Goal: Use online tool/utility: Utilize a website feature to perform a specific function

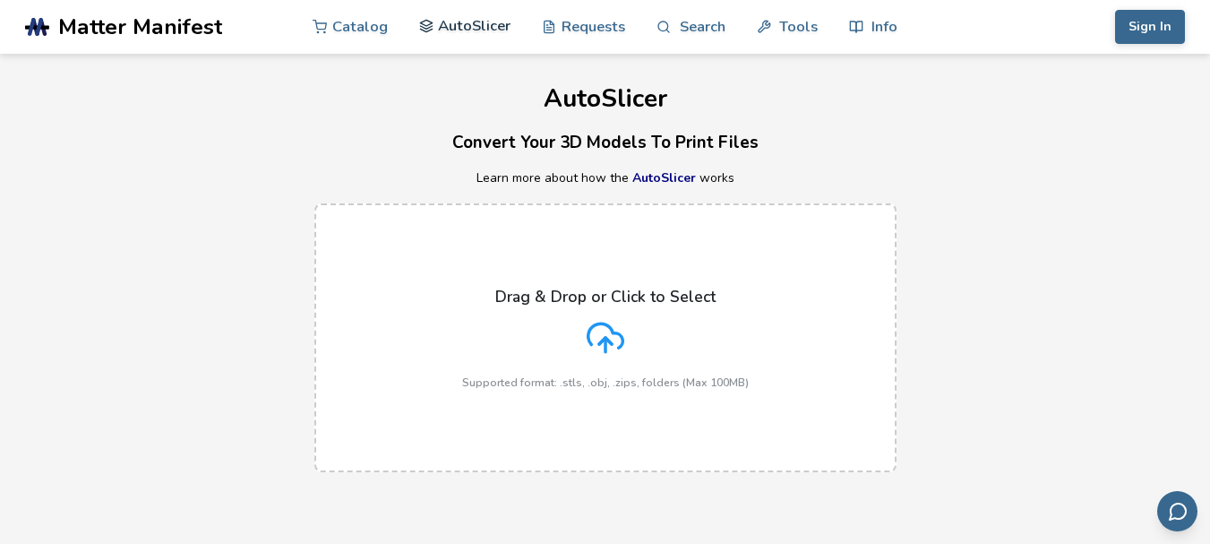
click at [487, 30] on link "AutoSlicer" at bounding box center [465, 26] width 92 height 54
click at [455, 33] on link "AutoSlicer" at bounding box center [465, 26] width 92 height 54
click at [457, 26] on link "AutoSlicer" at bounding box center [465, 26] width 92 height 54
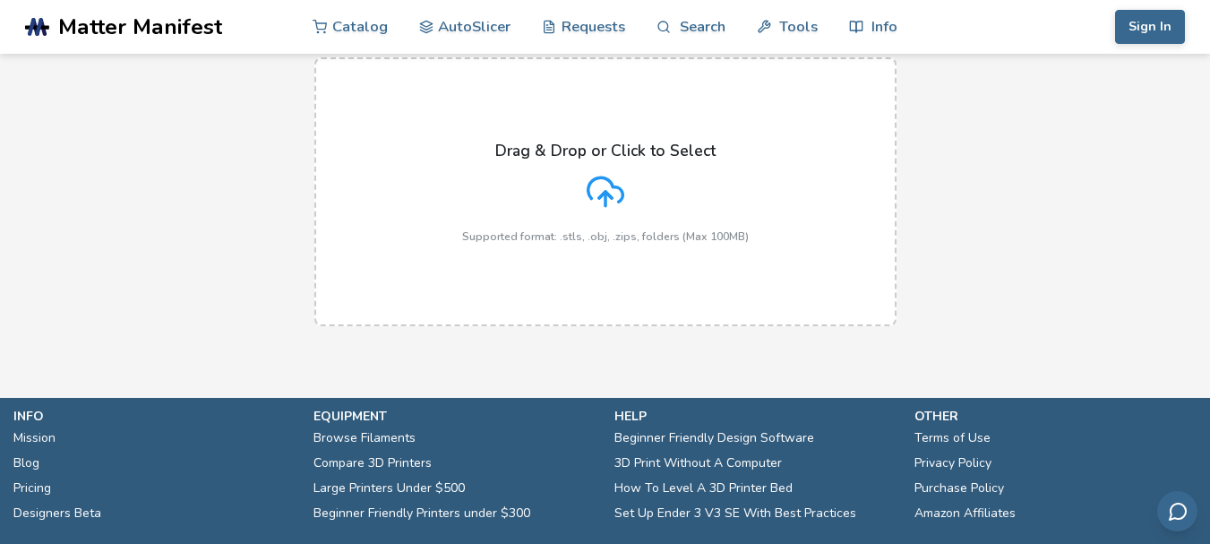
scroll to position [90, 0]
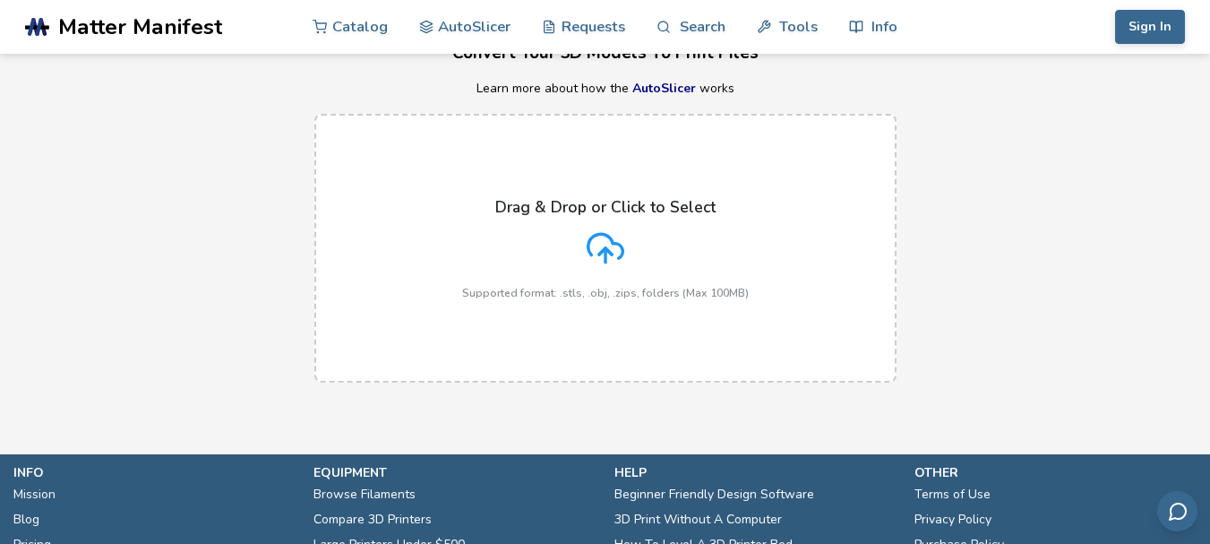
click at [600, 243] on icon at bounding box center [606, 248] width 38 height 38
click at [0, 0] on input "Drag & Drop or Click to Select Supported format: .stls, .obj, .zips, folders (M…" at bounding box center [0, 0] width 0 height 0
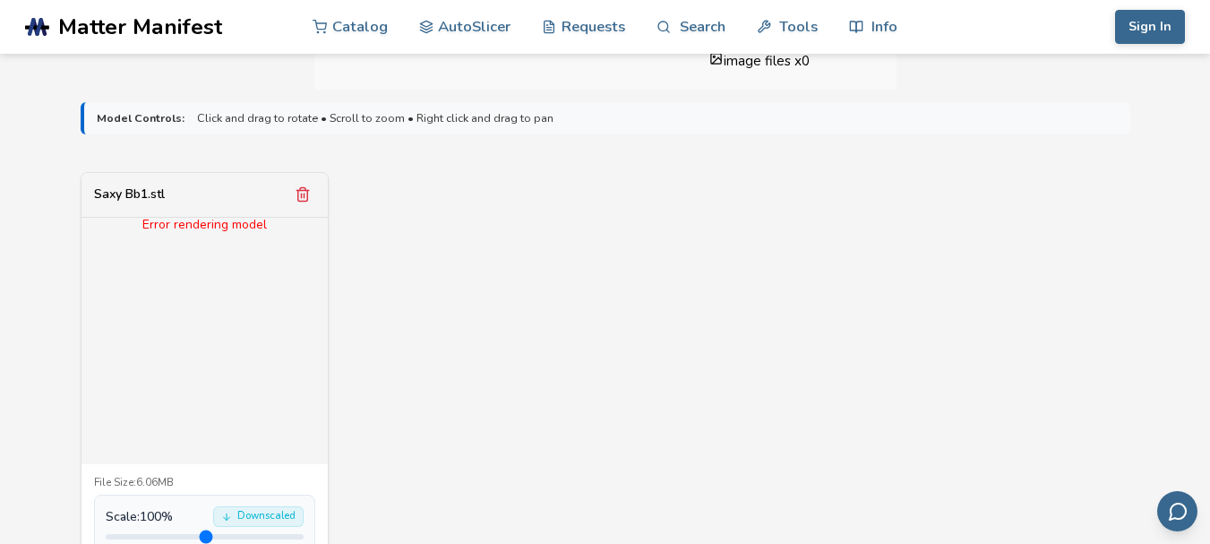
scroll to position [537, 0]
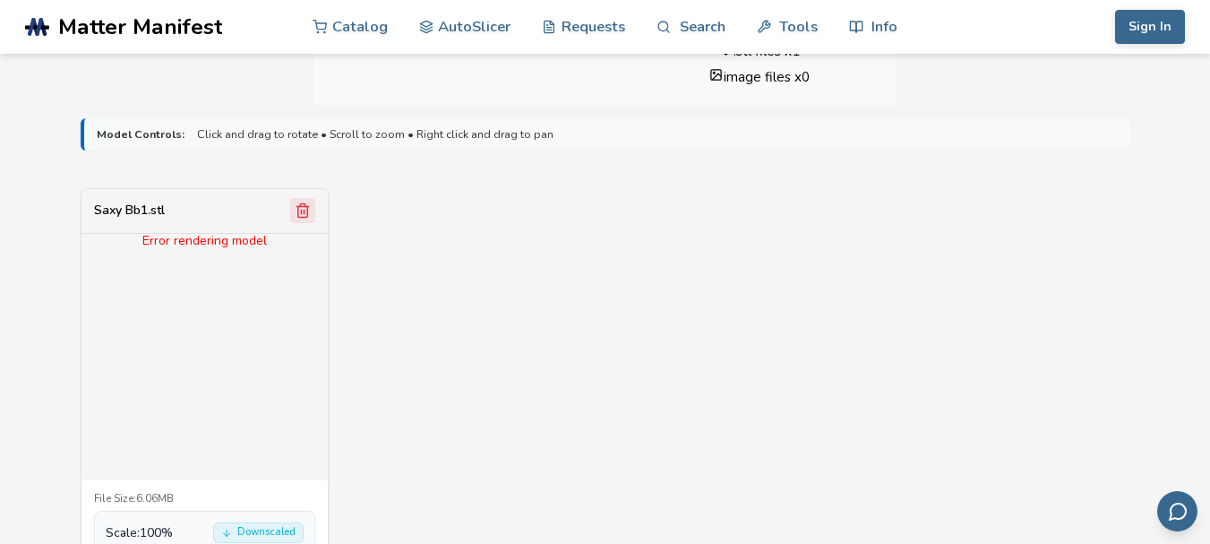
click at [305, 206] on icon "Remove model" at bounding box center [302, 210] width 10 height 13
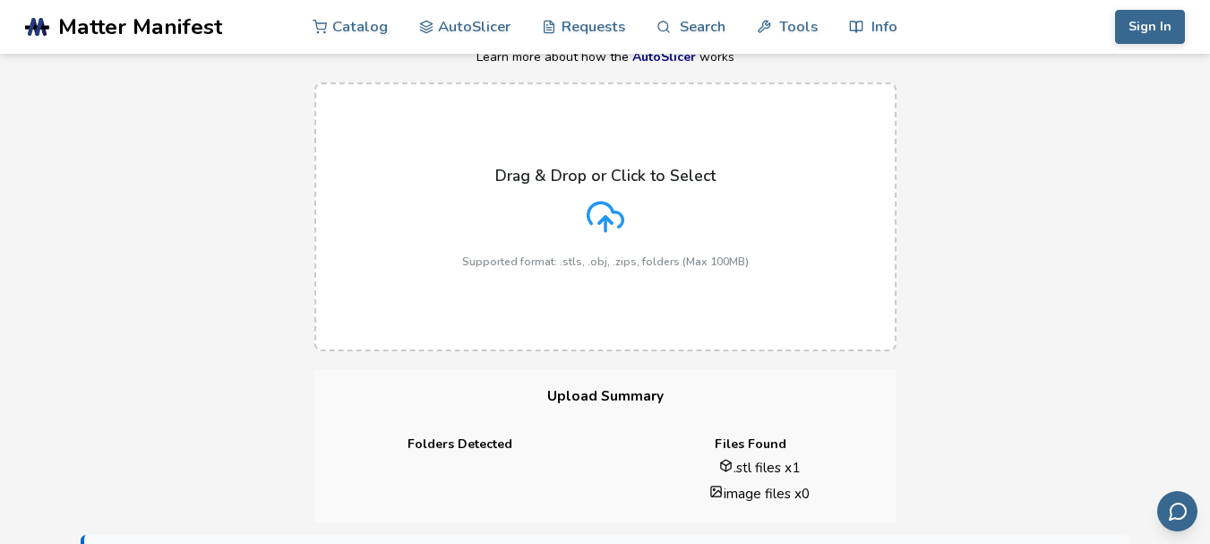
scroll to position [90, 0]
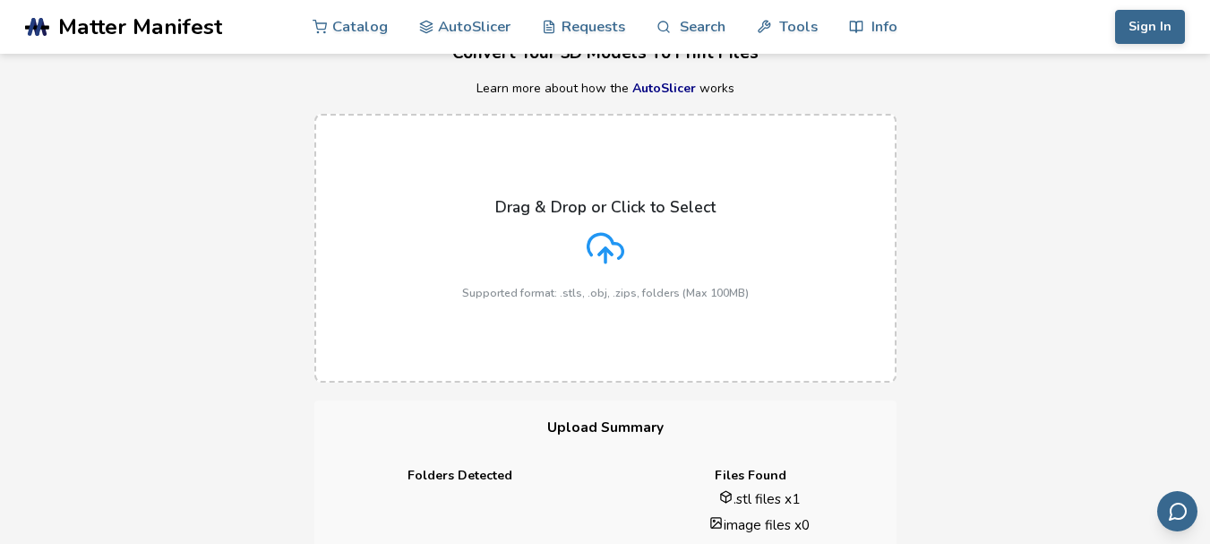
click at [603, 243] on icon at bounding box center [606, 248] width 38 height 38
click at [0, 0] on input "Drag & Drop or Click to Select Supported format: .stls, .obj, .zips, folders (M…" at bounding box center [0, 0] width 0 height 0
click at [609, 254] on icon at bounding box center [606, 248] width 38 height 38
click at [0, 0] on input "Drag & Drop or Click to Select Supported format: .stls, .obj, .zips, folders (M…" at bounding box center [0, 0] width 0 height 0
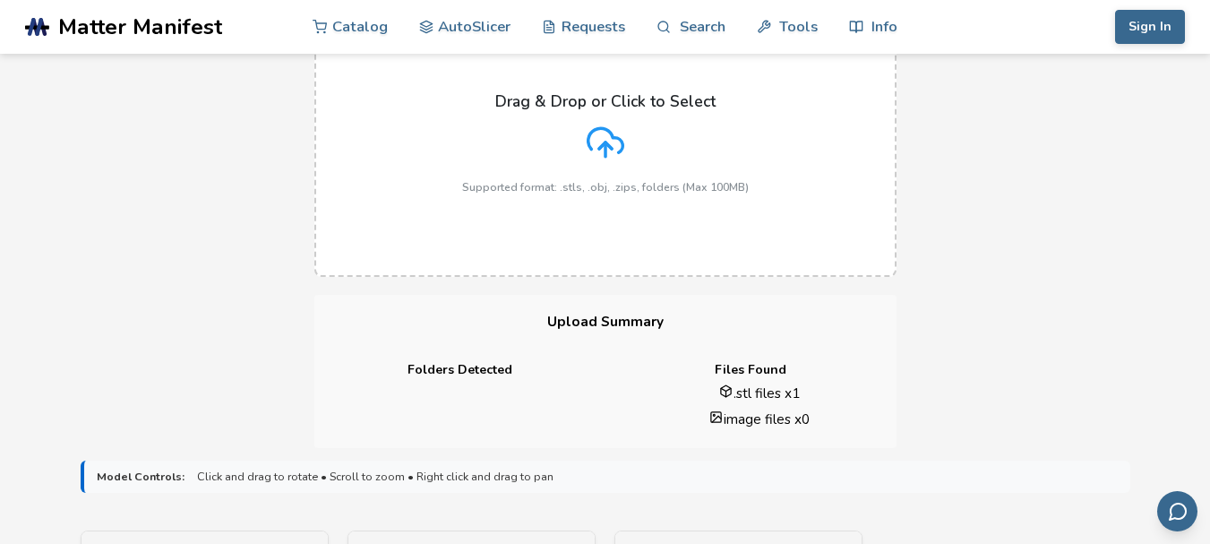
scroll to position [448, 0]
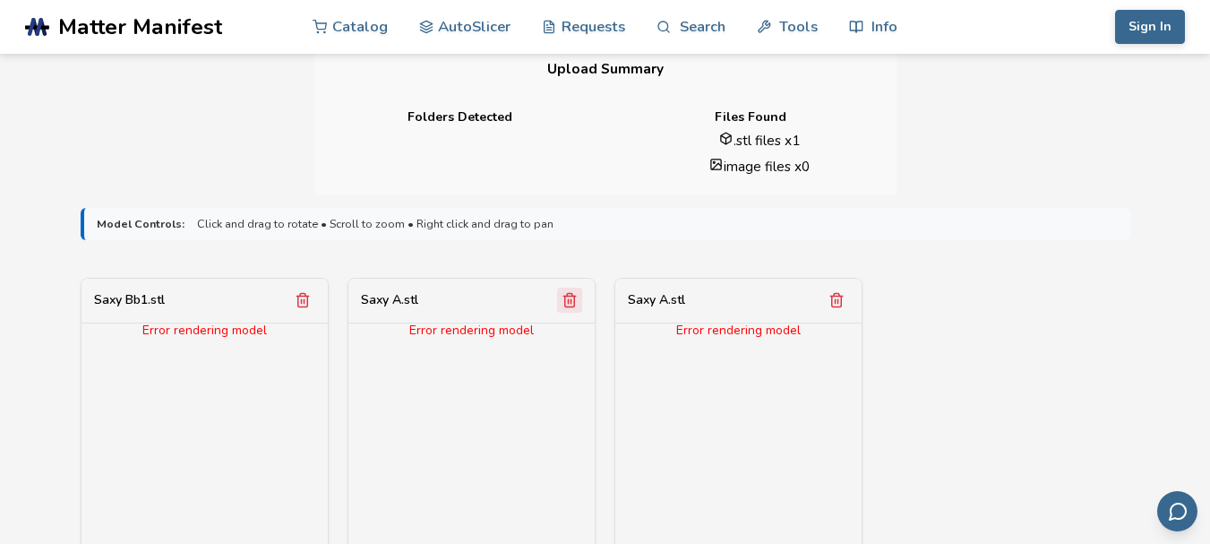
click at [571, 302] on line "Remove model" at bounding box center [571, 301] width 0 height 4
click at [571, 305] on icon "Remove model" at bounding box center [570, 300] width 16 height 16
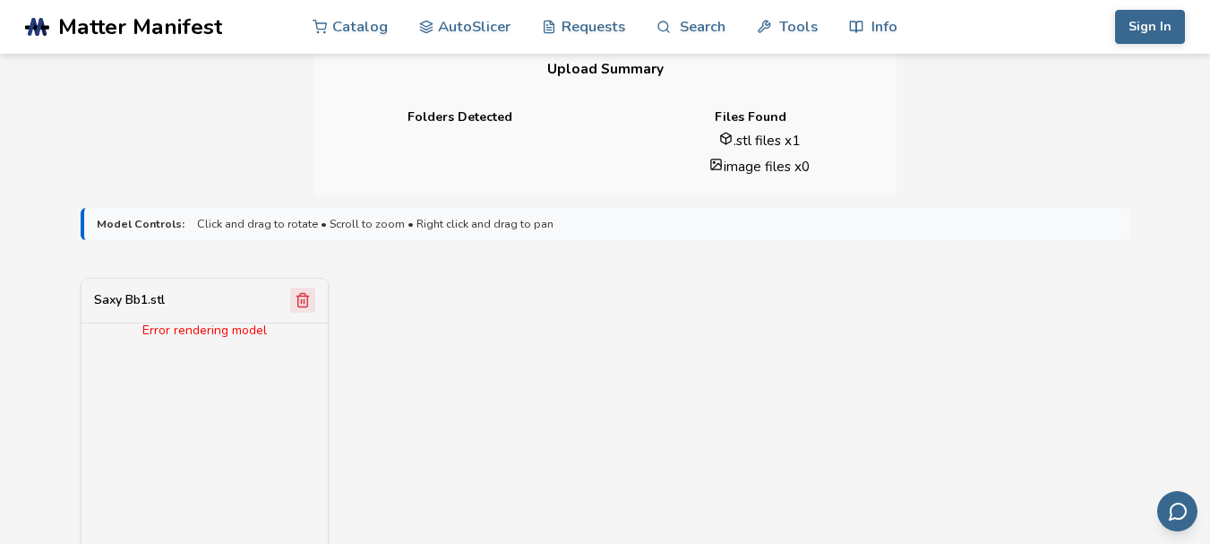
click at [304, 301] on line "Remove model" at bounding box center [304, 301] width 0 height 4
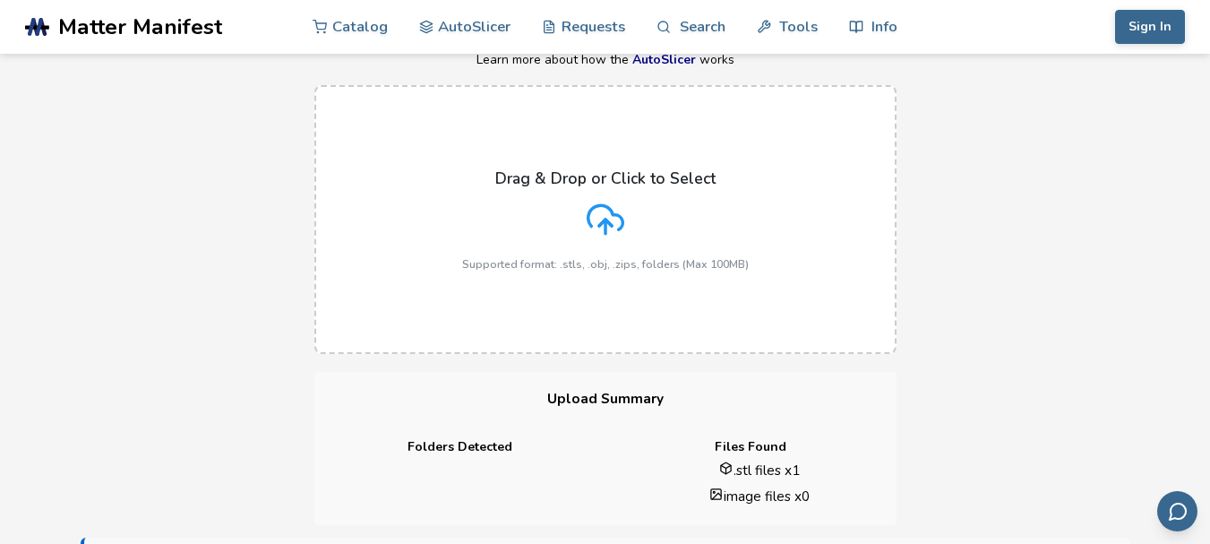
scroll to position [90, 0]
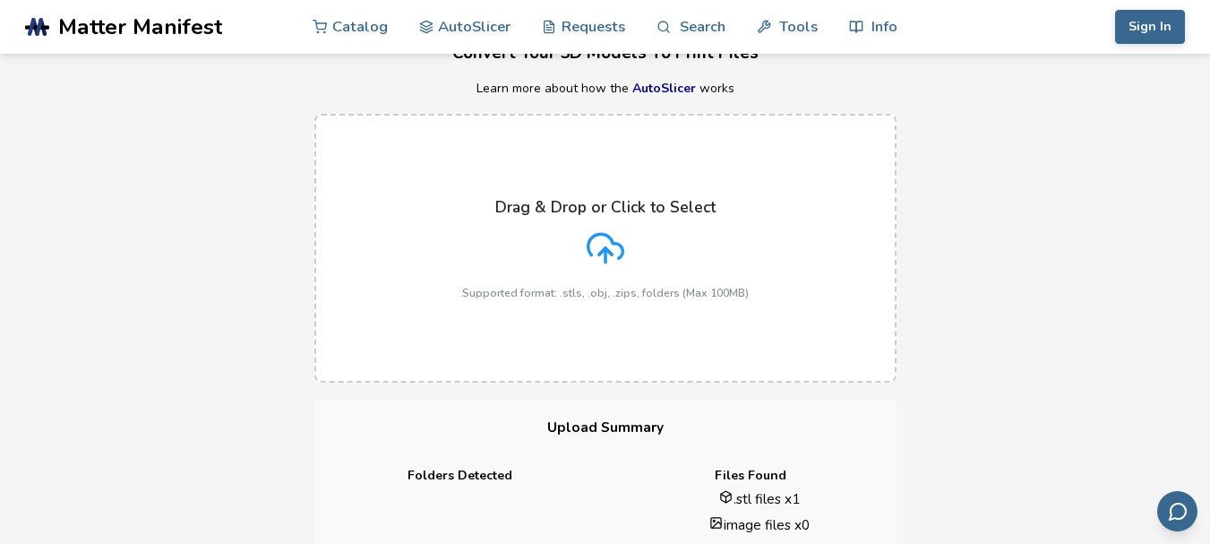
click at [599, 261] on icon at bounding box center [606, 248] width 38 height 38
click at [0, 0] on input "Drag & Drop or Click to Select Supported format: .stls, .obj, .zips, folders (M…" at bounding box center [0, 0] width 0 height 0
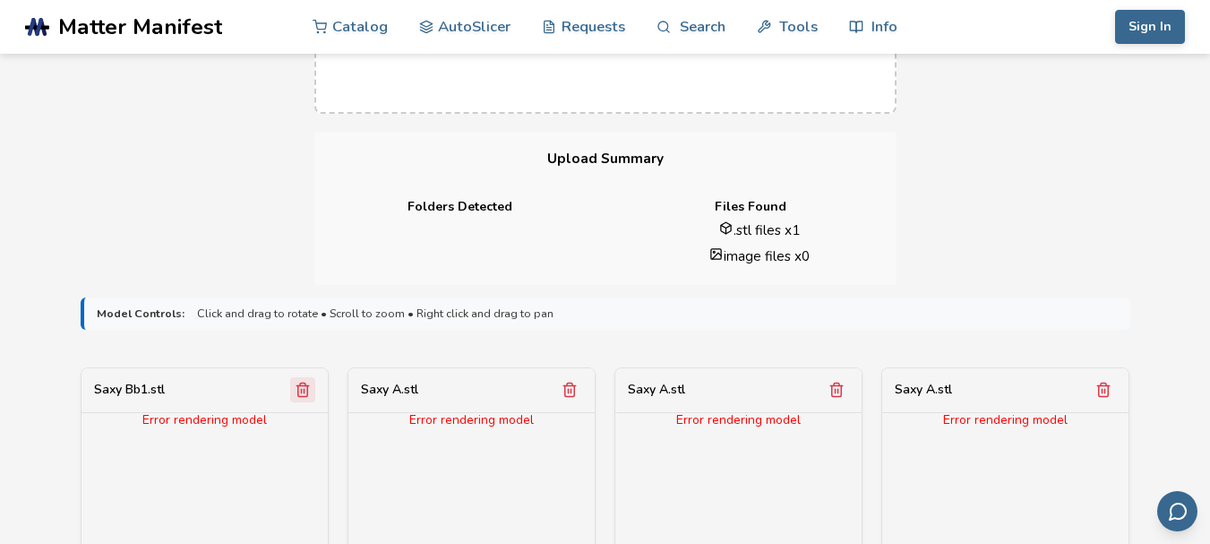
click at [306, 392] on icon "Remove model" at bounding box center [303, 390] width 16 height 16
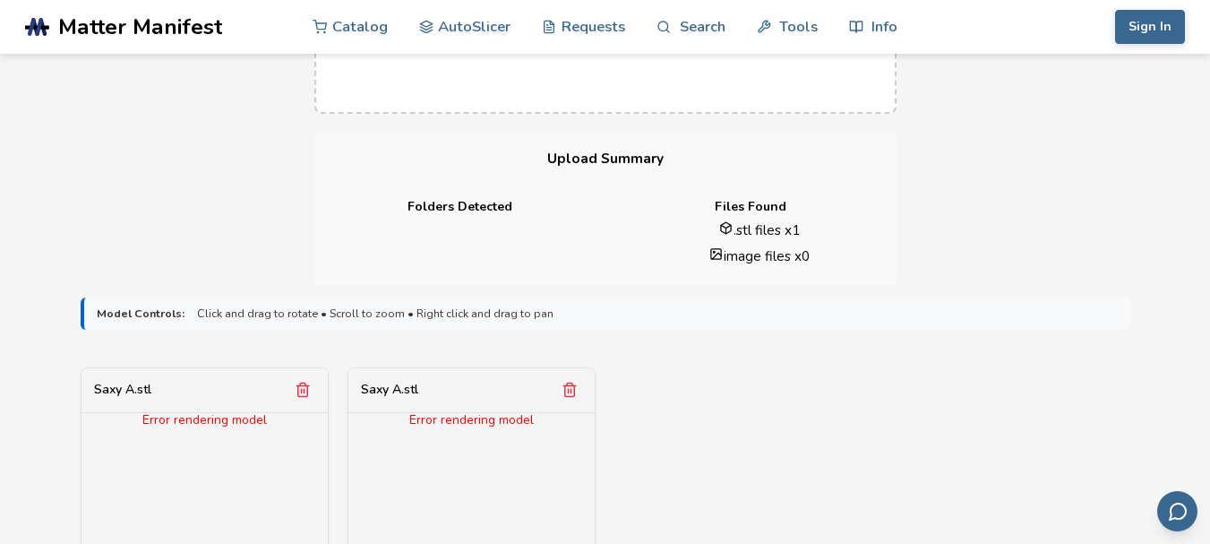
click at [306, 392] on icon "Remove model" at bounding box center [303, 390] width 16 height 16
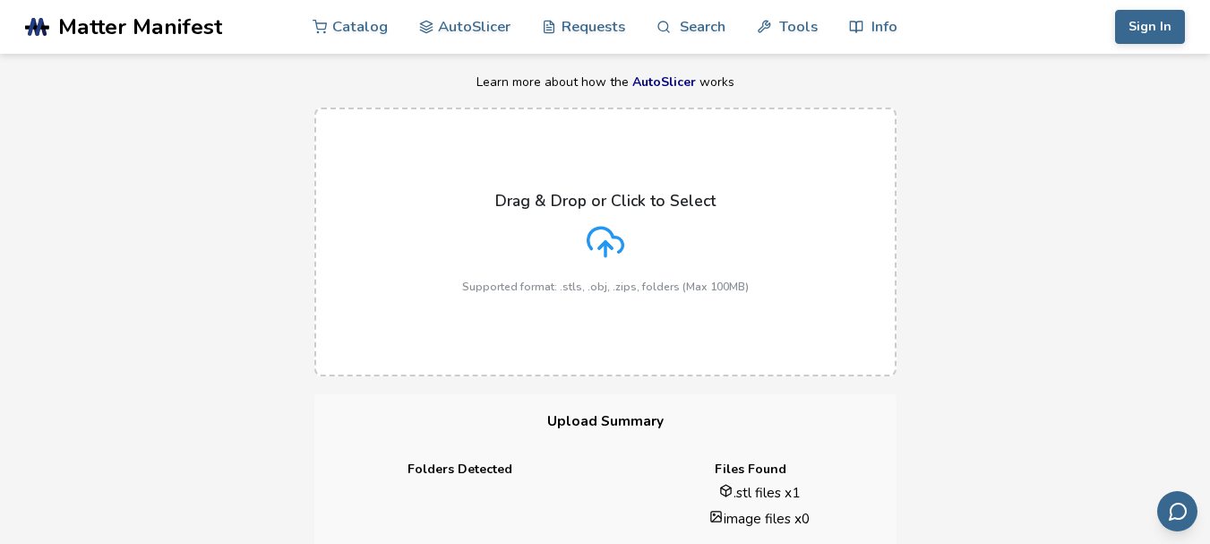
scroll to position [90, 0]
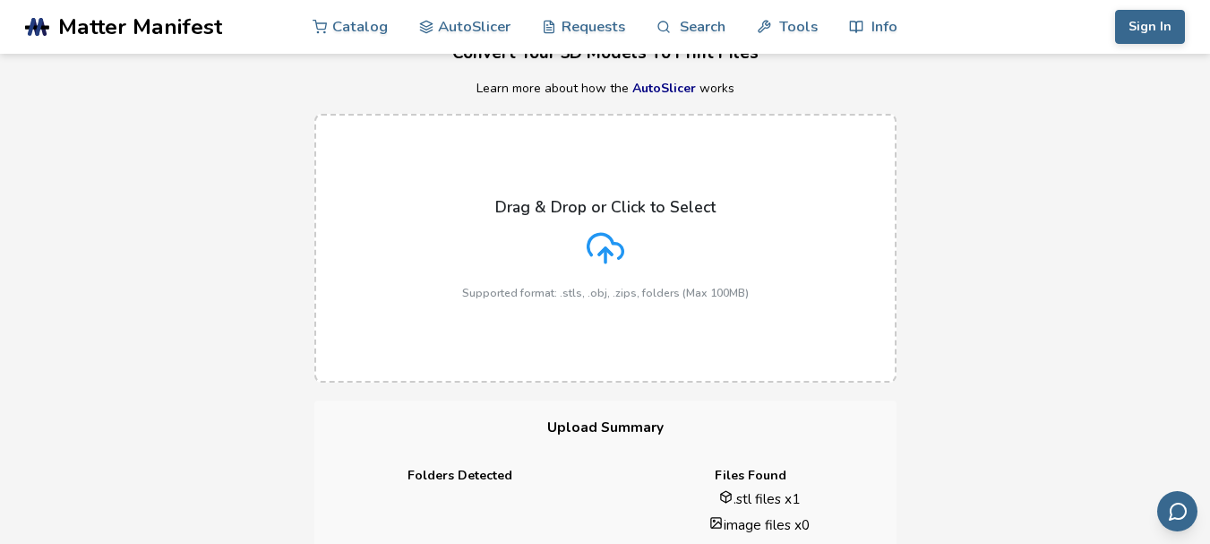
click at [578, 266] on div "Drag & Drop or Click to Select Supported format: .stls, .obj, .zips, folders (M…" at bounding box center [605, 248] width 287 height 101
click at [0, 0] on input "Drag & Drop or Click to Select Supported format: .stls, .obj, .zips, folders (M…" at bounding box center [0, 0] width 0 height 0
click at [604, 254] on icon at bounding box center [606, 248] width 38 height 38
click at [0, 0] on input "Drag & Drop or Click to Select Supported format: .stls, .obj, .zips, folders (M…" at bounding box center [0, 0] width 0 height 0
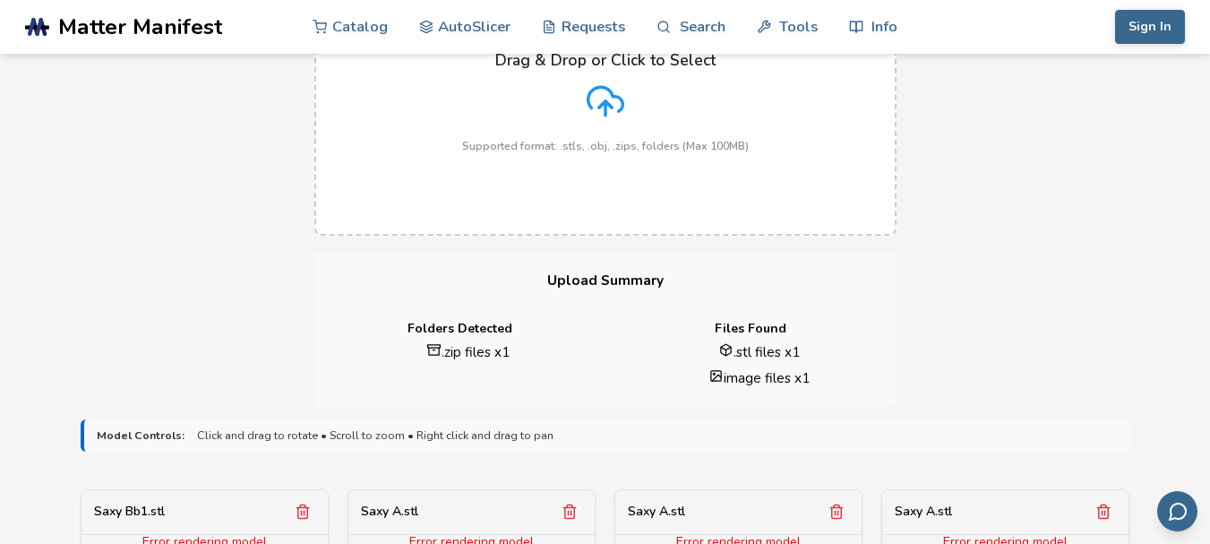
scroll to position [358, 0]
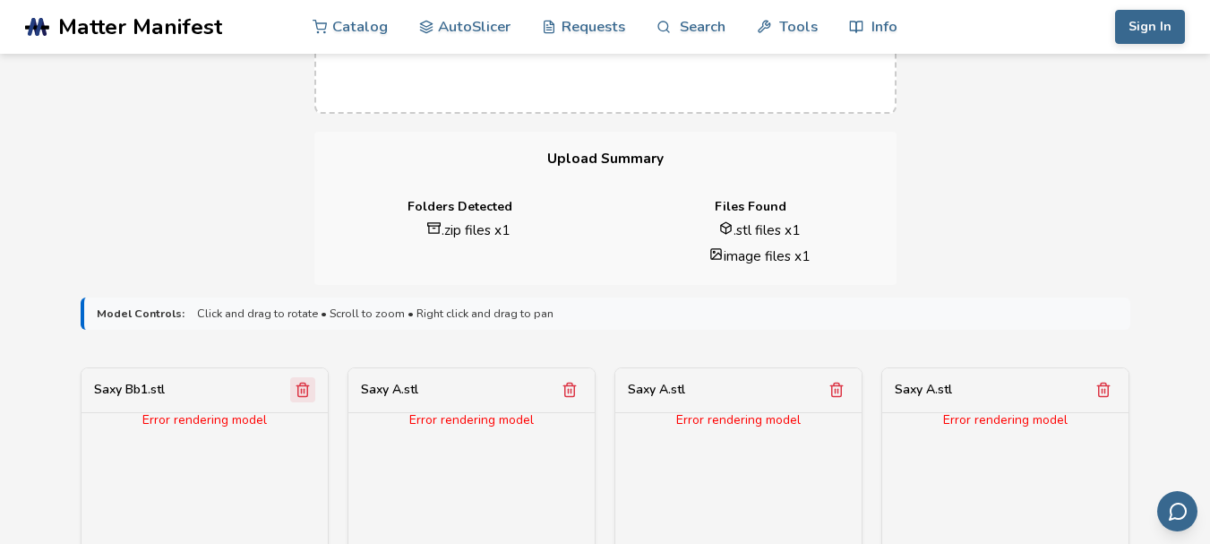
click at [312, 391] on button "Remove model" at bounding box center [302, 389] width 25 height 25
click at [312, 390] on button "Remove model" at bounding box center [302, 389] width 25 height 25
click at [314, 390] on button "Remove model" at bounding box center [302, 389] width 25 height 25
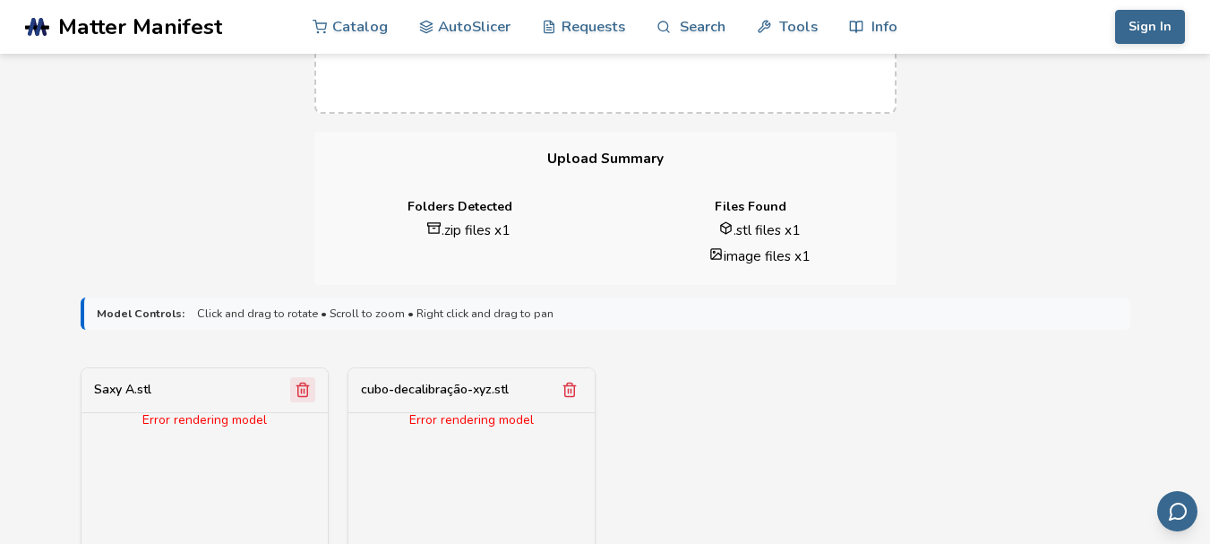
click at [314, 390] on button "Remove model" at bounding box center [302, 389] width 25 height 25
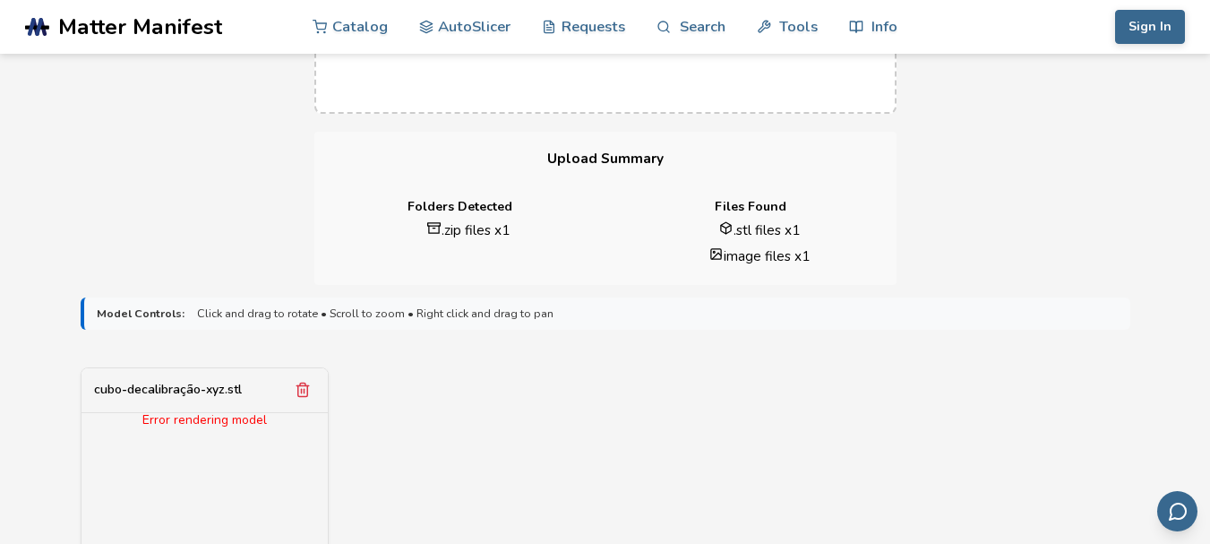
click at [314, 390] on button "Remove model" at bounding box center [302, 389] width 25 height 25
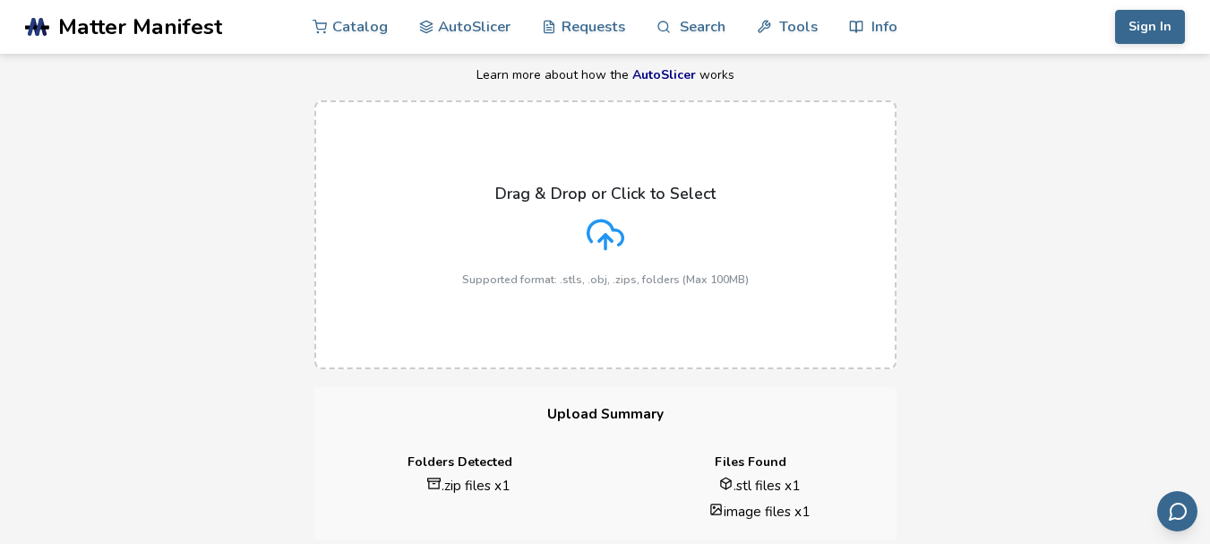
scroll to position [90, 0]
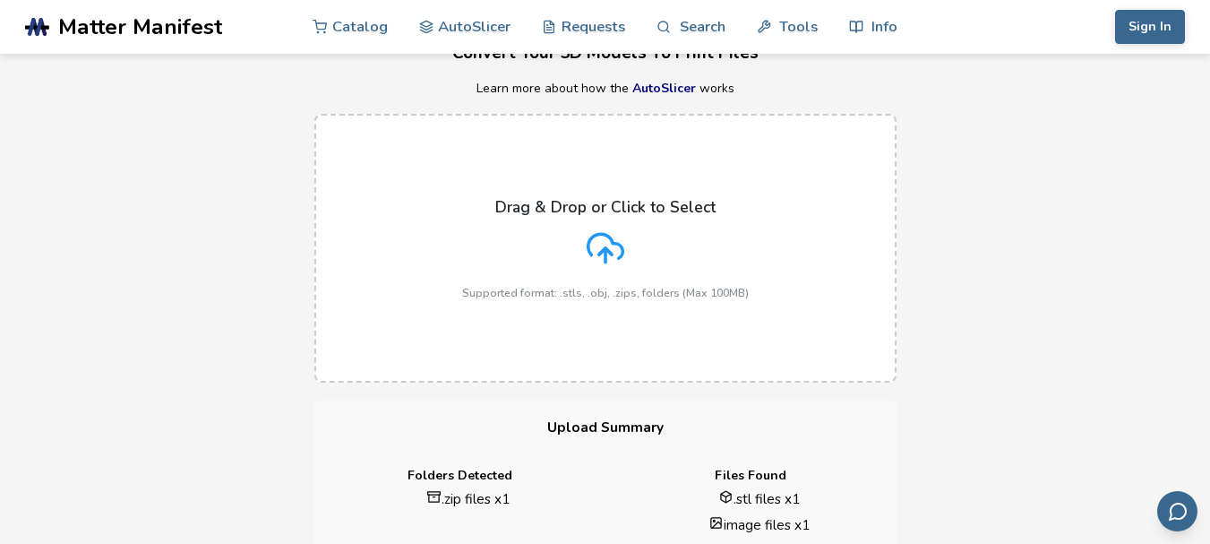
click at [596, 240] on icon at bounding box center [606, 248] width 38 height 38
click at [0, 0] on input "Drag & Drop or Click to Select Supported format: .stls, .obj, .zips, folders (M…" at bounding box center [0, 0] width 0 height 0
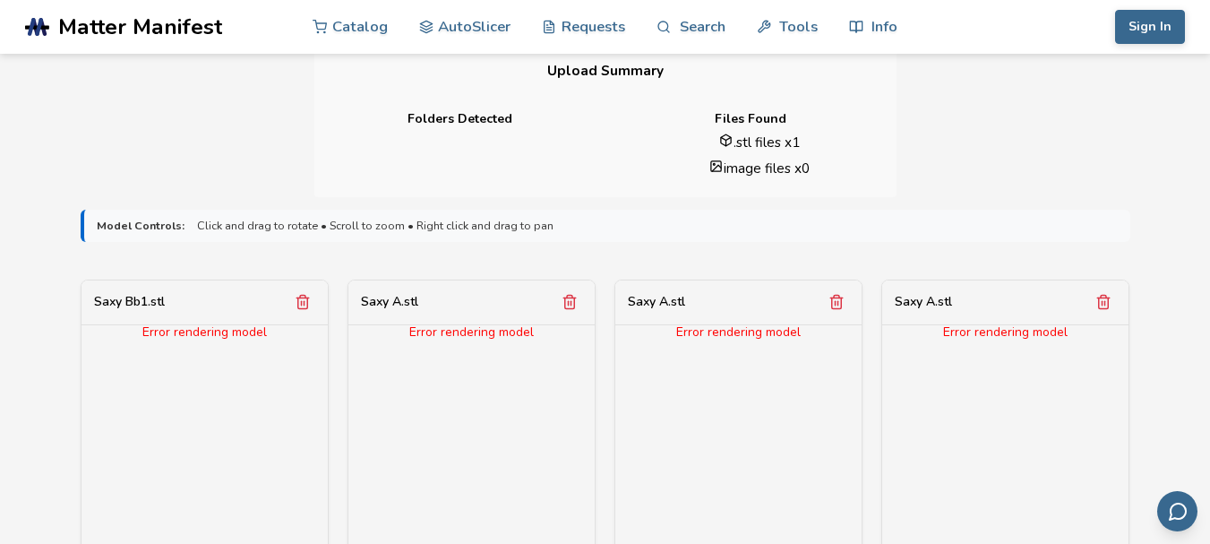
scroll to position [448, 0]
click at [308, 307] on icon "Remove model" at bounding box center [303, 300] width 16 height 16
click at [306, 306] on icon "Remove model" at bounding box center [302, 300] width 10 height 13
click at [306, 305] on icon "Remove model" at bounding box center [303, 300] width 16 height 16
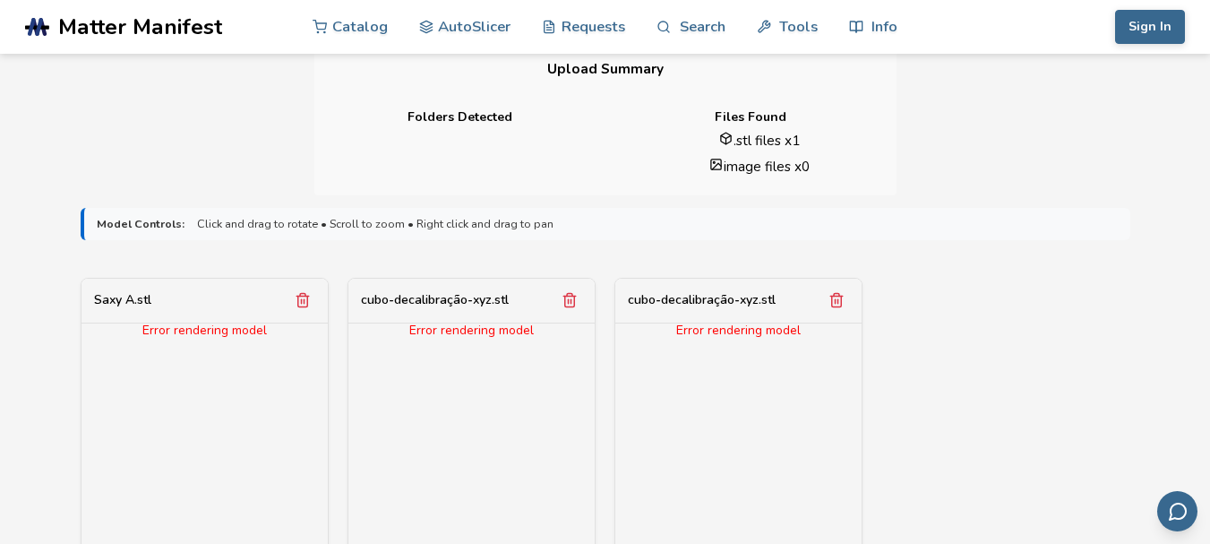
click at [306, 305] on icon "Remove model" at bounding box center [303, 300] width 16 height 16
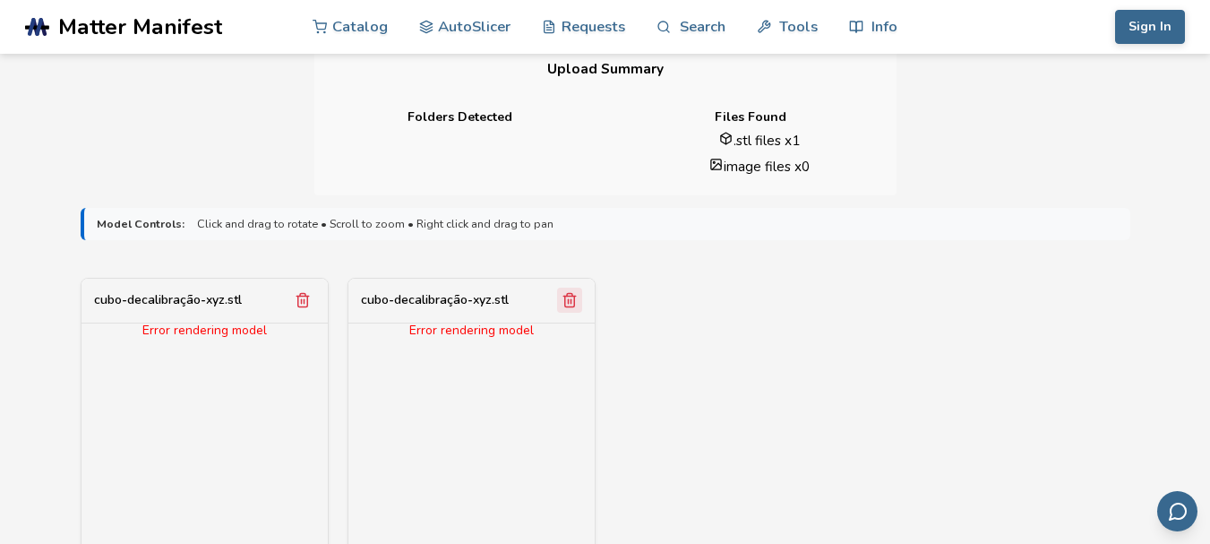
click at [307, 305] on icon "Remove model" at bounding box center [303, 300] width 16 height 16
click at [307, 305] on icon "Remove model" at bounding box center [302, 300] width 10 height 13
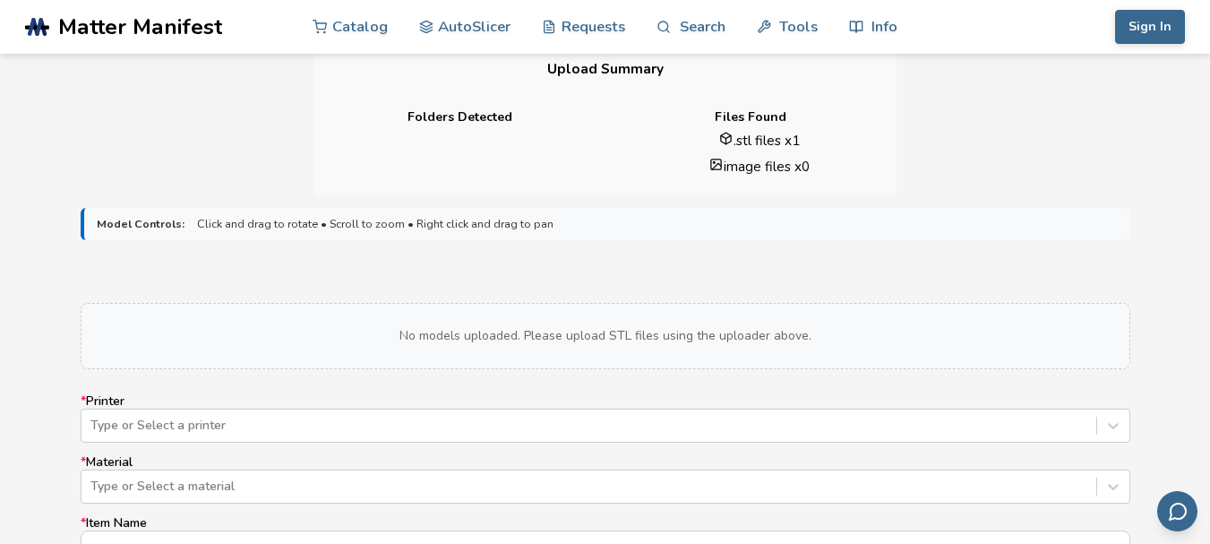
click at [307, 305] on div "No models uploaded. Please upload STL files using the uploader above." at bounding box center [606, 336] width 1050 height 66
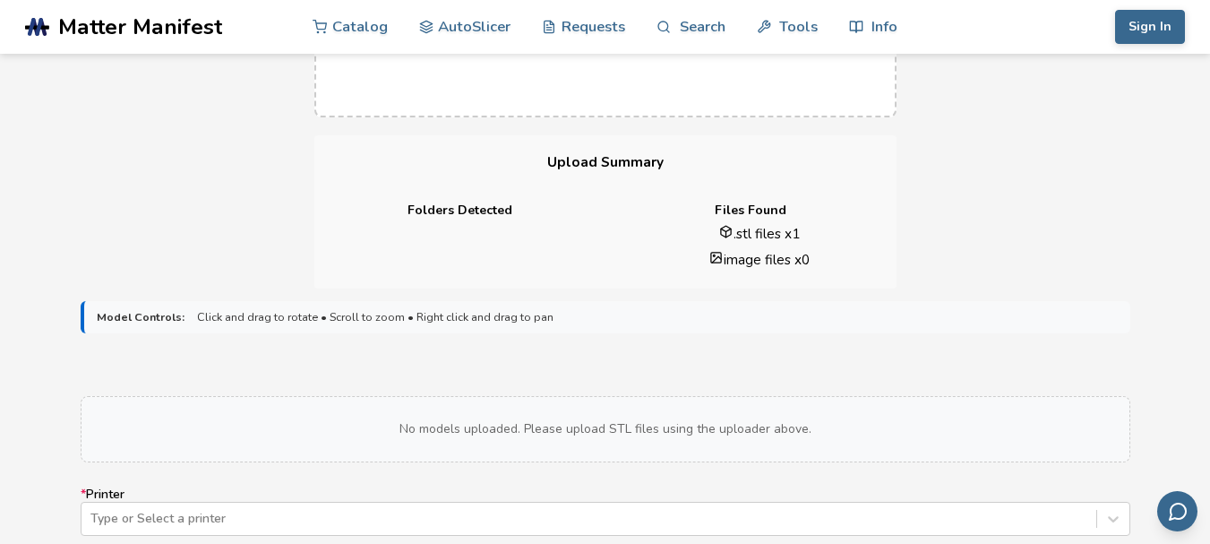
scroll to position [179, 0]
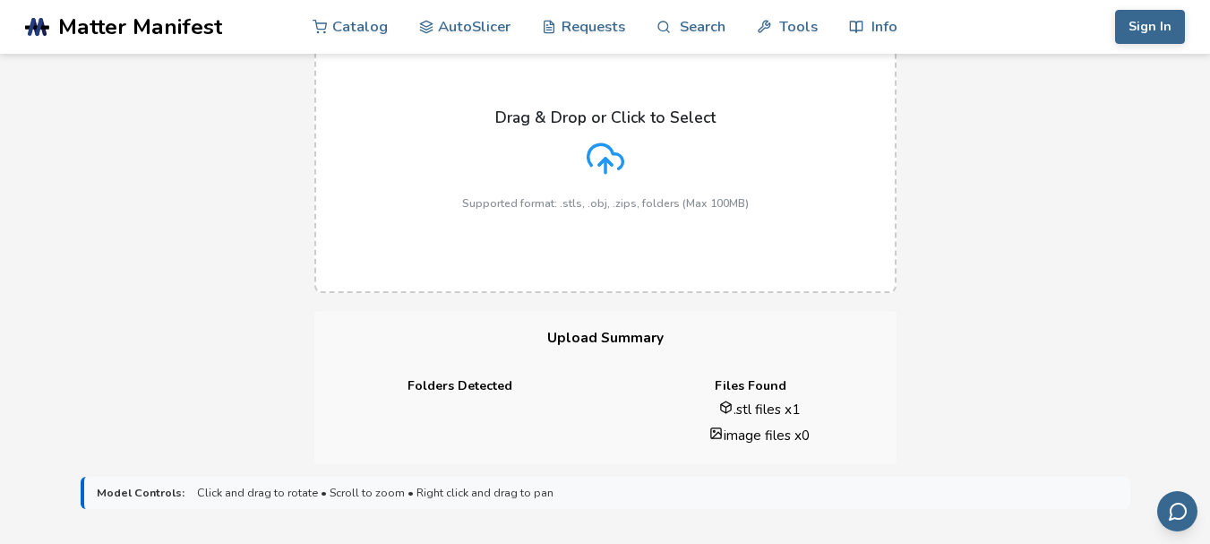
click at [624, 162] on div "Drag & Drop or Click to Select Supported format: .stls, .obj, .zips, folders (M…" at bounding box center [605, 158] width 287 height 101
click at [0, 0] on input "Drag & Drop or Click to Select Supported format: .stls, .obj, .zips, folders (M…" at bounding box center [0, 0] width 0 height 0
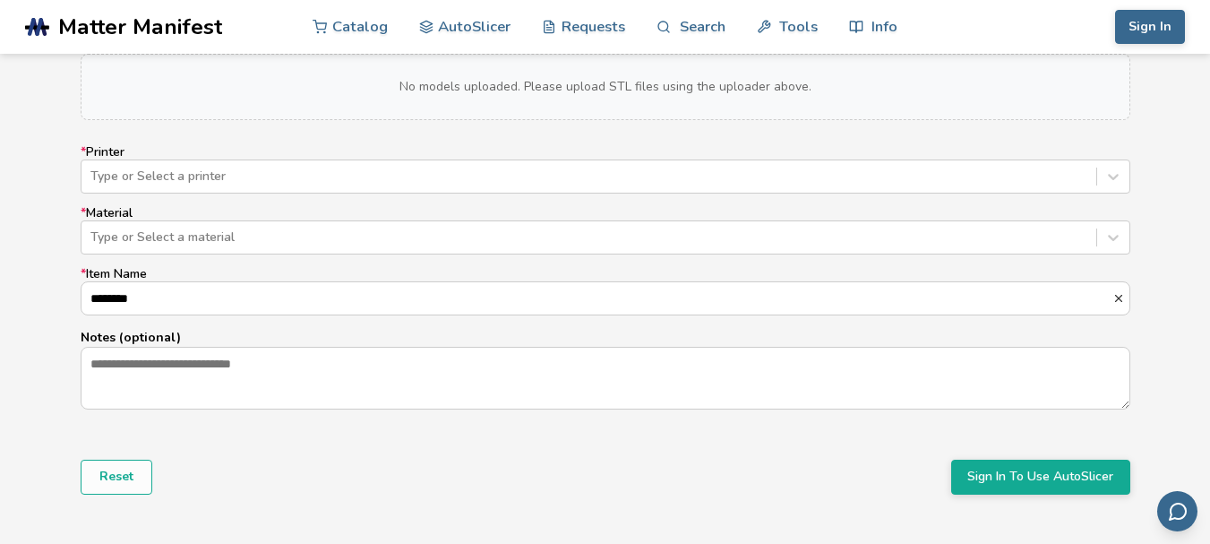
scroll to position [717, 0]
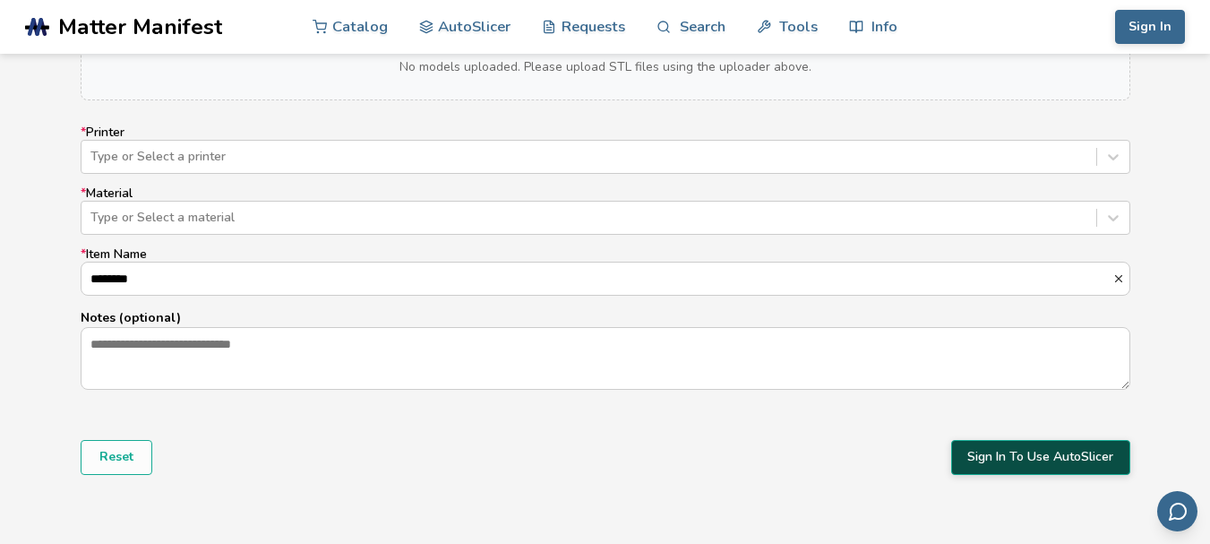
click at [1012, 458] on button "Sign In To Use AutoSlicer" at bounding box center [1040, 457] width 179 height 34
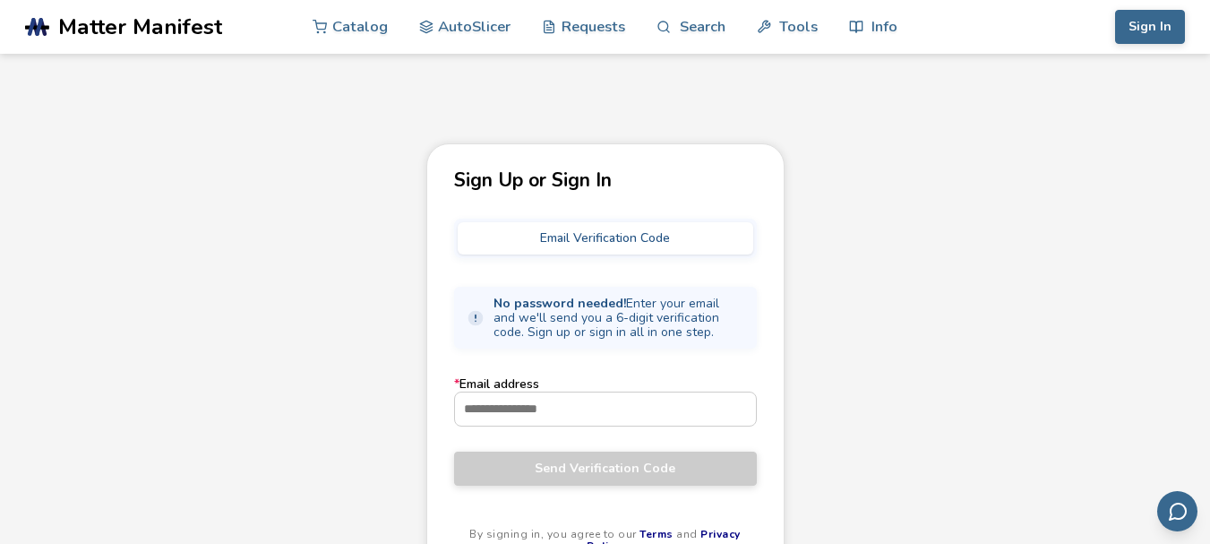
click at [592, 240] on button "Email Verification Code" at bounding box center [606, 238] width 296 height 32
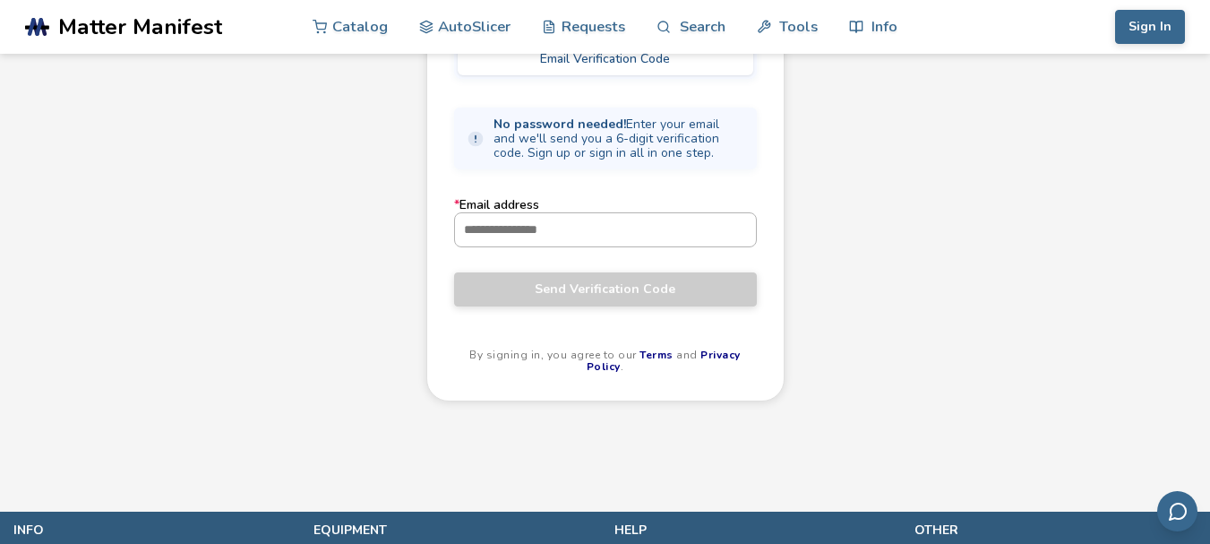
click at [542, 237] on input "* Email address" at bounding box center [605, 229] width 301 height 32
type input "**********"
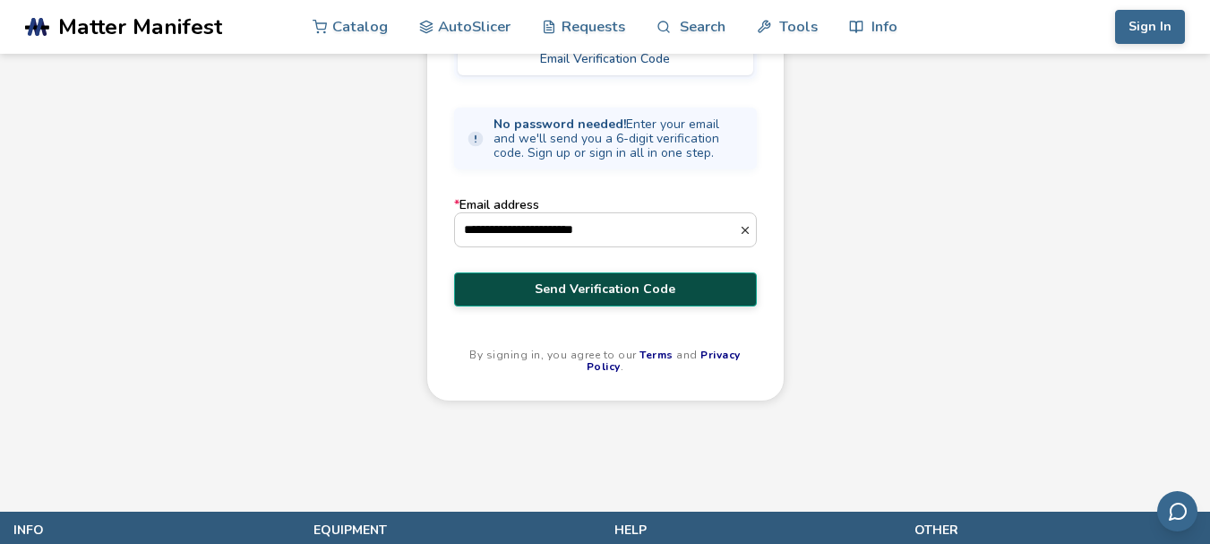
click at [623, 296] on span "Send Verification Code" at bounding box center [606, 289] width 276 height 14
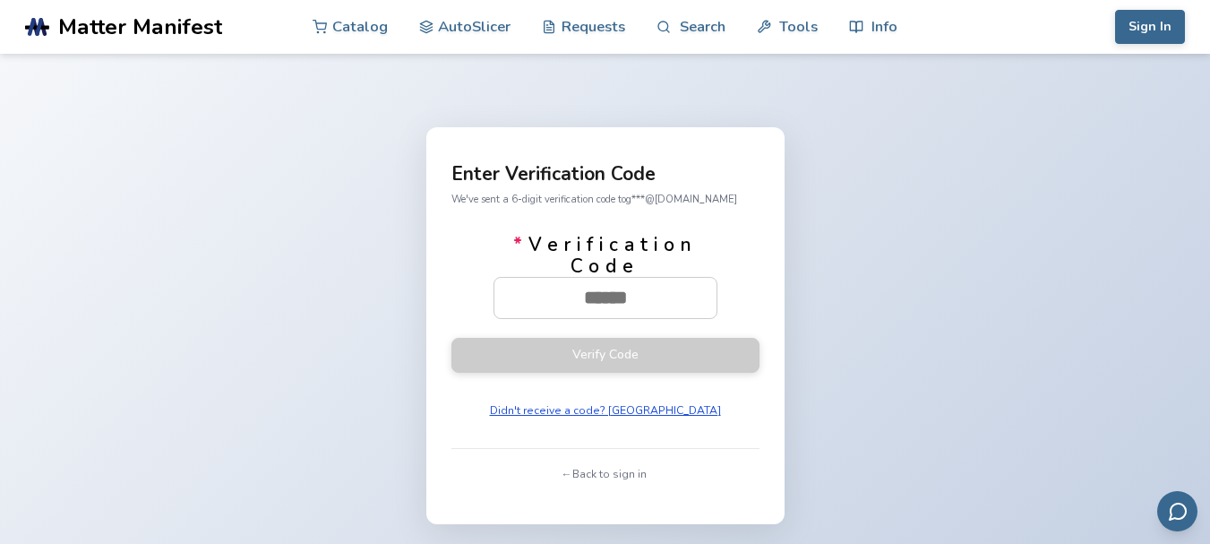
click at [588, 416] on button "Didn't receive a code? Resend" at bounding box center [606, 410] width 244 height 25
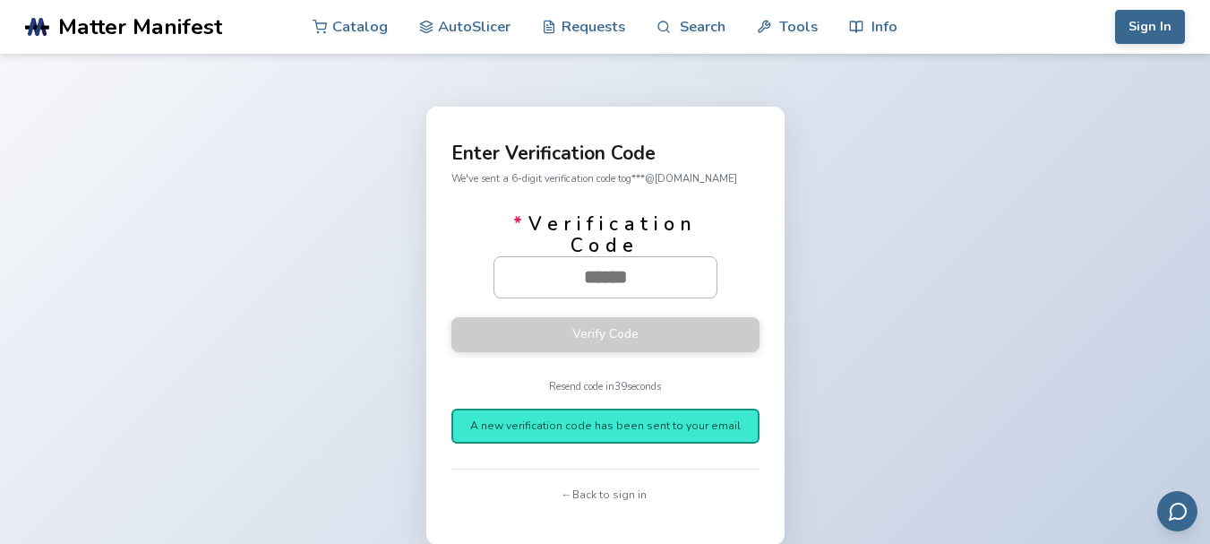
paste input "******"
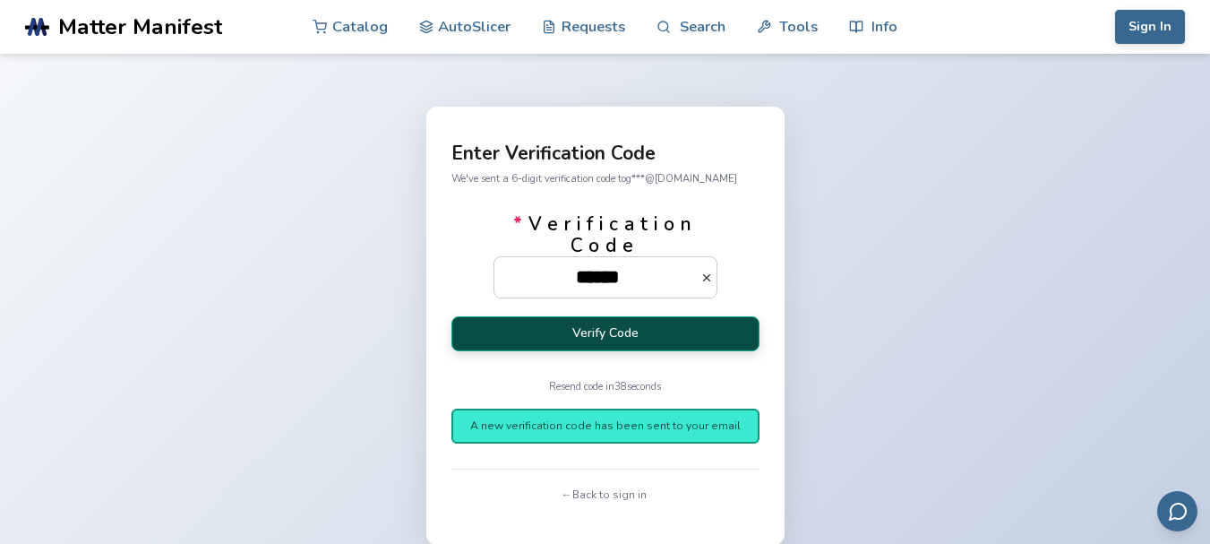
type input "******"
click at [605, 348] on button "Verify Code" at bounding box center [605, 333] width 308 height 35
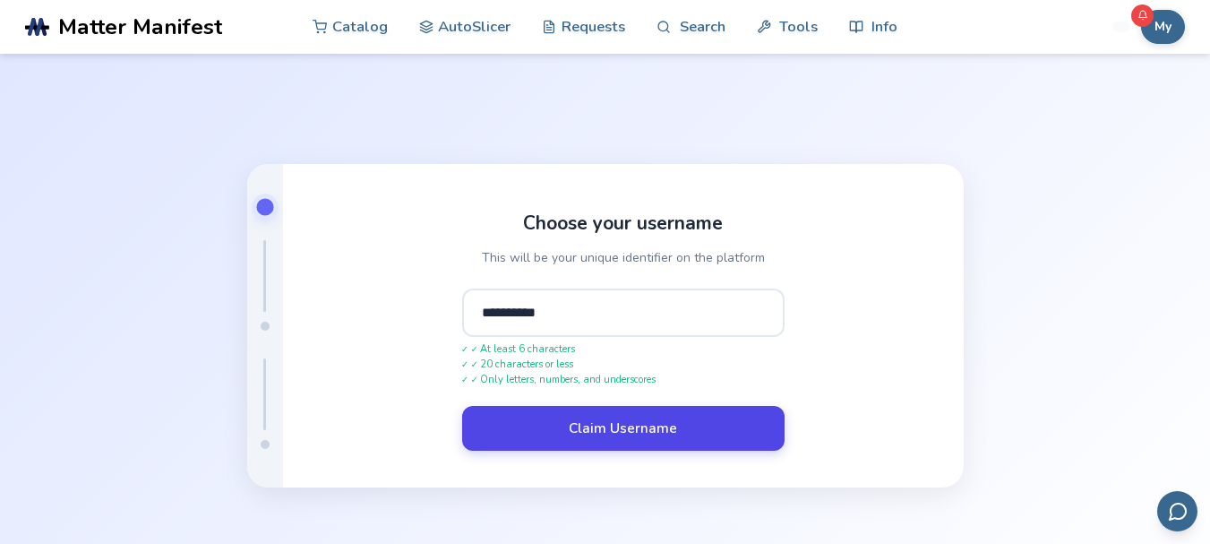
type input "**********"
click at [556, 418] on button "Claim Username" at bounding box center [623, 428] width 322 height 45
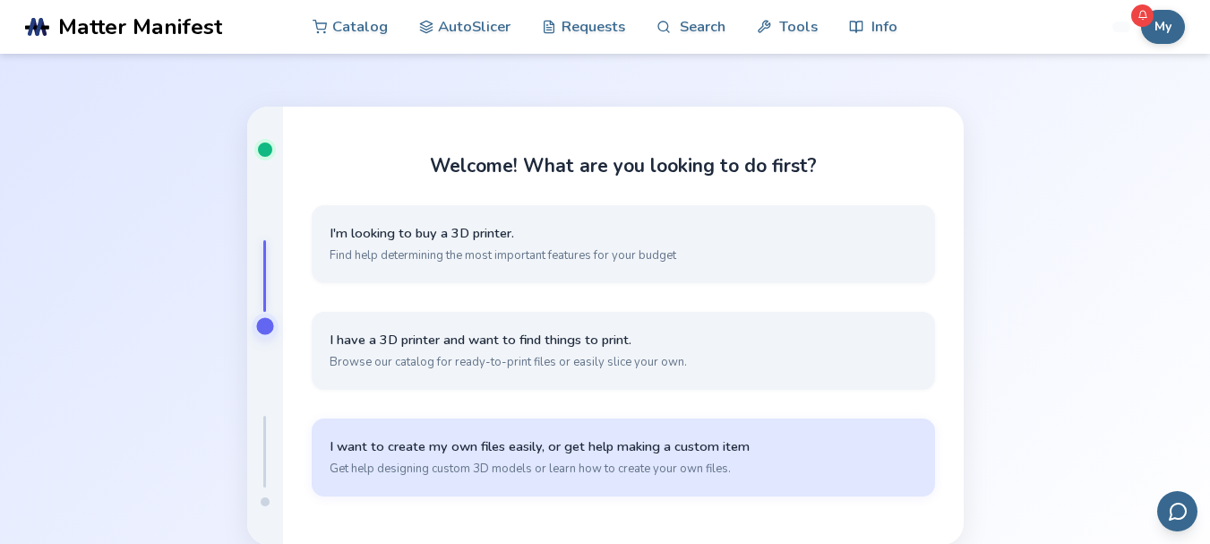
click at [473, 470] on span "Get help designing custom 3D models or learn how to create your own files." at bounding box center [624, 468] width 588 height 16
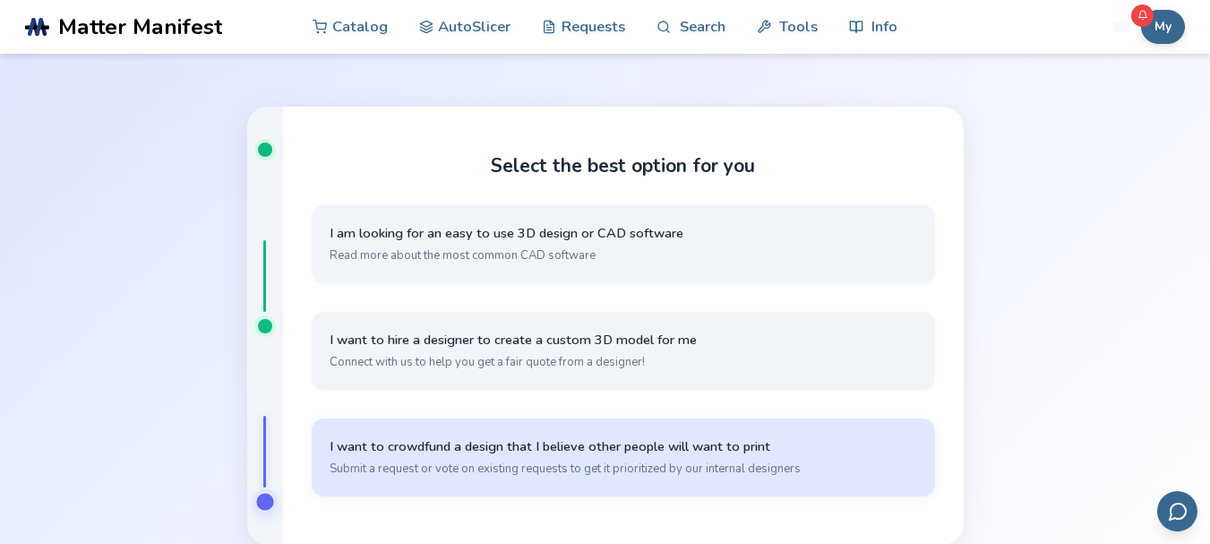
click at [489, 456] on button "I want to crowdfund a design that I believe other people will want to print Sub…" at bounding box center [623, 457] width 623 height 78
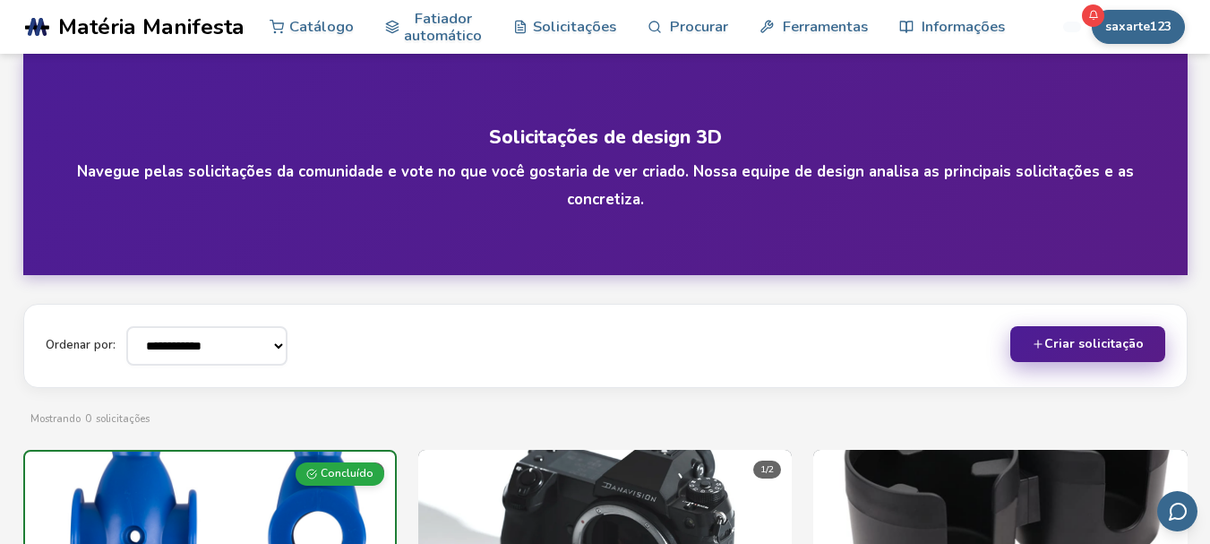
click at [1081, 352] on font "Criar solicitação" at bounding box center [1093, 343] width 99 height 17
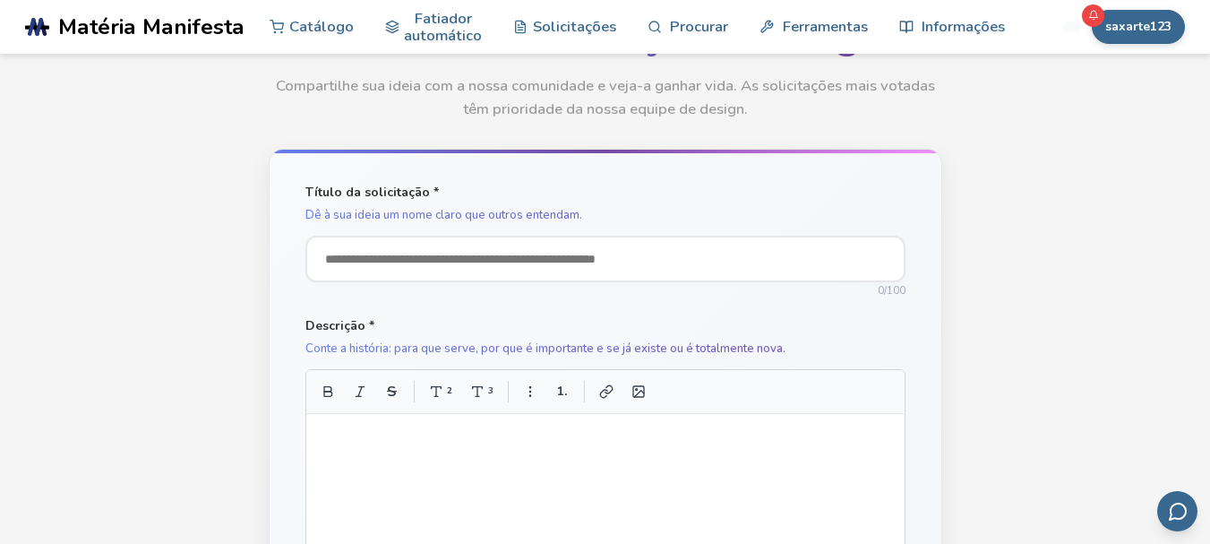
scroll to position [269, 0]
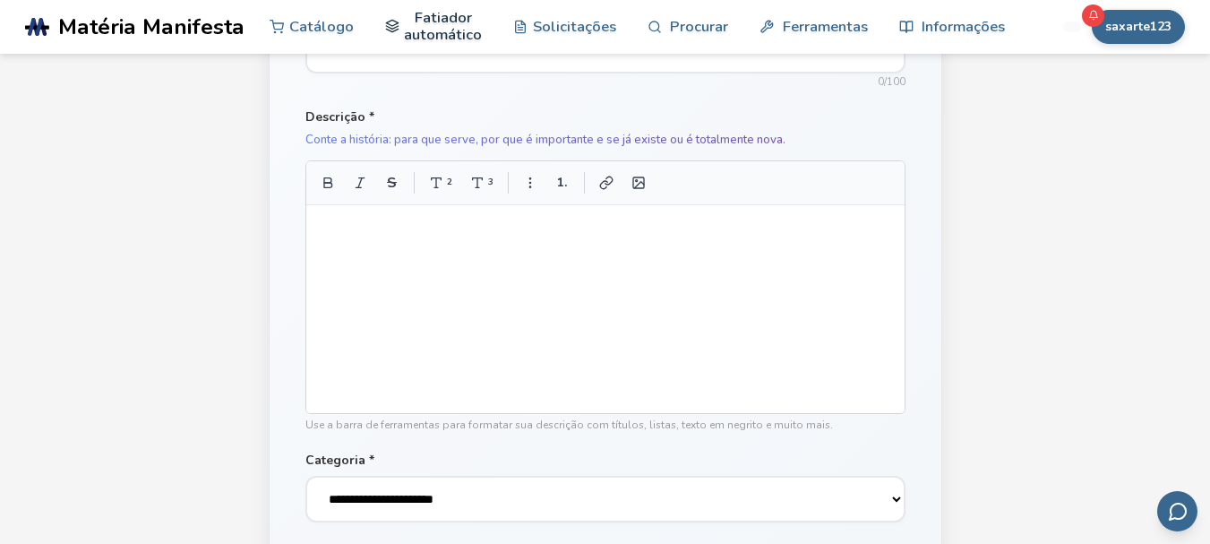
click at [416, 42] on font "Fatiador automático" at bounding box center [443, 26] width 78 height 38
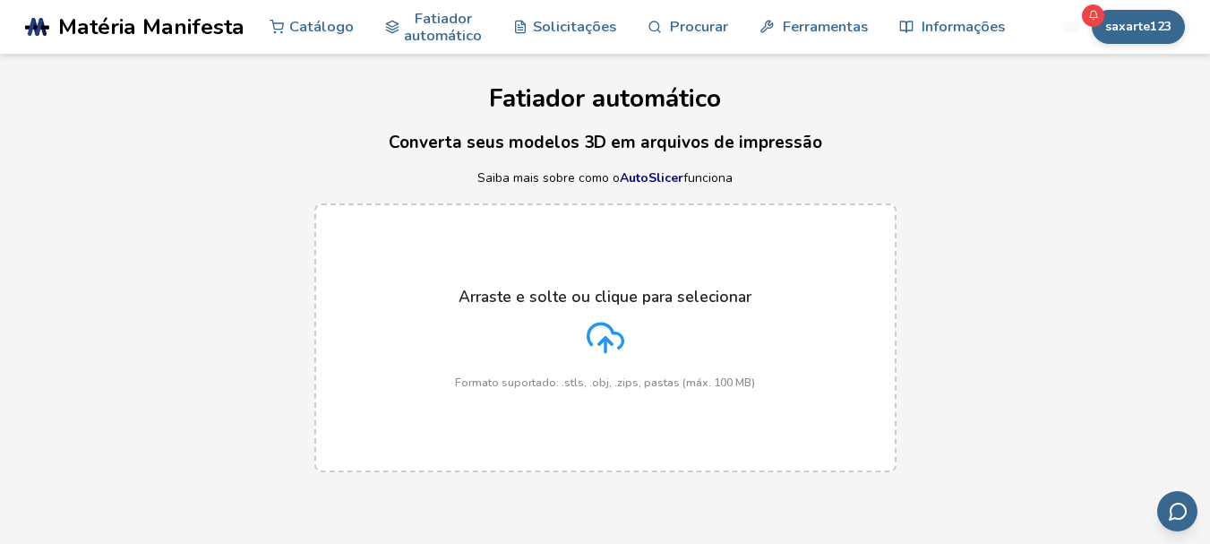
click at [616, 323] on icon at bounding box center [606, 338] width 38 height 38
click at [0, 0] on input "Arraste e solte ou clique para selecionar Formato suportado: .stls, .obj, .zips…" at bounding box center [0, 0] width 0 height 0
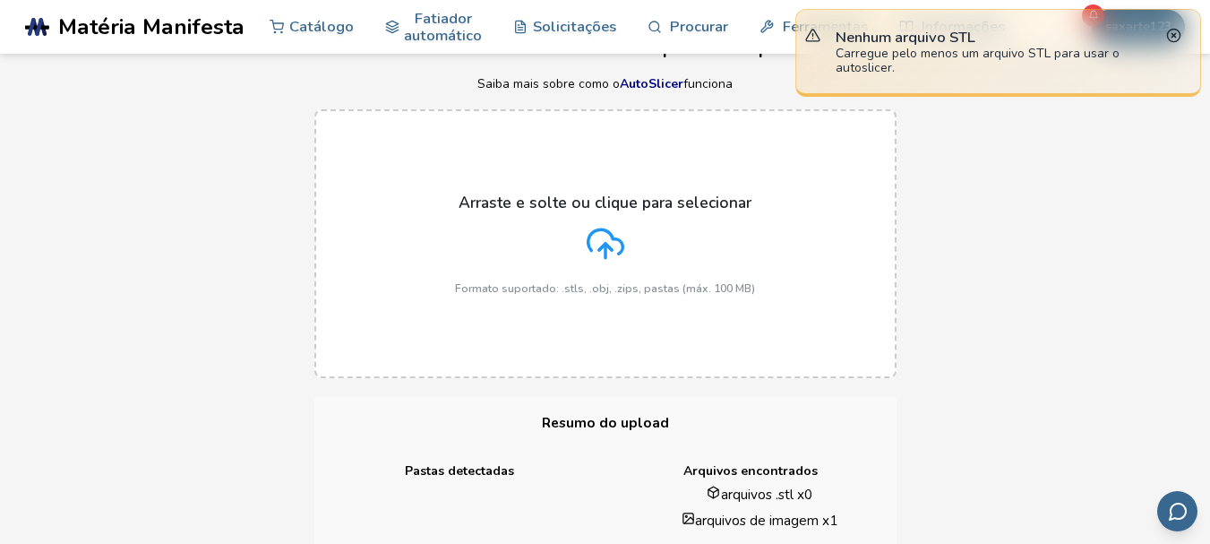
scroll to position [179, 0]
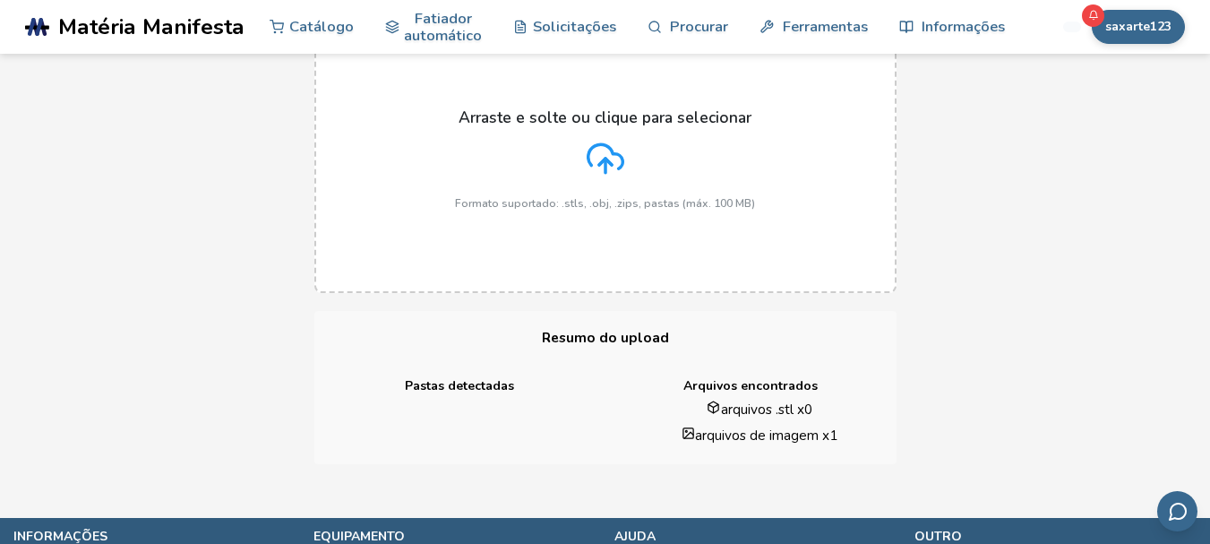
click at [602, 166] on icon at bounding box center [606, 159] width 38 height 38
click at [0, 0] on input "Arraste e solte ou clique para selecionar Formato suportado: .stls, .obj, .zips…" at bounding box center [0, 0] width 0 height 0
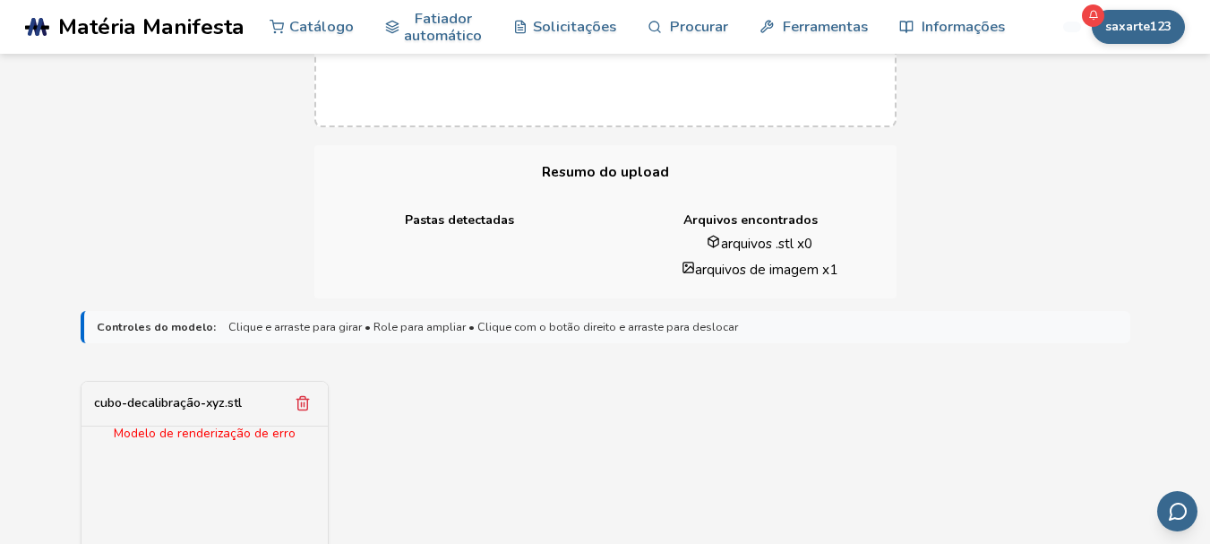
scroll to position [358, 0]
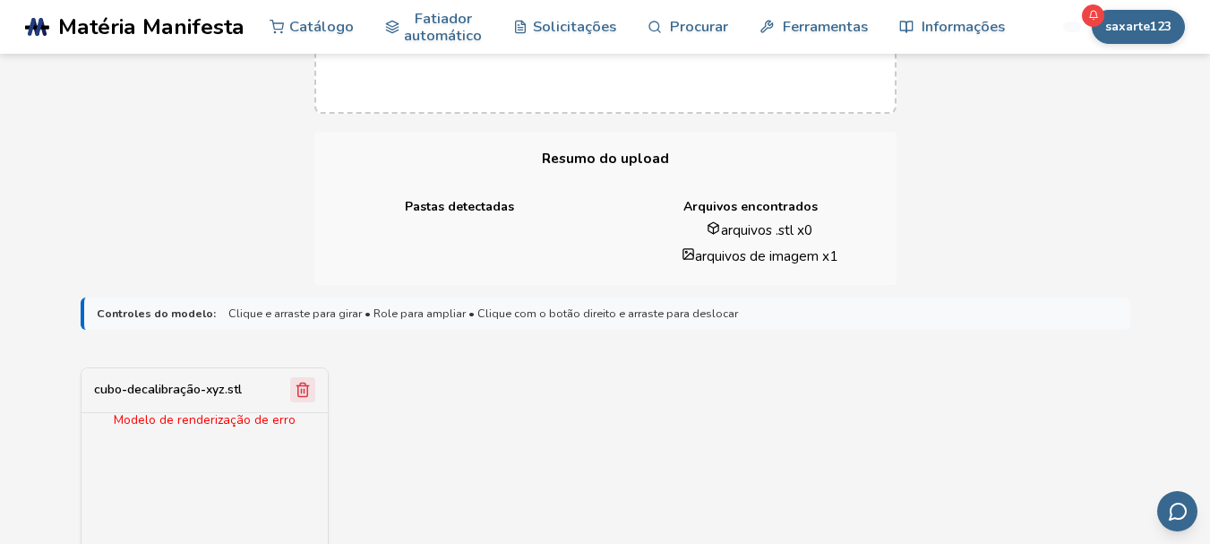
click at [297, 386] on polyline "Remover modelo" at bounding box center [302, 386] width 13 height 0
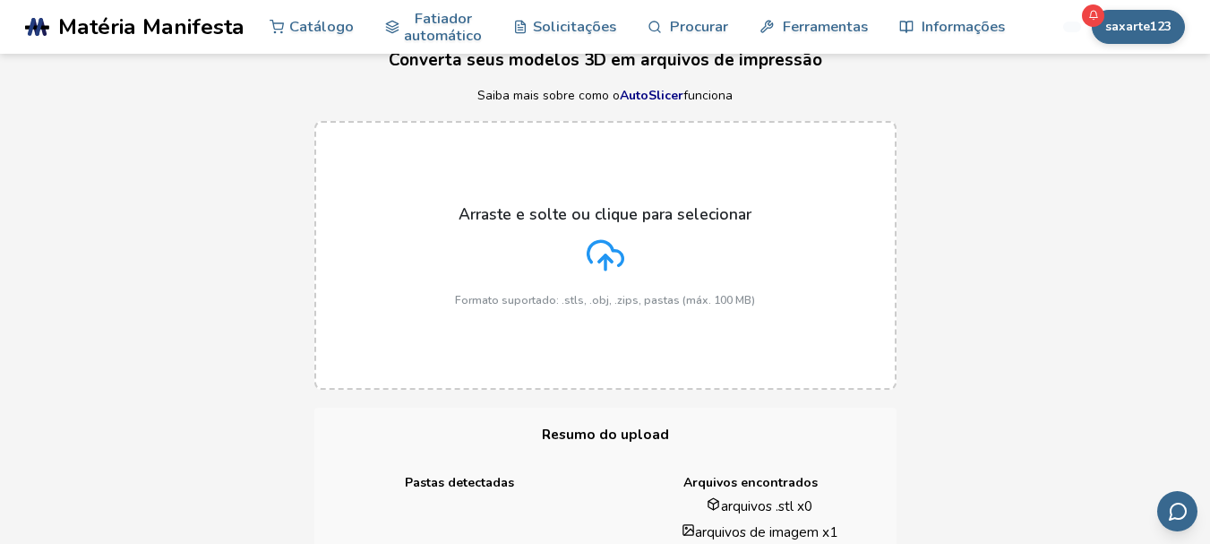
scroll to position [0, 0]
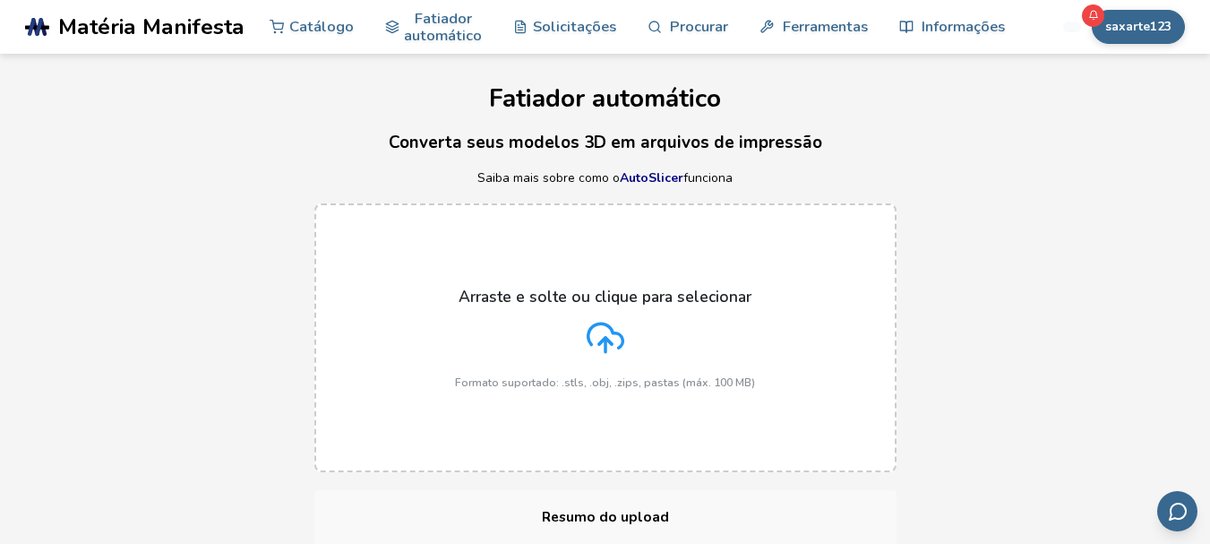
click at [599, 327] on icon at bounding box center [606, 338] width 38 height 38
click at [0, 0] on input "Arraste e solte ou clique para selecionar Formato suportado: .stls, .obj, .zips…" at bounding box center [0, 0] width 0 height 0
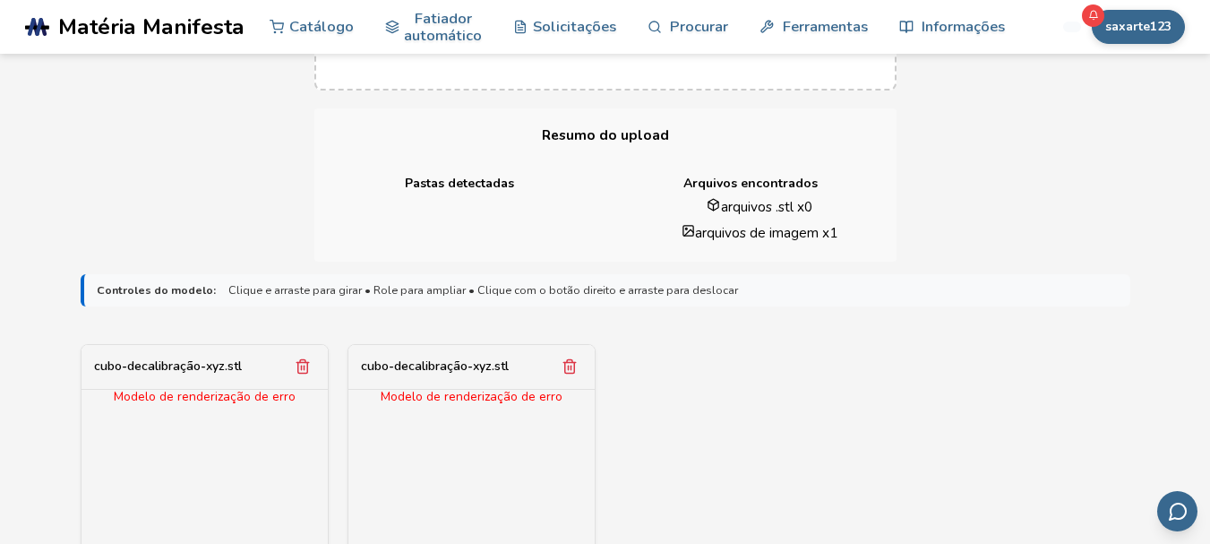
scroll to position [448, 0]
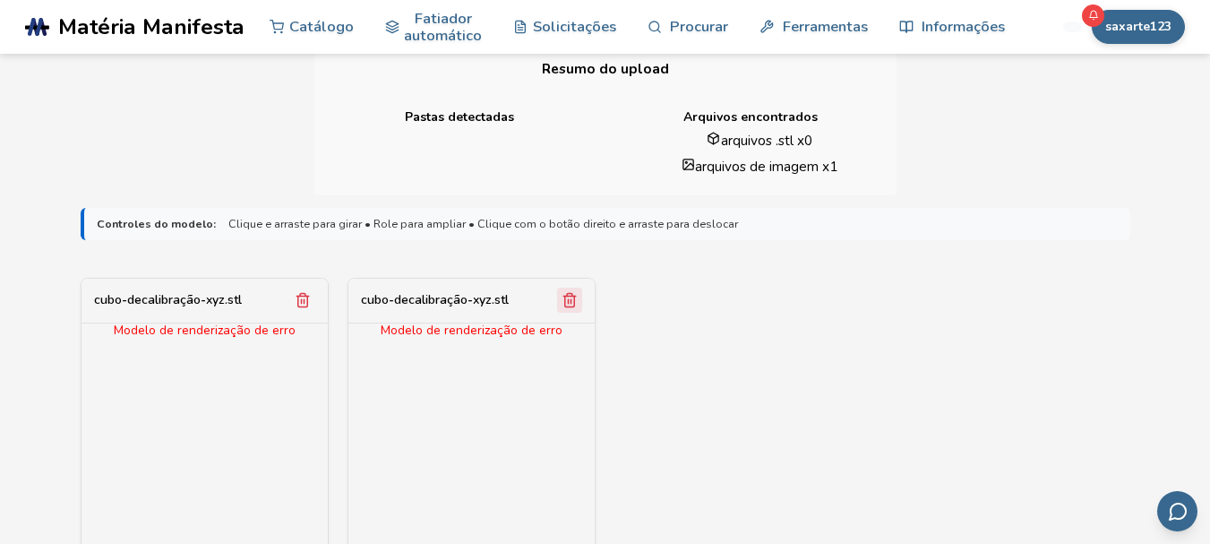
click at [567, 305] on icon "Remover modelo" at bounding box center [570, 300] width 16 height 16
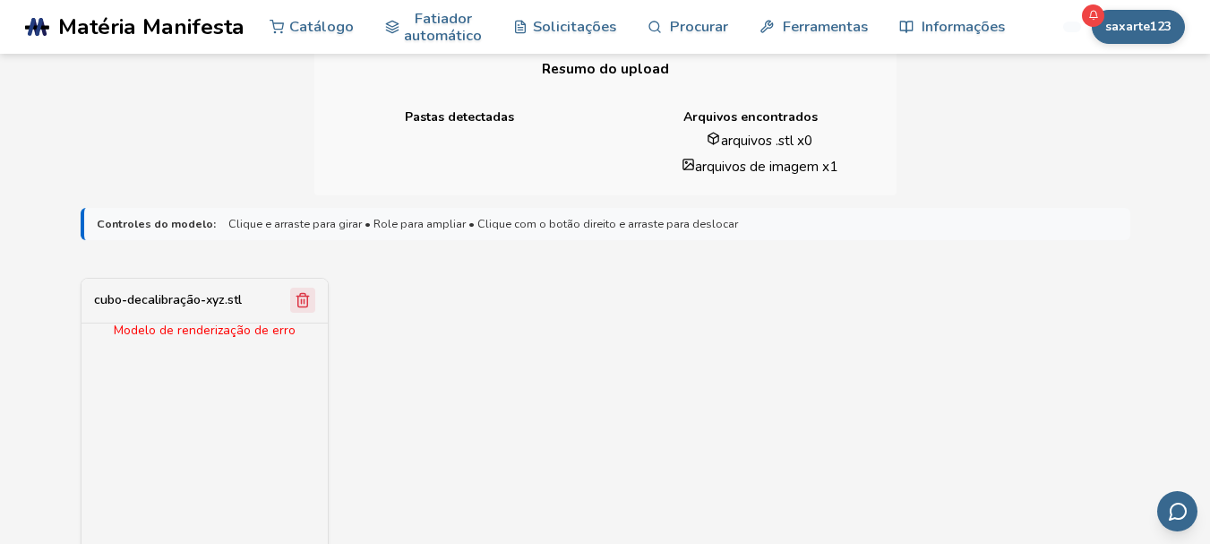
click at [309, 302] on icon "Remover modelo" at bounding box center [303, 300] width 16 height 16
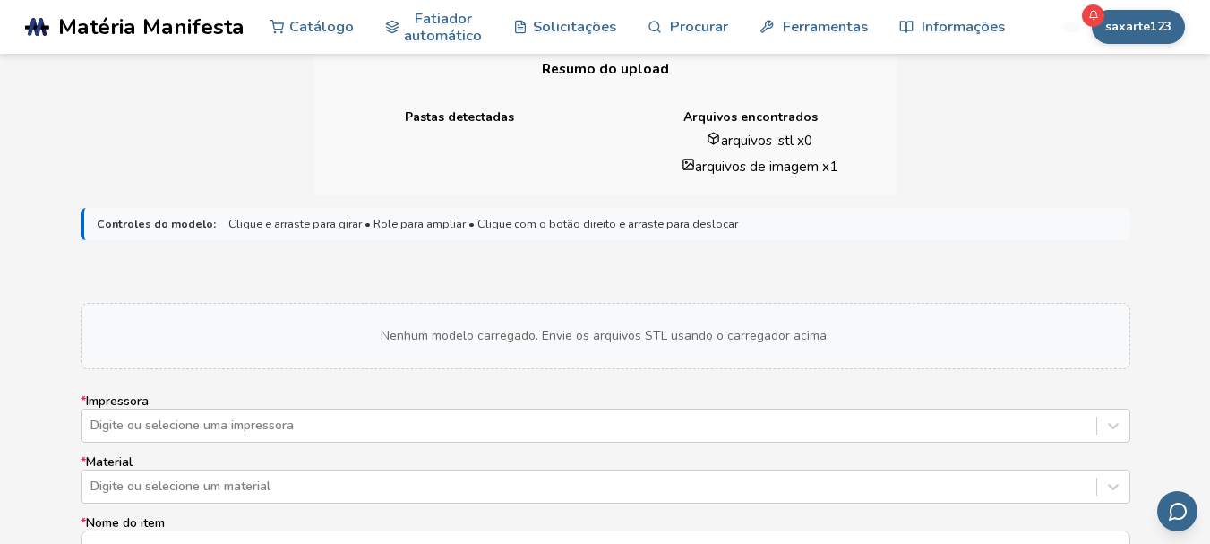
scroll to position [537, 0]
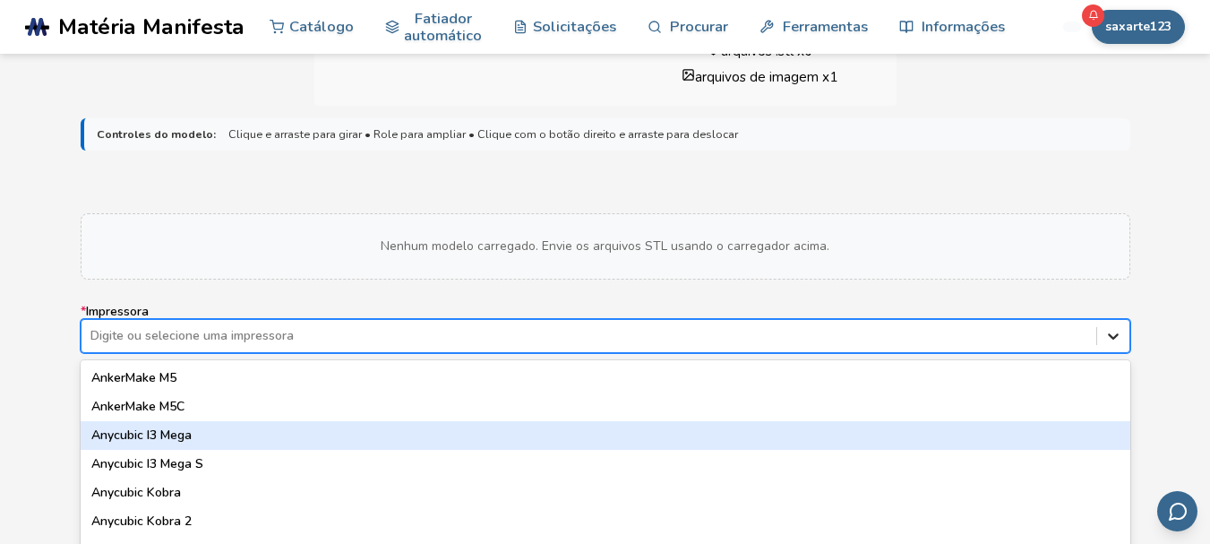
click at [1115, 342] on div "64 results available. Use Up and Down to choose options, press Enter to select …" at bounding box center [606, 336] width 1050 height 34
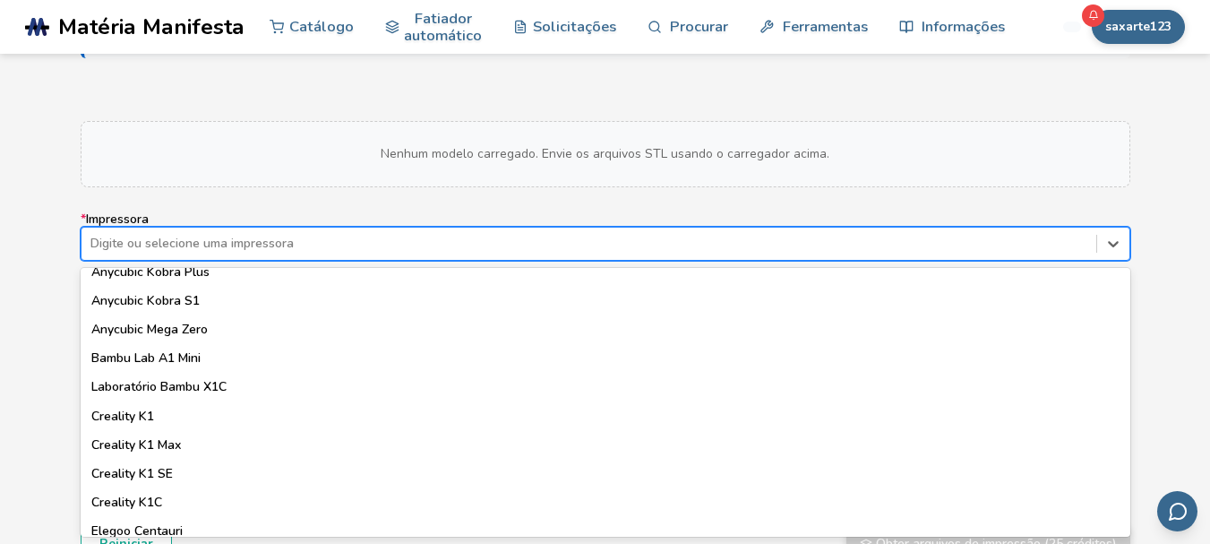
scroll to position [0, 0]
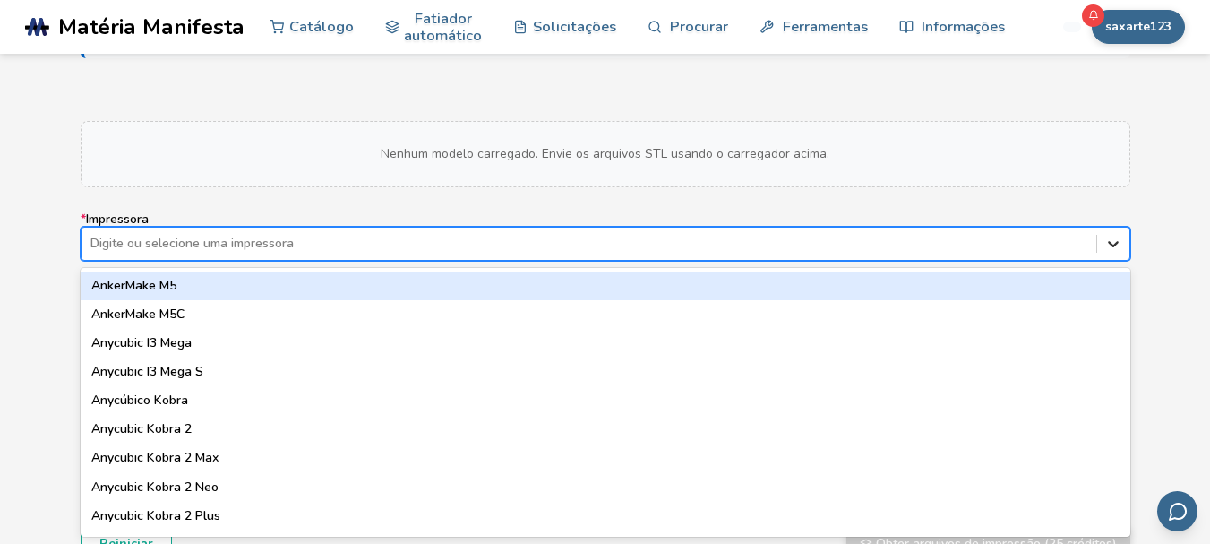
click at [1103, 253] on div at bounding box center [1113, 243] width 32 height 32
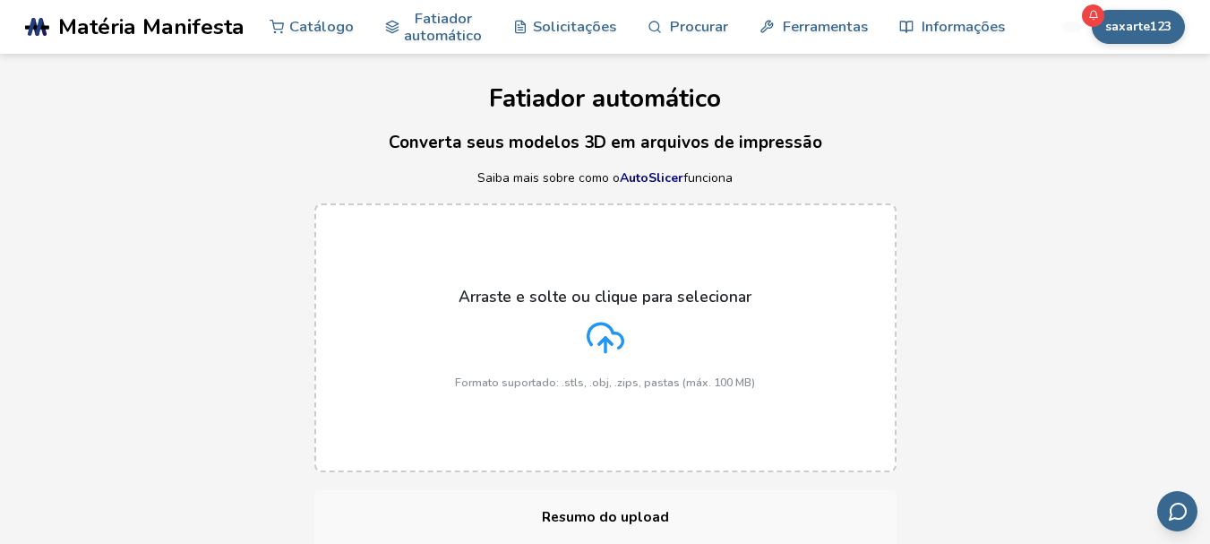
click at [611, 344] on polyline at bounding box center [605, 341] width 13 height 6
click at [0, 0] on input "Arraste e solte ou clique para selecionar Formato suportado: .stls, .obj, .zips…" at bounding box center [0, 0] width 0 height 0
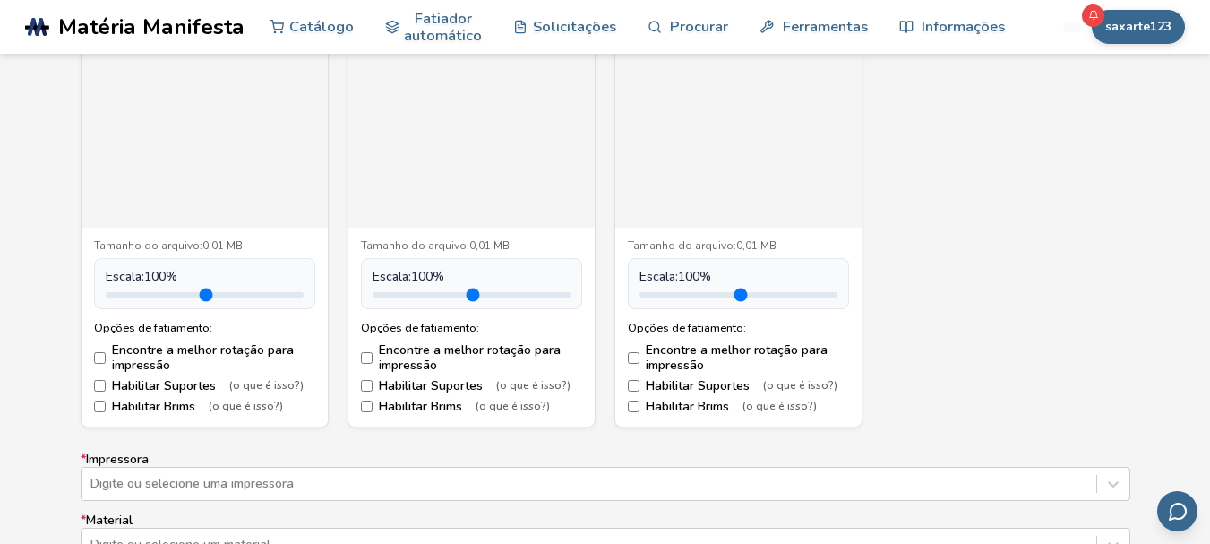
scroll to position [806, 0]
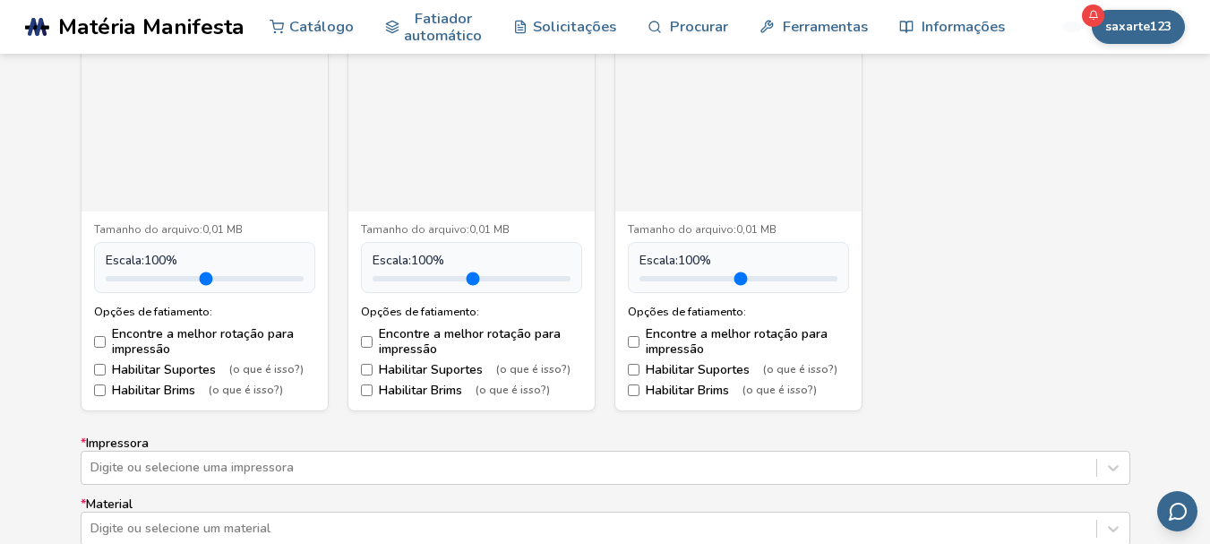
drag, startPoint x: 683, startPoint y: 283, endPoint x: 902, endPoint y: 290, distance: 218.7
type input "*"
click at [837, 281] on input "range" at bounding box center [738, 278] width 198 height 5
drag, startPoint x: 411, startPoint y: 281, endPoint x: 670, endPoint y: 288, distance: 258.9
type input "*"
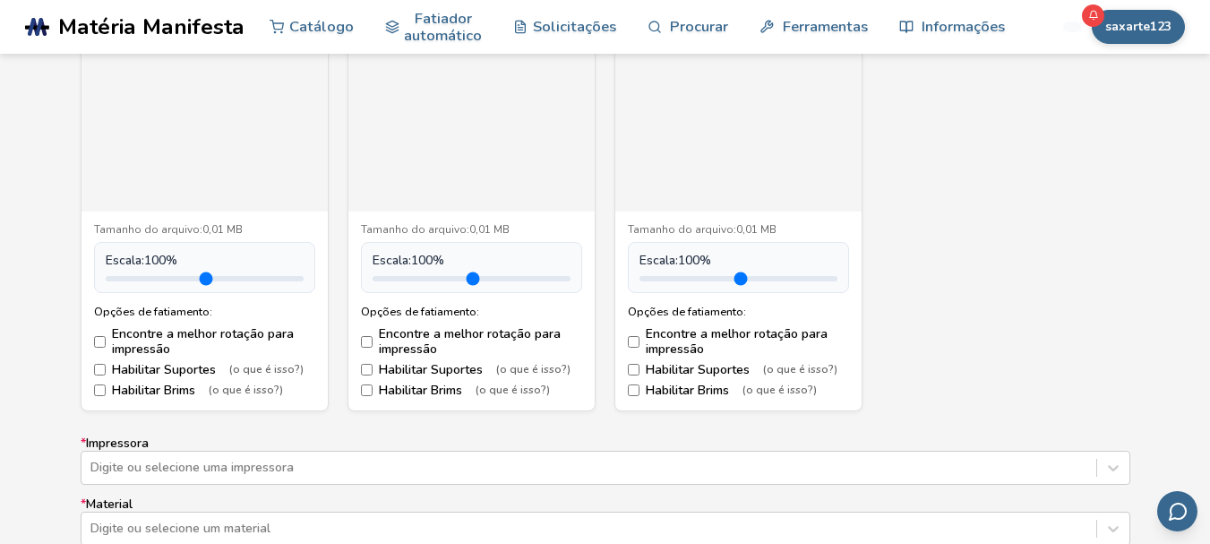
click at [571, 281] on input "range" at bounding box center [472, 278] width 198 height 5
drag, startPoint x: 147, startPoint y: 279, endPoint x: 473, endPoint y: 281, distance: 326.0
type input "*"
click at [304, 281] on input "range" at bounding box center [205, 278] width 198 height 5
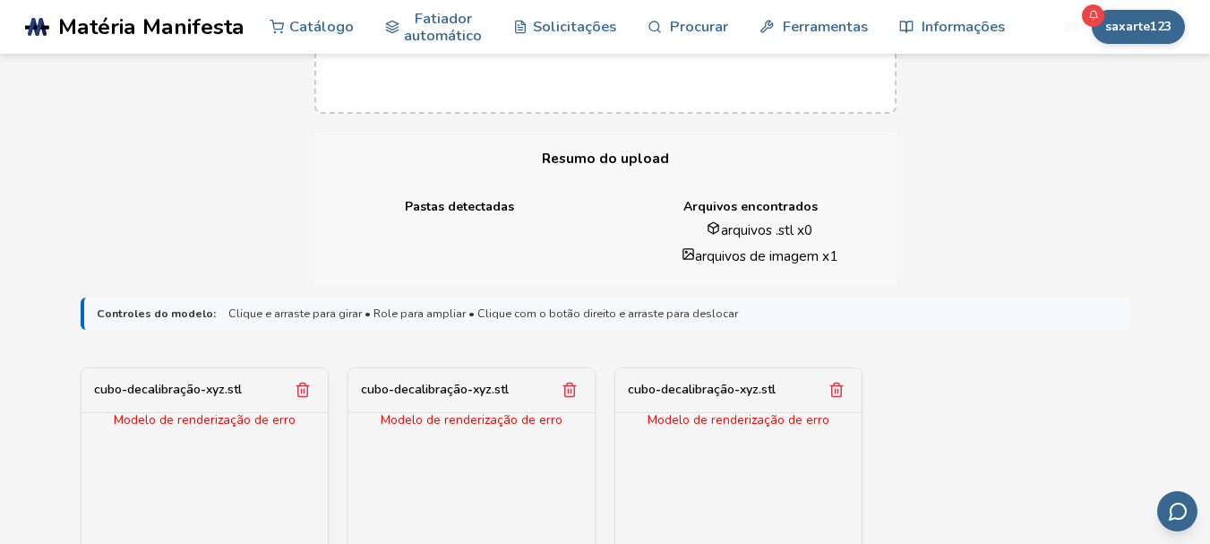
scroll to position [179, 0]
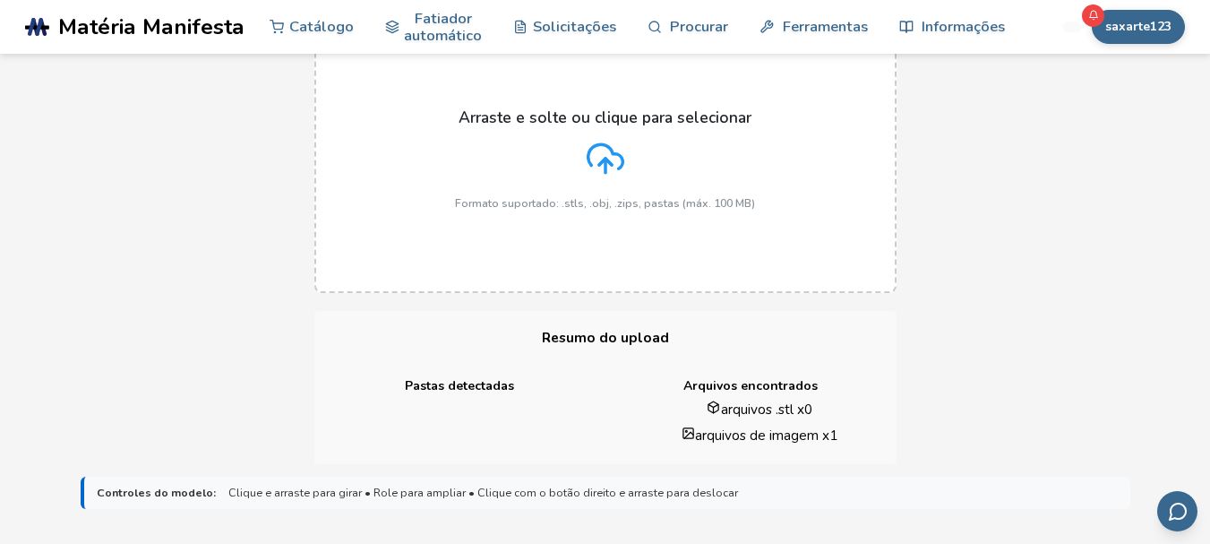
drag, startPoint x: 574, startPoint y: 175, endPoint x: 584, endPoint y: 174, distance: 9.9
click at [582, 174] on div "Arraste e solte ou clique para selecionar Formato suportado: .stls, .obj, .zips…" at bounding box center [605, 158] width 300 height 101
click at [0, 0] on input "Arraste e solte ou clique para selecionar Formato suportado: .stls, .obj, .zips…" at bounding box center [0, 0] width 0 height 0
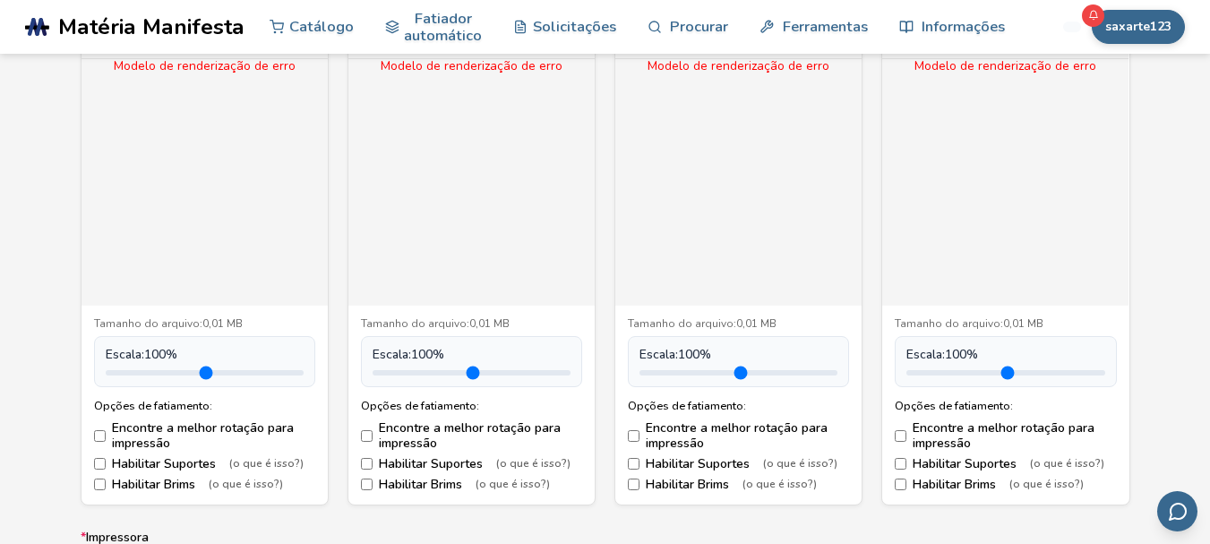
scroll to position [717, 0]
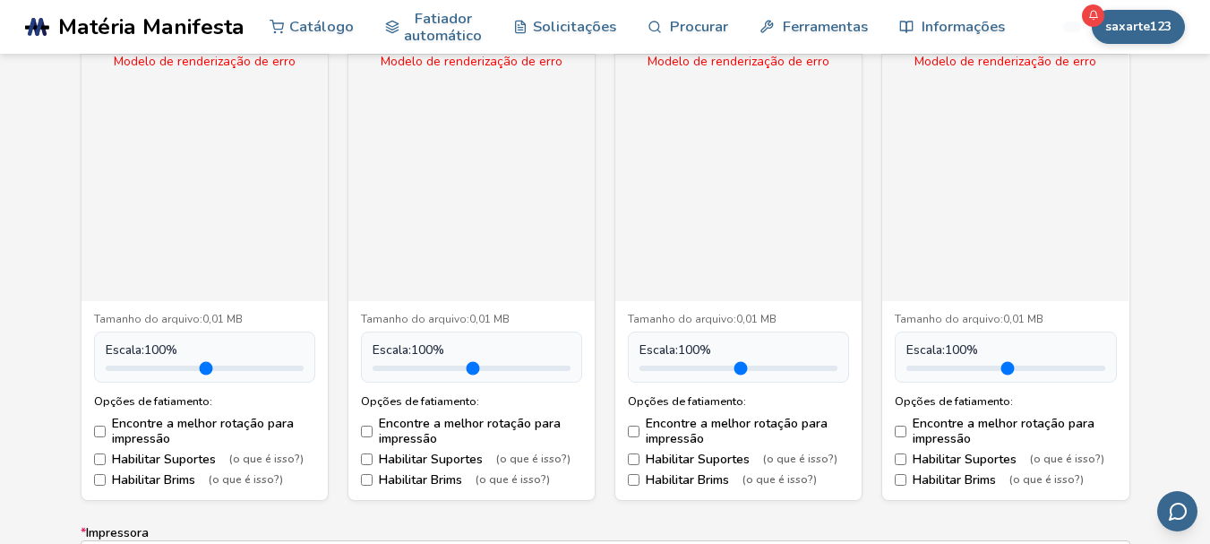
drag, startPoint x: 952, startPoint y: 373, endPoint x: 1186, endPoint y: 373, distance: 233.8
type input "*"
click at [1104, 371] on input "range" at bounding box center [1005, 367] width 198 height 5
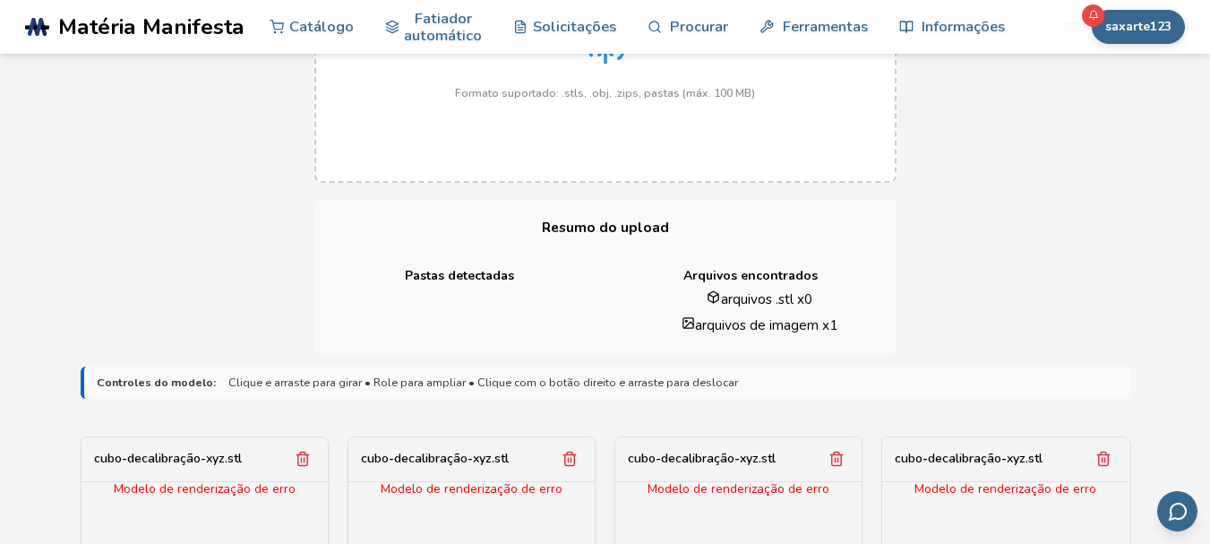
scroll to position [179, 0]
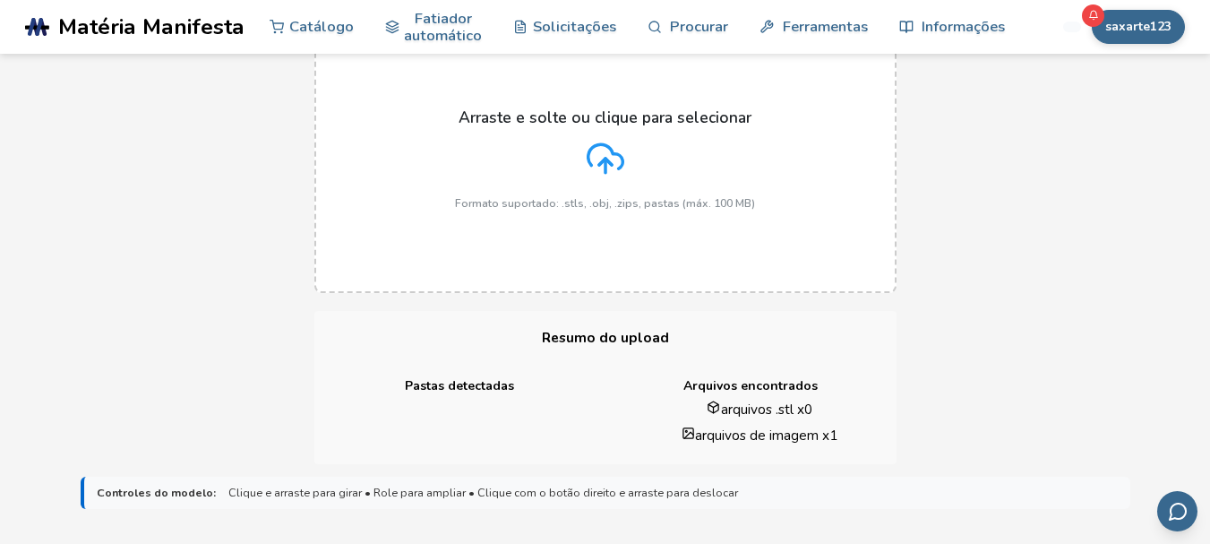
click at [601, 180] on div "Arraste e solte ou clique para selecionar Formato suportado: .stls, .obj, .zips…" at bounding box center [605, 158] width 300 height 101
click at [0, 0] on input "Arraste e solte ou clique para selecionar Formato suportado: .stls, .obj, .zips…" at bounding box center [0, 0] width 0 height 0
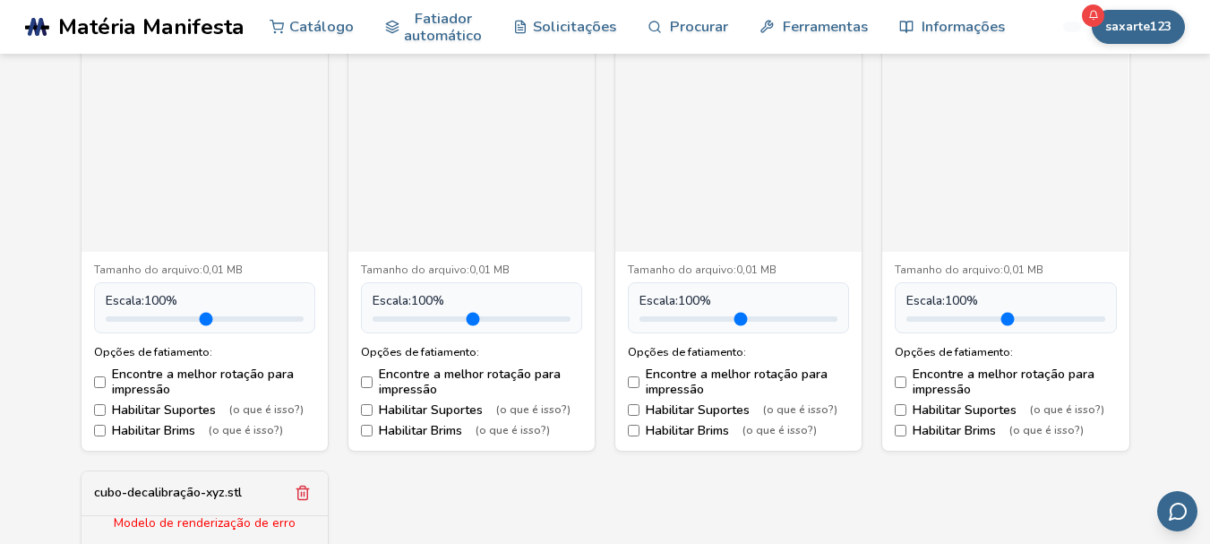
scroll to position [806, 0]
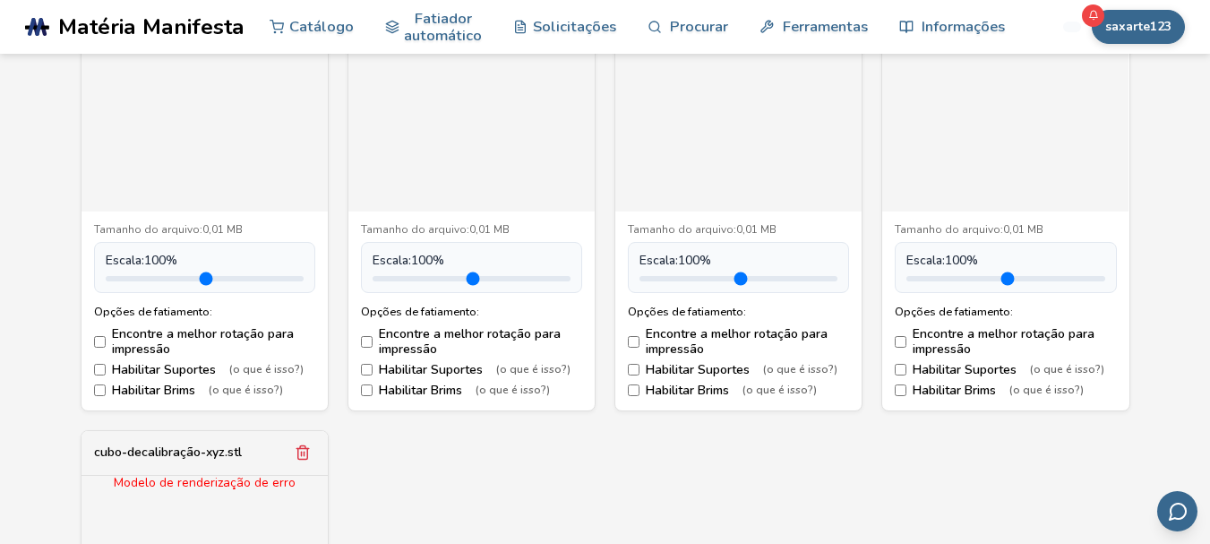
click at [627, 370] on div "Tamanho do arquivo: 0,01 MB Escala: 100 % Opções de fatiamento: Encontre a melh…" at bounding box center [738, 310] width 246 height 199
drag, startPoint x: 562, startPoint y: 281, endPoint x: 434, endPoint y: 288, distance: 128.2
type input "***"
click at [434, 281] on input "range" at bounding box center [472, 278] width 198 height 5
drag, startPoint x: 293, startPoint y: 281, endPoint x: 350, endPoint y: 282, distance: 57.3
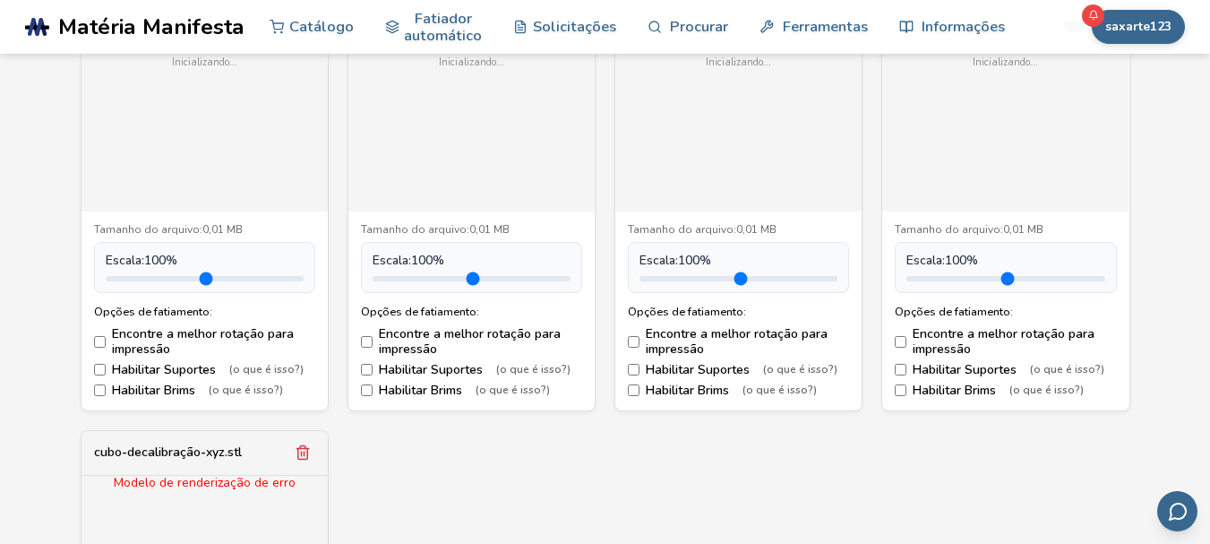
type input "***"
click at [157, 281] on input "range" at bounding box center [205, 278] width 198 height 5
drag, startPoint x: 834, startPoint y: 279, endPoint x: 707, endPoint y: 286, distance: 127.3
type input "***"
click at [707, 281] on input "range" at bounding box center [738, 278] width 198 height 5
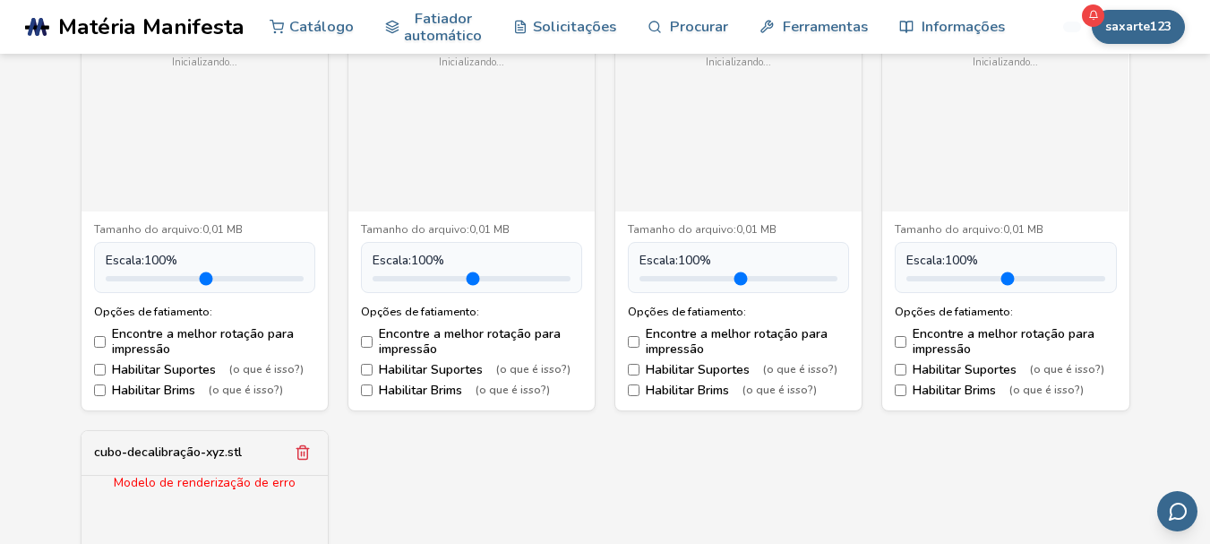
drag, startPoint x: 1073, startPoint y: 283, endPoint x: 979, endPoint y: 289, distance: 94.3
type input "***"
click at [979, 281] on input "range" at bounding box center [1005, 278] width 198 height 5
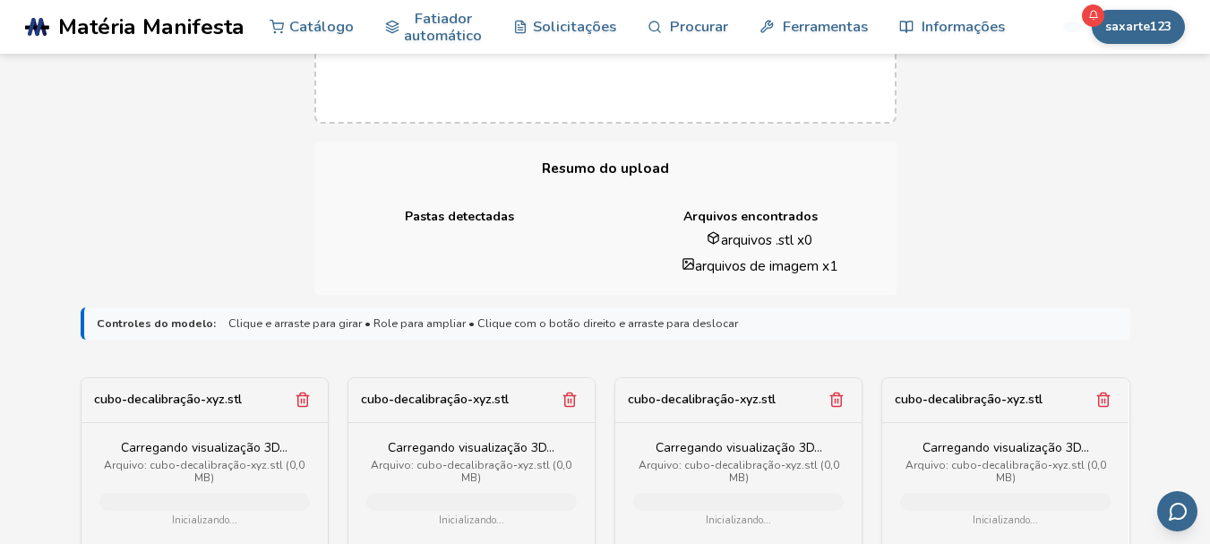
scroll to position [269, 0]
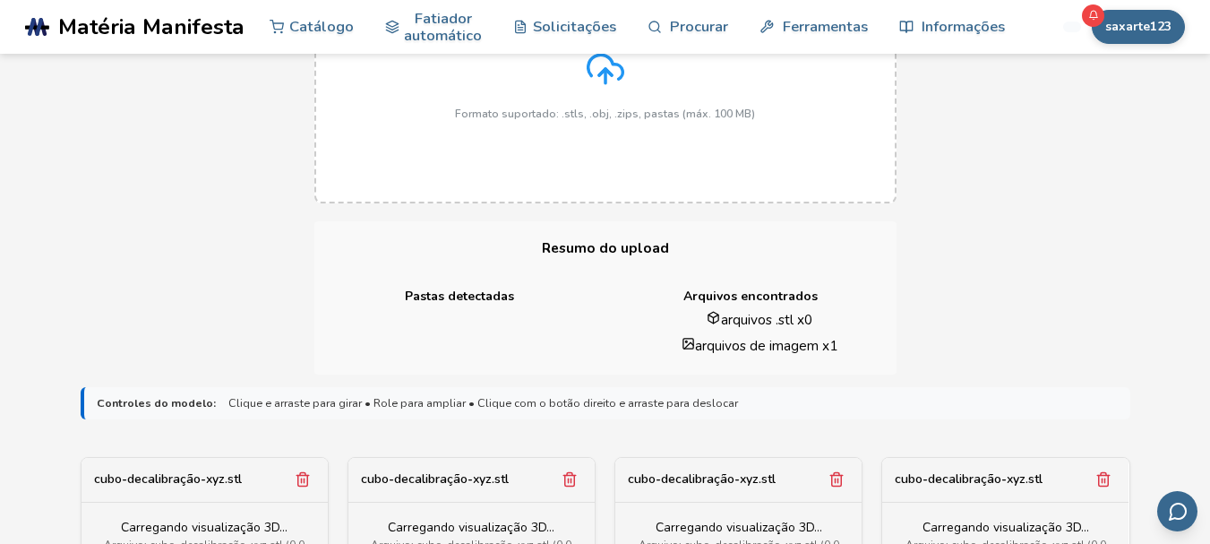
click at [606, 91] on div "Arraste e solte ou clique para selecionar Formato suportado: .stls, .obj, .zips…" at bounding box center [605, 69] width 300 height 101
click at [0, 0] on input "Arraste e solte ou clique para selecionar Formato suportado: .stls, .obj, .zips…" at bounding box center [0, 0] width 0 height 0
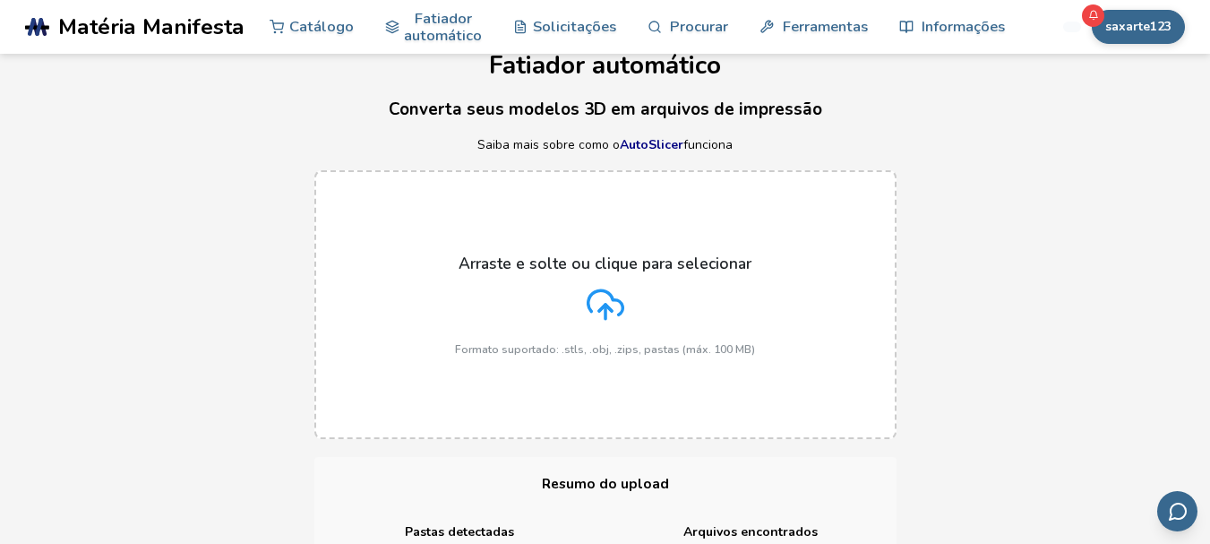
scroll to position [0, 0]
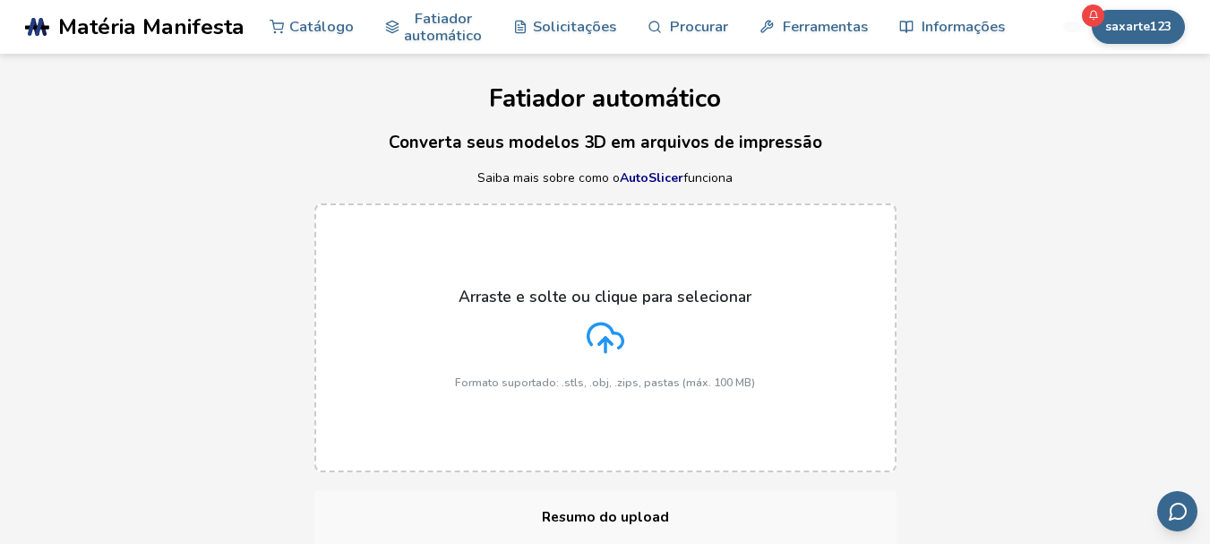
click at [609, 341] on polyline at bounding box center [605, 341] width 13 height 6
click at [0, 0] on input "Arraste e solte ou clique para selecionar Formato suportado: .stls, .obj, .zips…" at bounding box center [0, 0] width 0 height 0
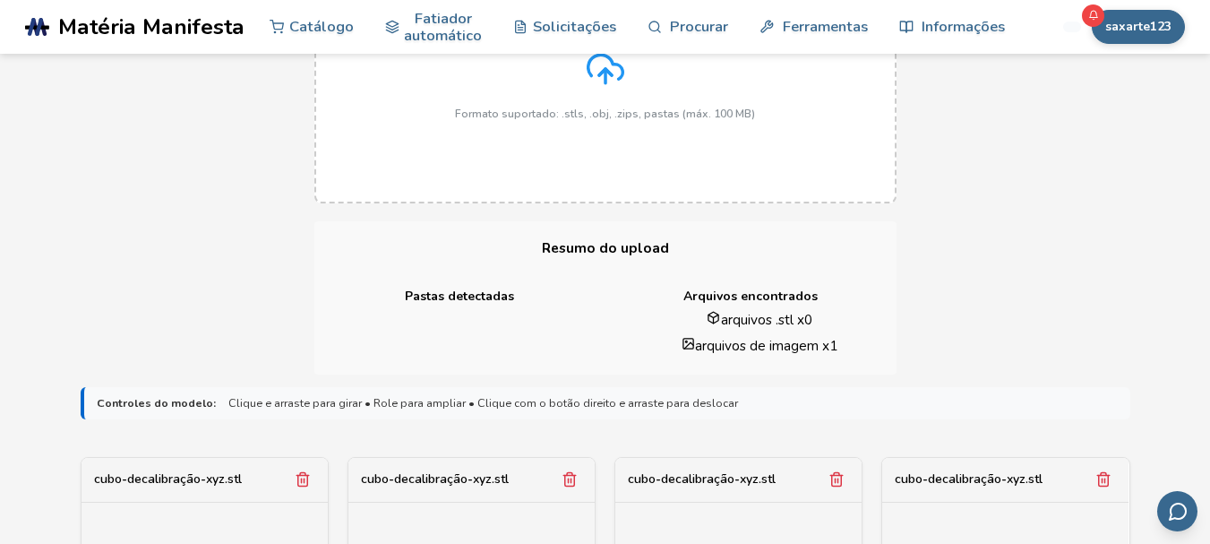
scroll to position [358, 0]
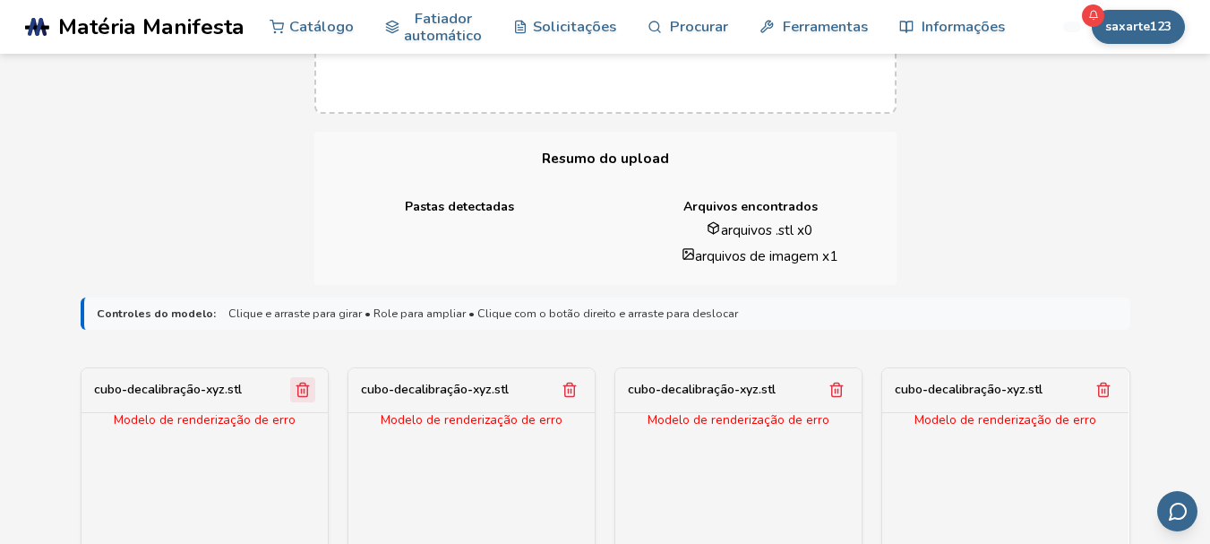
click at [305, 391] on icon "Remover modelo" at bounding box center [303, 390] width 16 height 16
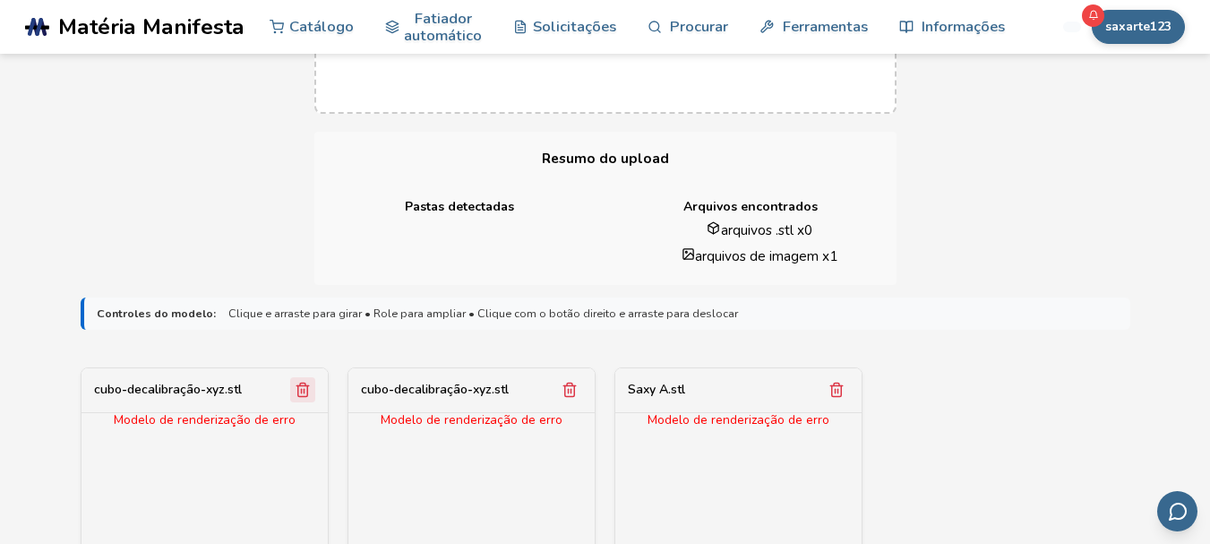
click at [305, 391] on icon "Remover modelo" at bounding box center [303, 390] width 16 height 16
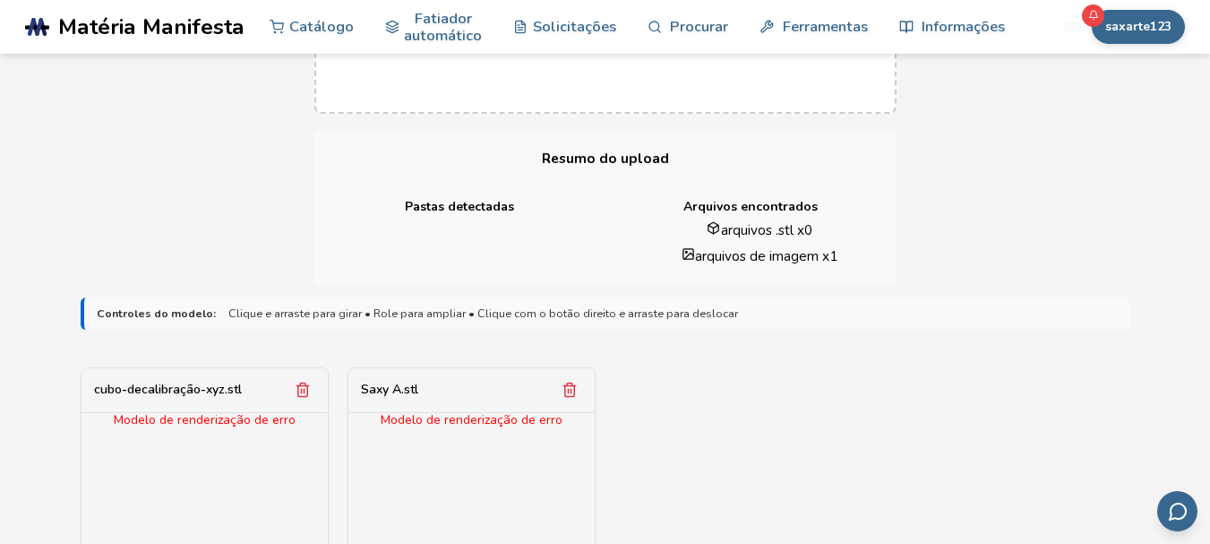
click at [305, 391] on icon "Remover modelo" at bounding box center [303, 390] width 16 height 16
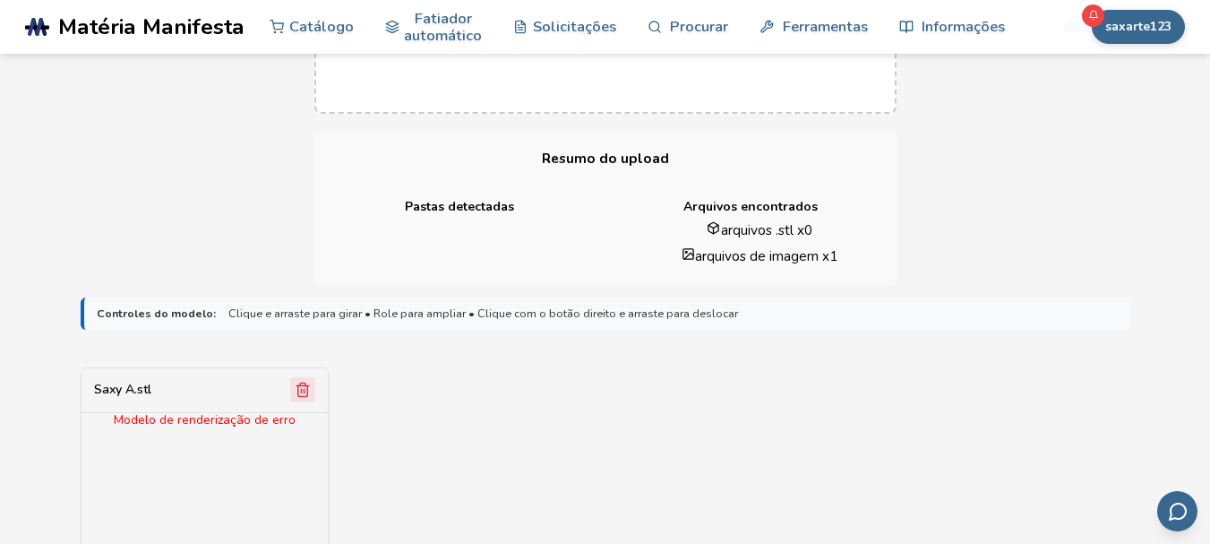
click at [305, 391] on icon "Remover modelo" at bounding box center [303, 390] width 16 height 16
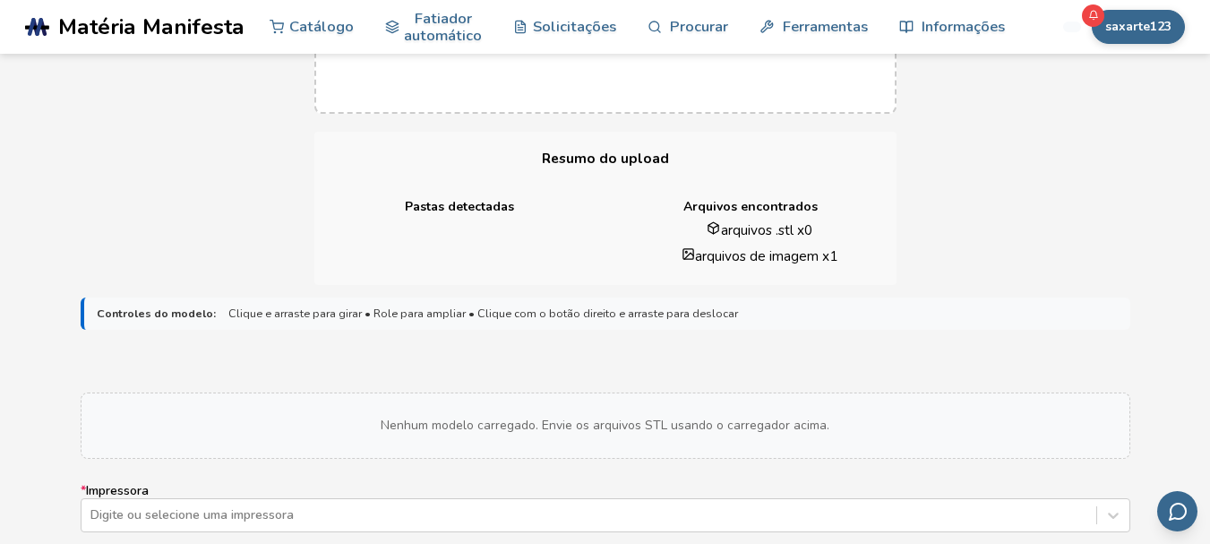
scroll to position [179, 0]
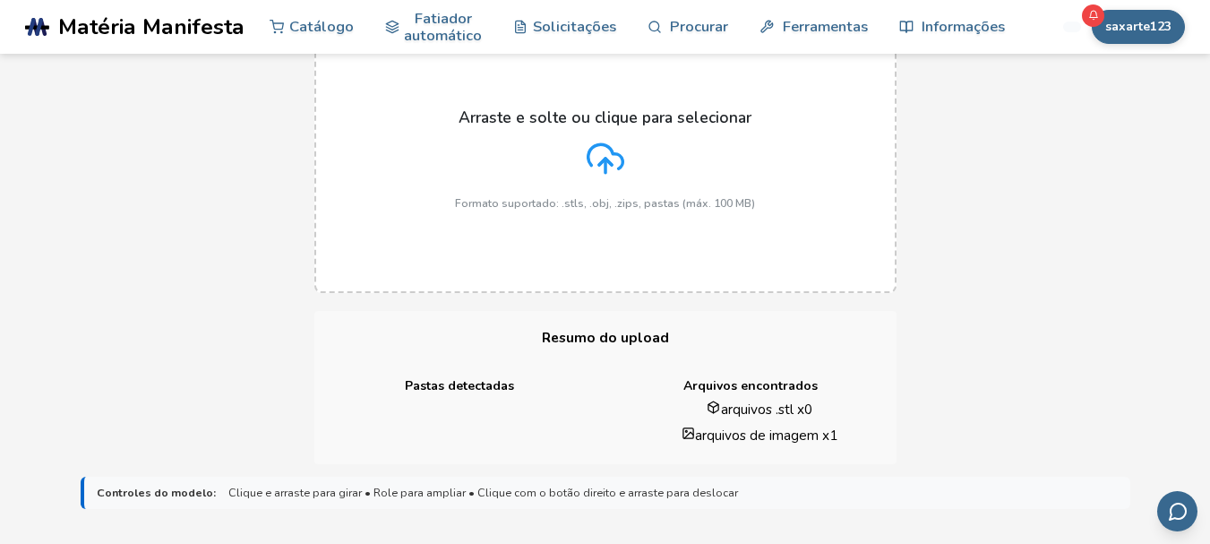
click at [601, 165] on icon at bounding box center [606, 159] width 38 height 38
click at [0, 0] on input "Arraste e solte ou clique para selecionar Formato suportado: .stls, .obj, .zips…" at bounding box center [0, 0] width 0 height 0
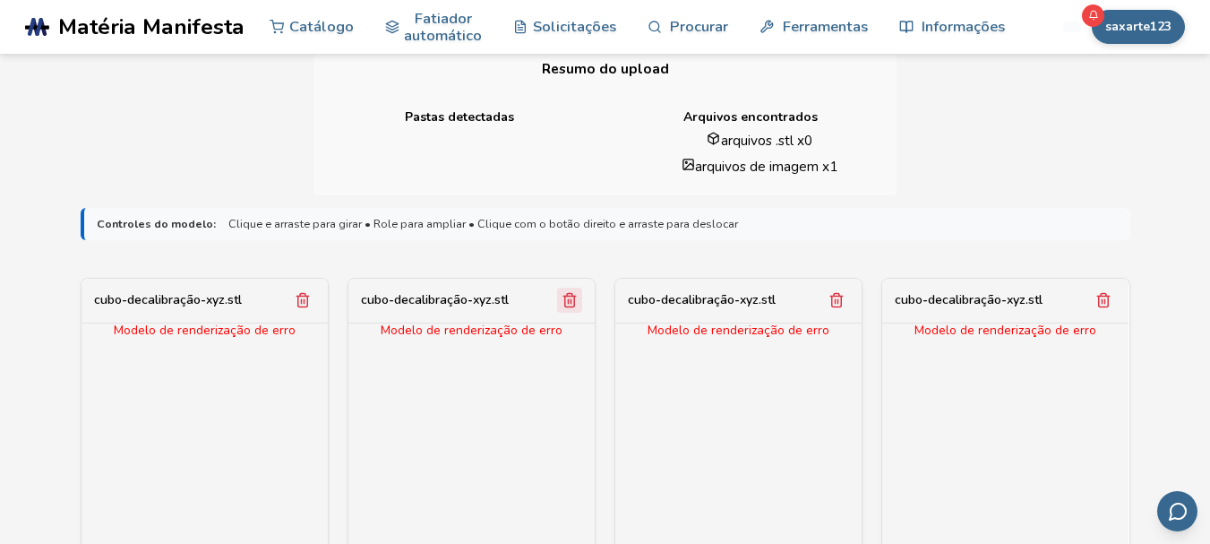
drag, startPoint x: 320, startPoint y: 300, endPoint x: 298, endPoint y: 306, distance: 22.4
click at [317, 300] on div "cubo-decalibração-xyz.stl" at bounding box center [205, 301] width 246 height 45
click at [311, 302] on button "Remover modelo" at bounding box center [302, 300] width 25 height 25
click at [565, 306] on icon "Remover modelo" at bounding box center [570, 300] width 10 height 13
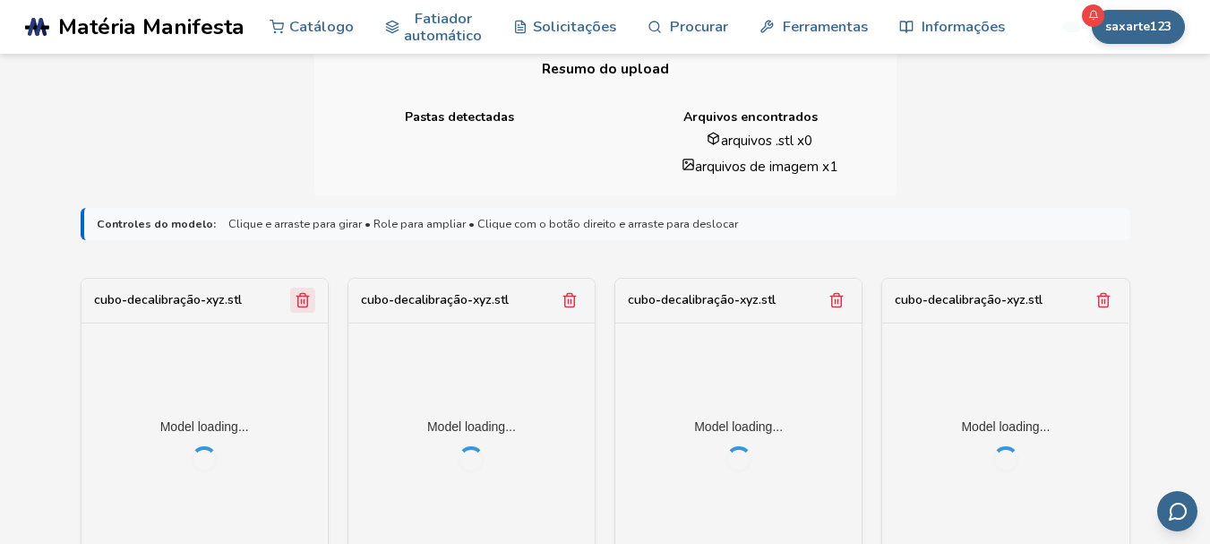
click at [298, 305] on icon "Remover modelo" at bounding box center [302, 300] width 10 height 13
click at [565, 305] on icon "Remover modelo" at bounding box center [570, 300] width 10 height 13
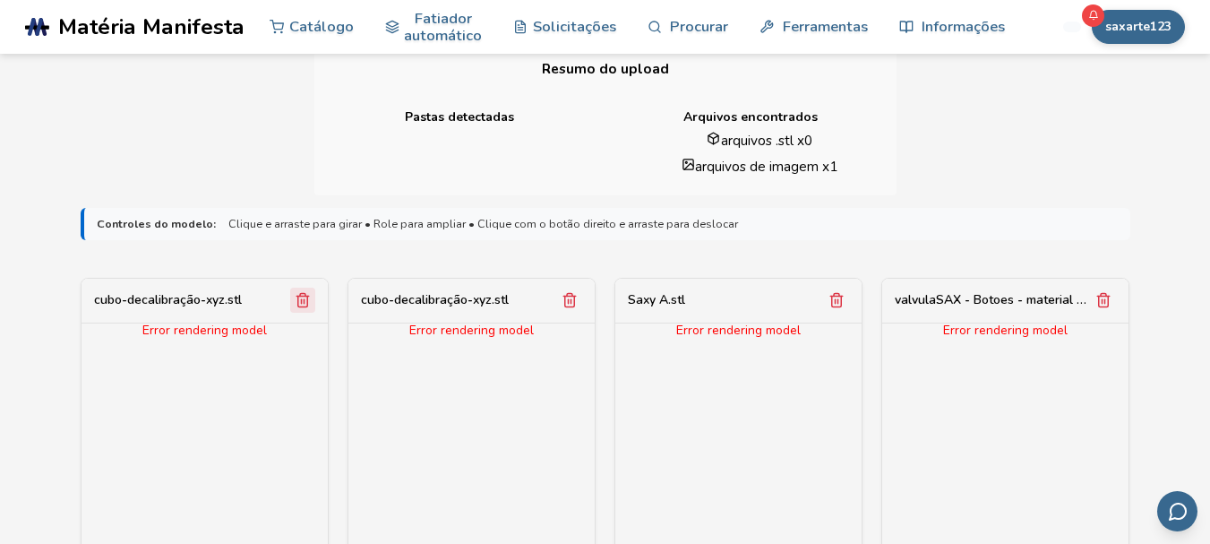
click at [297, 304] on icon "Remover modelo" at bounding box center [302, 300] width 10 height 13
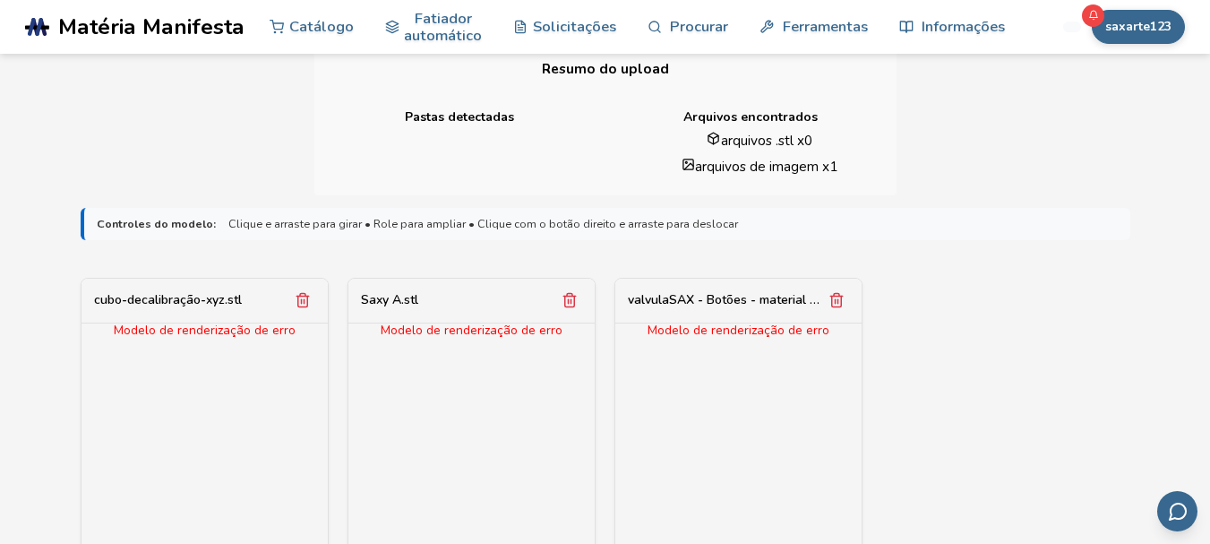
click at [297, 304] on icon "Remover modelo" at bounding box center [302, 300] width 10 height 13
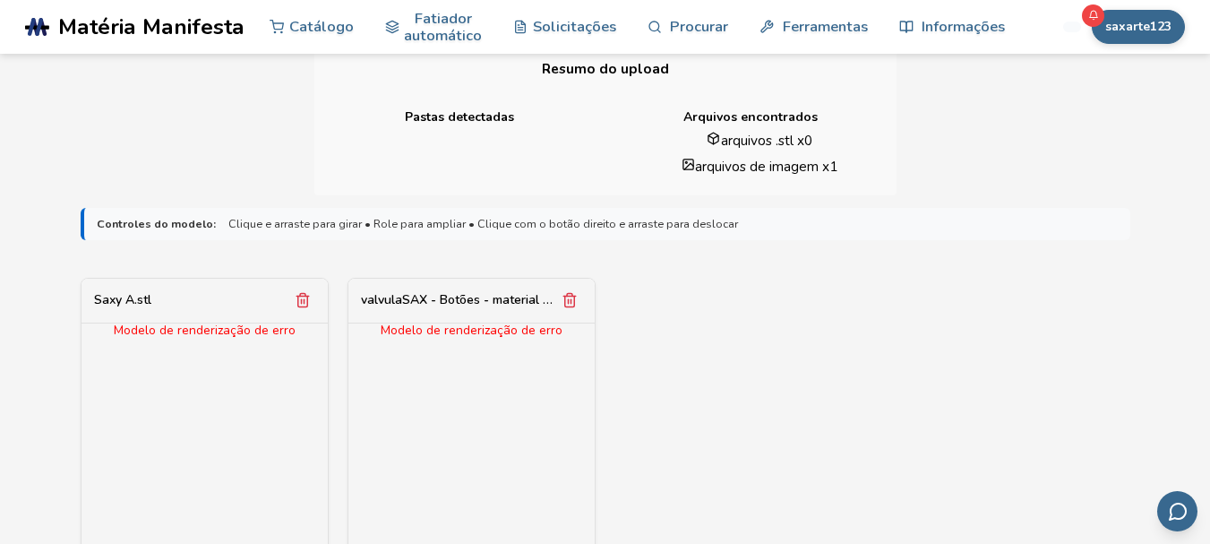
click at [297, 304] on icon "Remover modelo" at bounding box center [302, 300] width 10 height 13
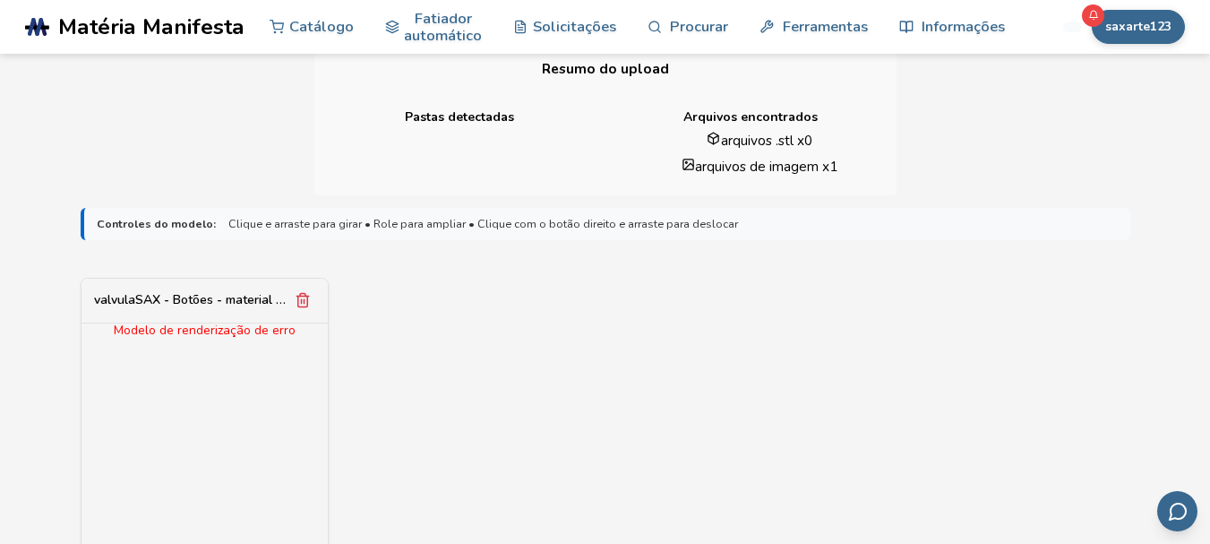
click at [297, 304] on icon "Remover modelo" at bounding box center [302, 300] width 10 height 13
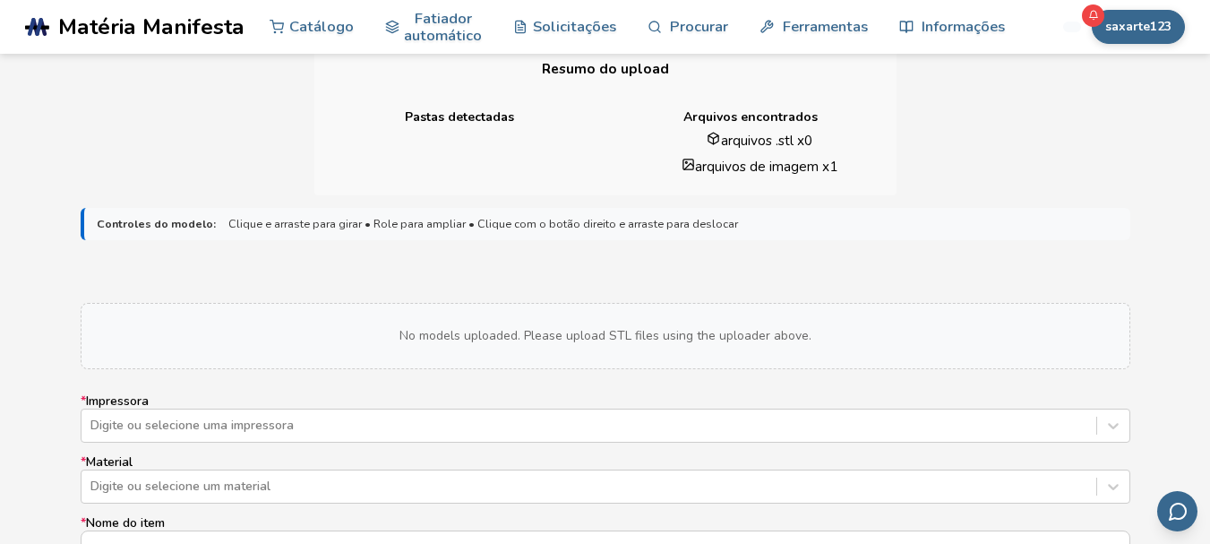
click at [297, 304] on div "No models uploaded. Please upload STL files using the uploader above." at bounding box center [606, 336] width 1050 height 66
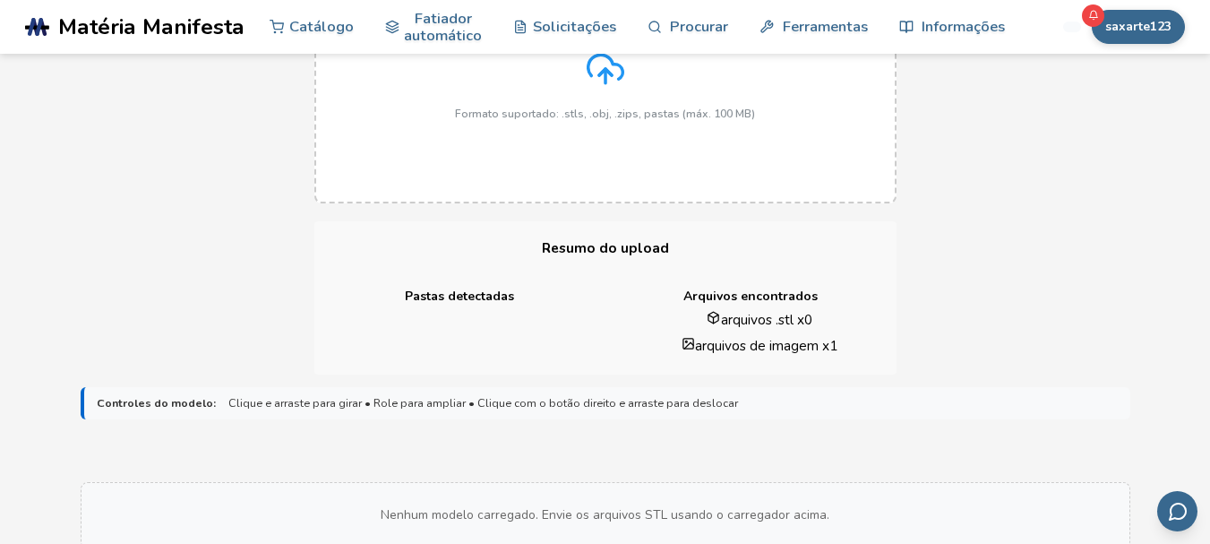
click at [593, 91] on div "Arraste e solte ou clique para selecionar Formato suportado: .stls, .obj, .zips…" at bounding box center [605, 69] width 300 height 101
click at [0, 0] on input "Arraste e solte ou clique para selecionar Formato suportado: .stls, .obj, .zips…" at bounding box center [0, 0] width 0 height 0
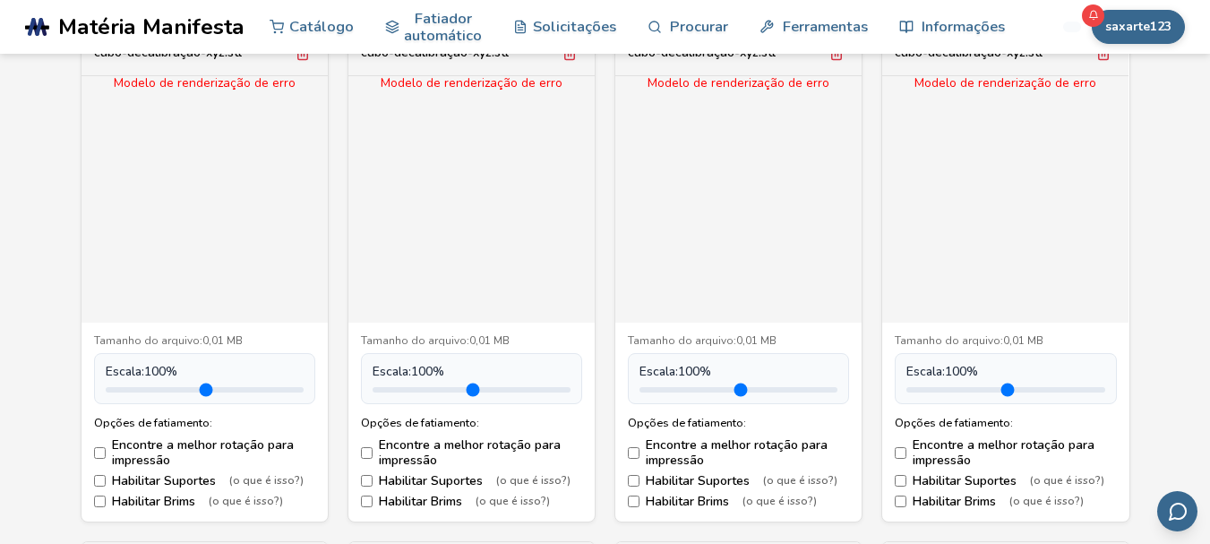
scroll to position [717, 0]
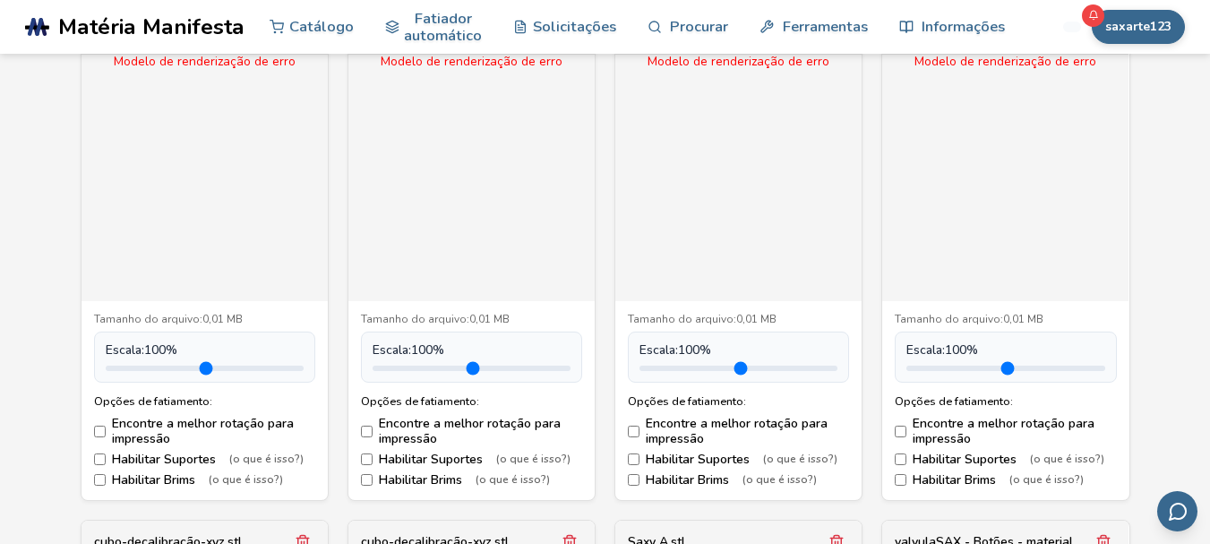
drag, startPoint x: 150, startPoint y: 370, endPoint x: 168, endPoint y: 366, distance: 18.3
type input "***"
click at [168, 366] on input "range" at bounding box center [205, 367] width 198 height 5
drag, startPoint x: 409, startPoint y: 369, endPoint x: 443, endPoint y: 369, distance: 34.0
type input "***"
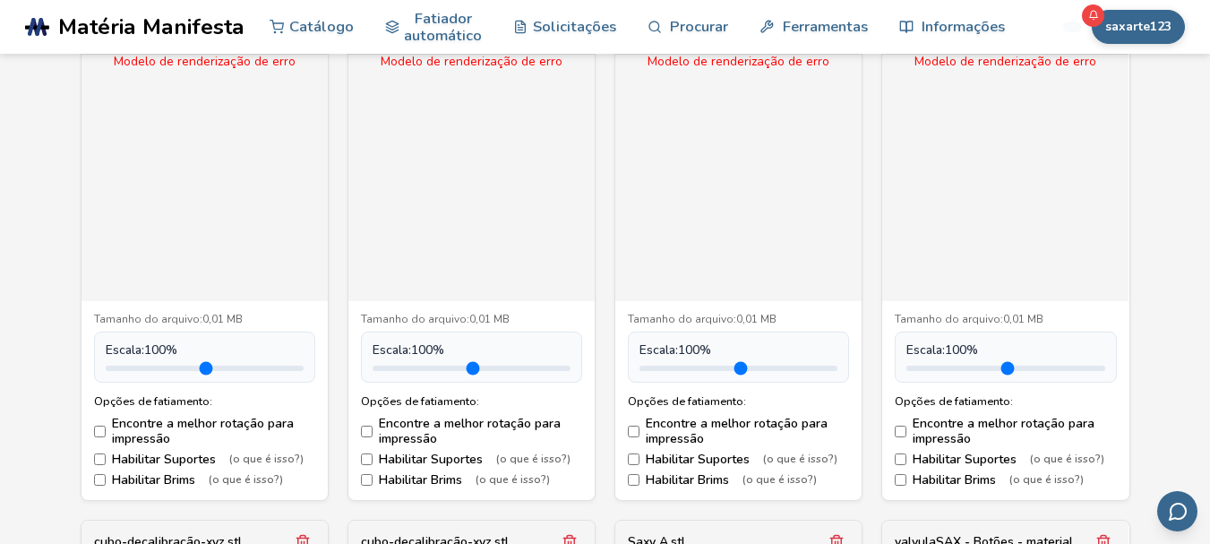
click at [443, 369] on input "range" at bounding box center [472, 367] width 198 height 5
drag, startPoint x: 679, startPoint y: 366, endPoint x: 705, endPoint y: 369, distance: 26.1
type input "***"
click at [705, 369] on input "range" at bounding box center [738, 367] width 198 height 5
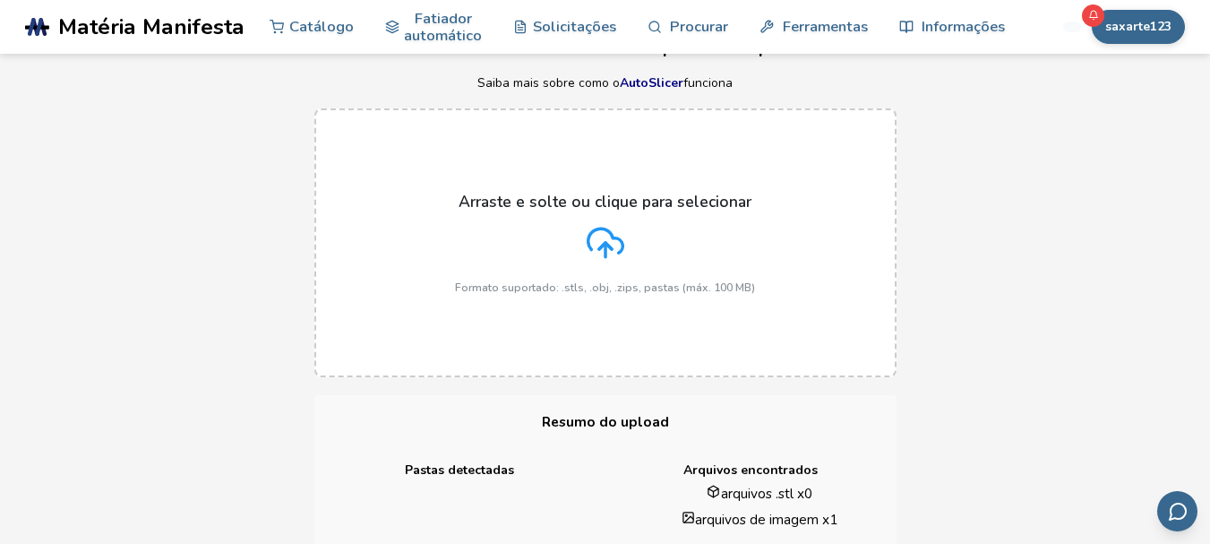
scroll to position [90, 0]
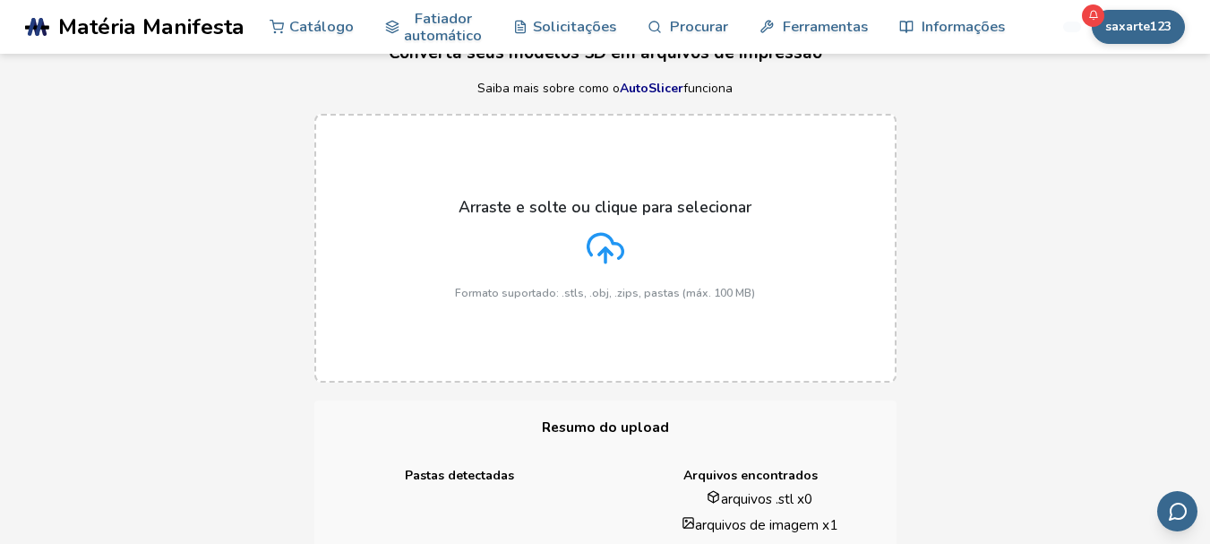
click at [602, 262] on icon at bounding box center [606, 248] width 38 height 38
click at [0, 0] on input "Arraste e solte ou clique para selecionar Formato suportado: .stls, .obj, .zips…" at bounding box center [0, 0] width 0 height 0
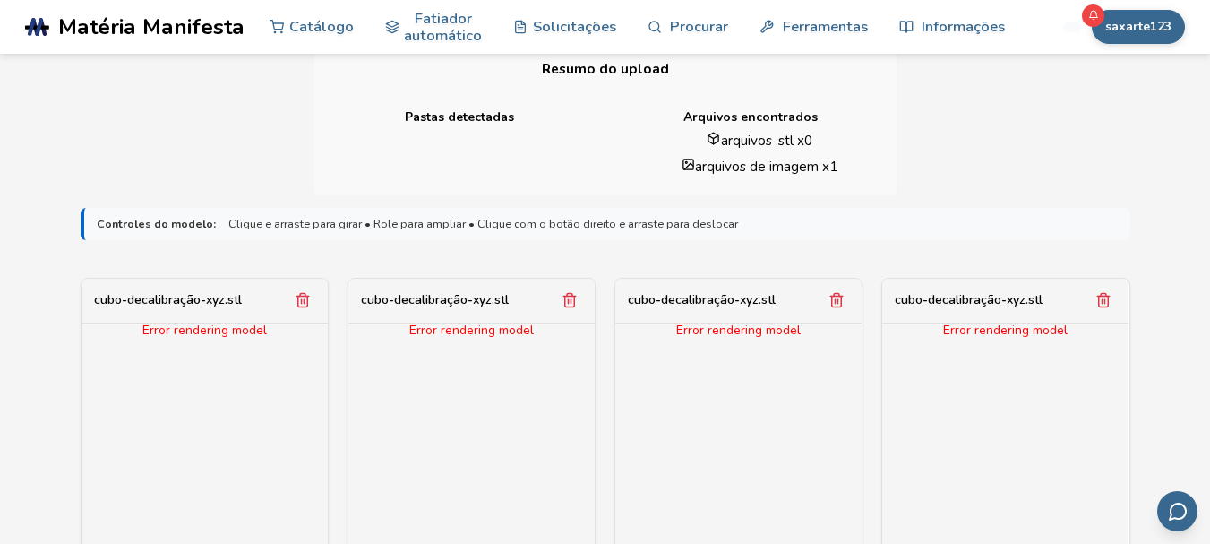
click at [296, 296] on polyline "Remover modelo" at bounding box center [302, 296] width 13 height 0
click at [562, 297] on icon "Remover modelo" at bounding box center [570, 300] width 16 height 16
click at [832, 298] on icon "Remover modelo" at bounding box center [837, 300] width 10 height 13
click at [1099, 299] on icon "Remover modelo" at bounding box center [1104, 300] width 10 height 13
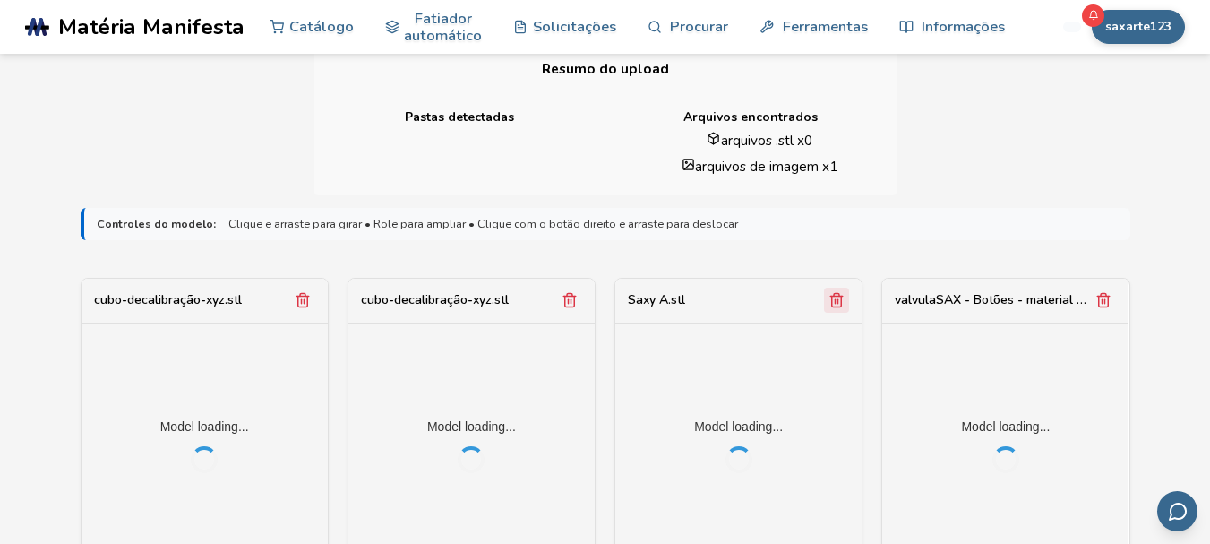
click at [297, 300] on icon "Remover modelo" at bounding box center [302, 300] width 10 height 13
click at [565, 300] on icon "Remover modelo" at bounding box center [570, 300] width 10 height 13
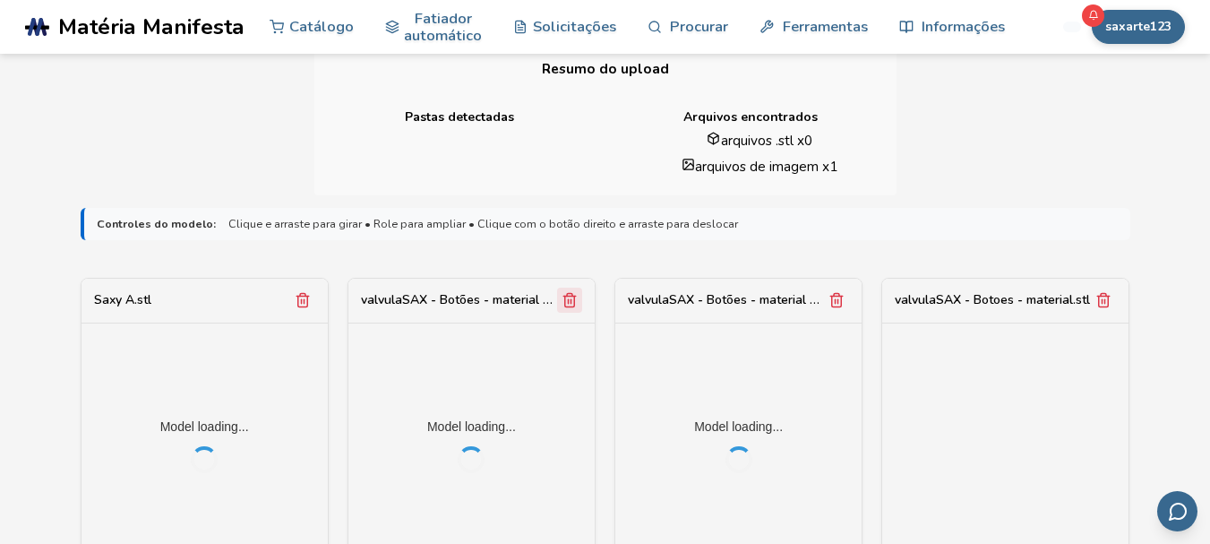
click at [301, 303] on icon "Remover modelo" at bounding box center [303, 300] width 16 height 16
click at [568, 304] on line "Remover modelo" at bounding box center [568, 301] width 0 height 4
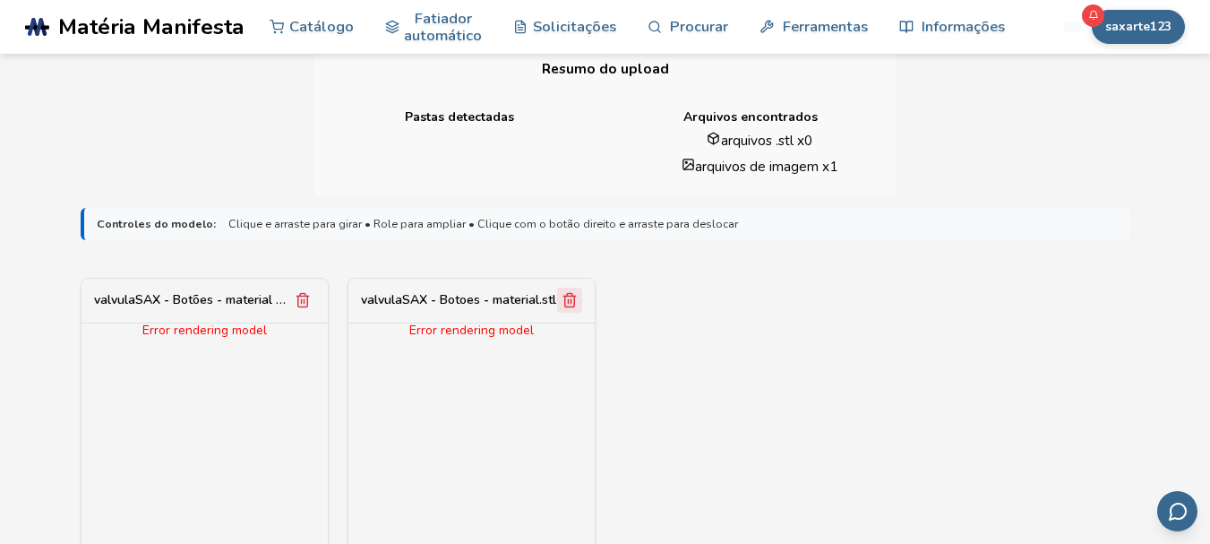
click at [302, 305] on icon "Remover modelo" at bounding box center [303, 300] width 16 height 16
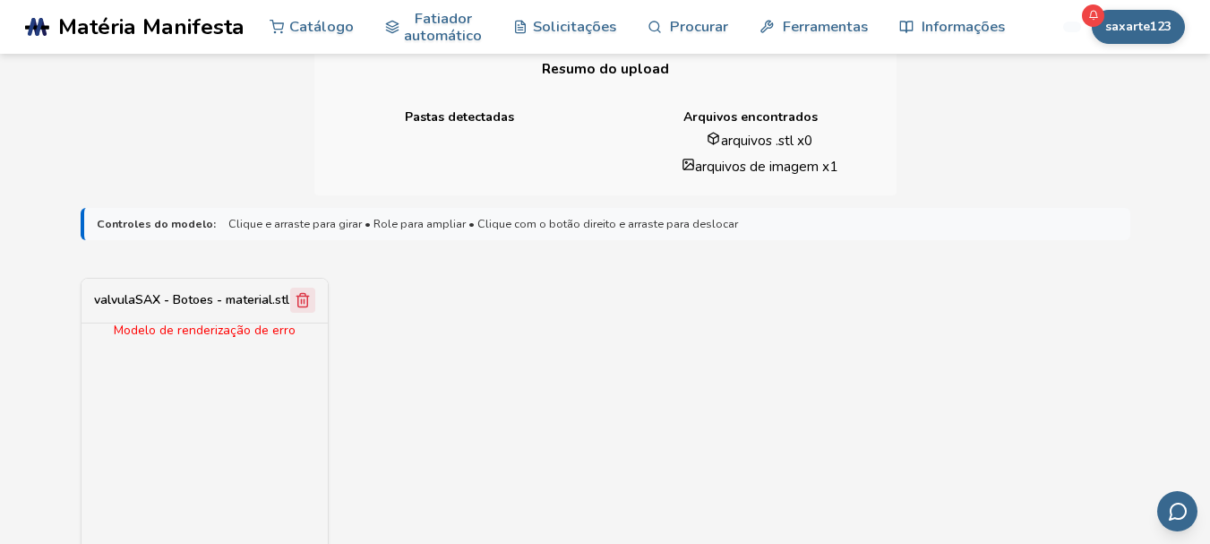
click at [302, 305] on icon "Remover modelo" at bounding box center [303, 300] width 16 height 16
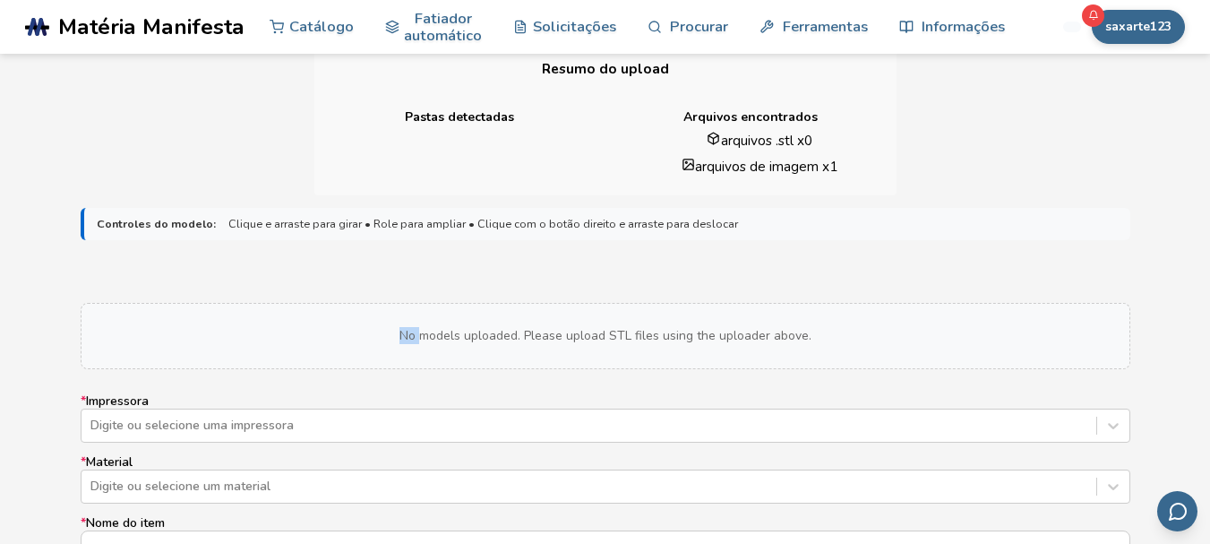
click at [302, 305] on div "No models uploaded. Please upload STL files using the uploader above." at bounding box center [606, 336] width 1050 height 66
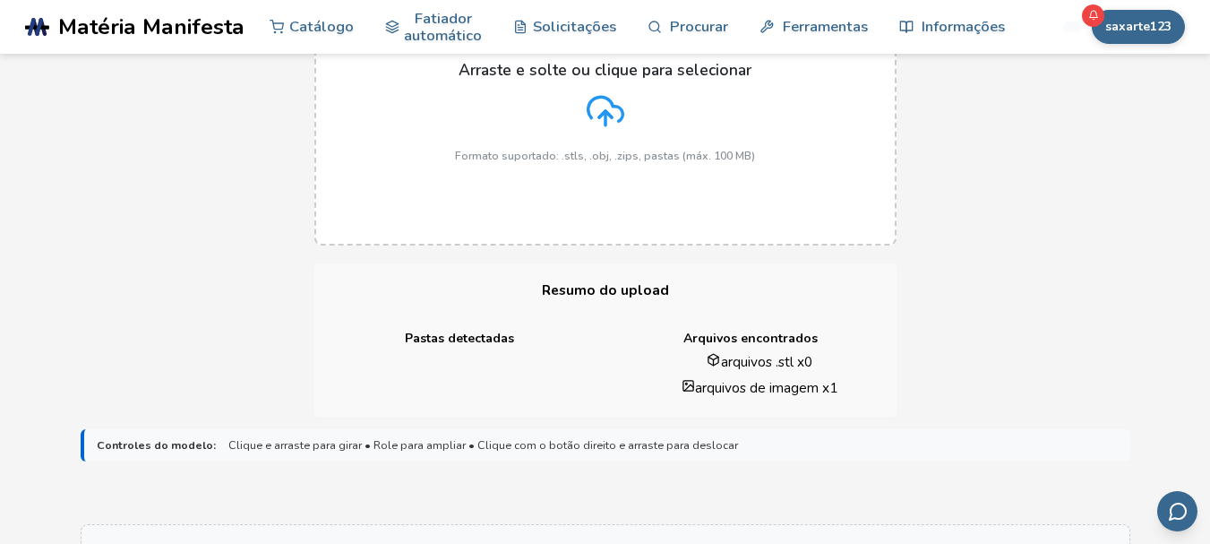
scroll to position [179, 0]
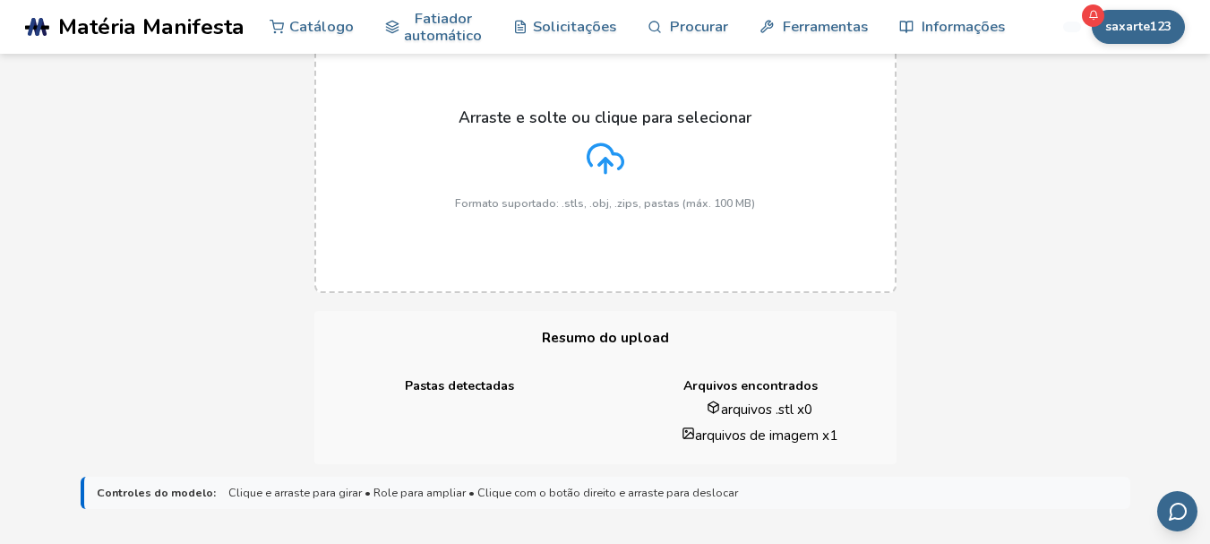
click at [601, 159] on icon at bounding box center [606, 159] width 38 height 38
click at [0, 0] on input "Arraste e solte ou clique para selecionar Formato suportado: .stls, .obj, .zips…" at bounding box center [0, 0] width 0 height 0
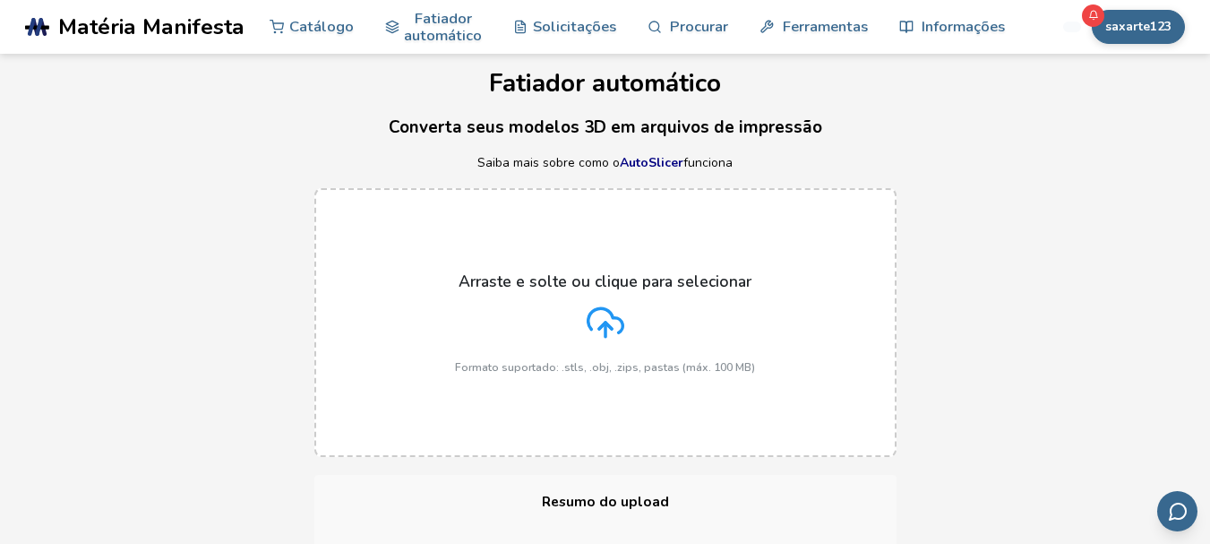
scroll to position [0, 0]
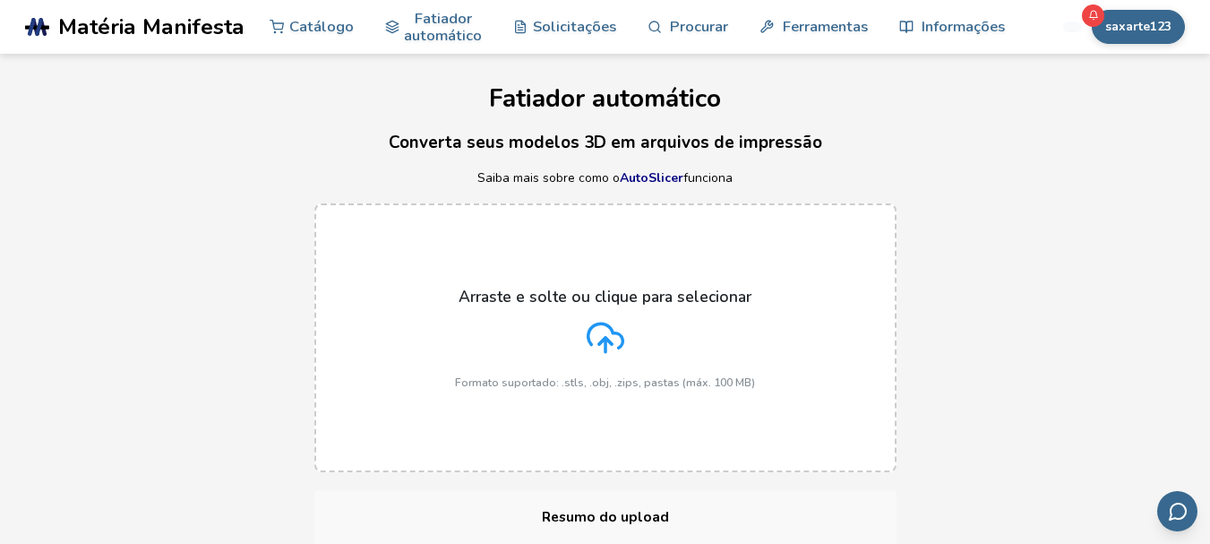
click at [596, 331] on icon at bounding box center [606, 338] width 38 height 38
click at [0, 0] on input "Arraste e solte ou clique para selecionar Formato suportado: .stls, .obj, .zips…" at bounding box center [0, 0] width 0 height 0
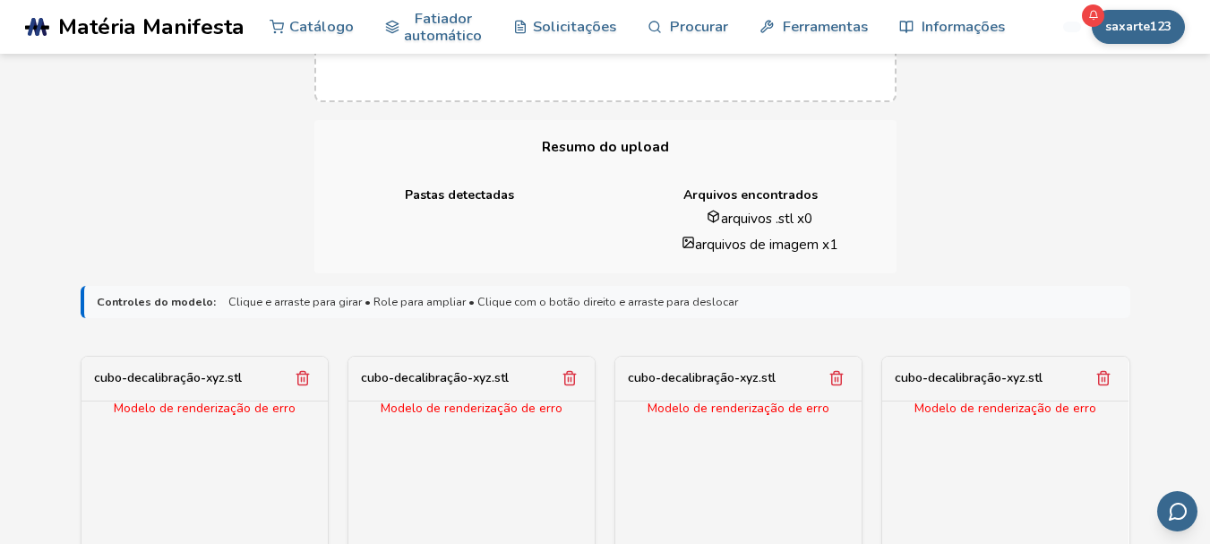
scroll to position [448, 0]
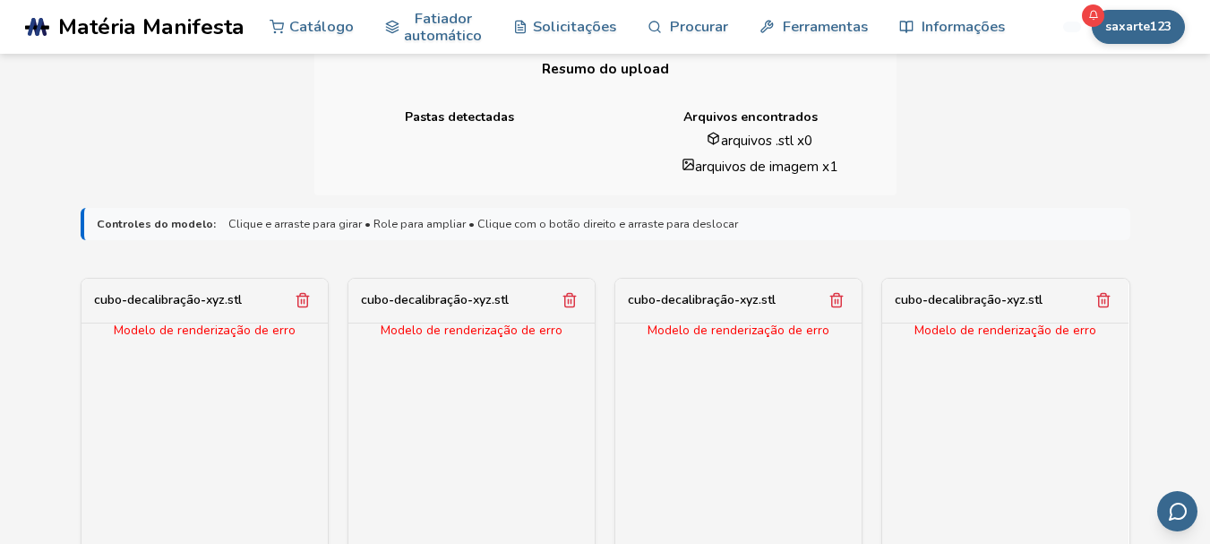
click at [1008, 433] on div "Modelo de renderização de erro" at bounding box center [1005, 446] width 246 height 246
click at [754, 427] on div "Modelo de renderização de erro" at bounding box center [738, 446] width 246 height 246
click at [528, 433] on div "Modelo de renderização de erro" at bounding box center [471, 446] width 246 height 246
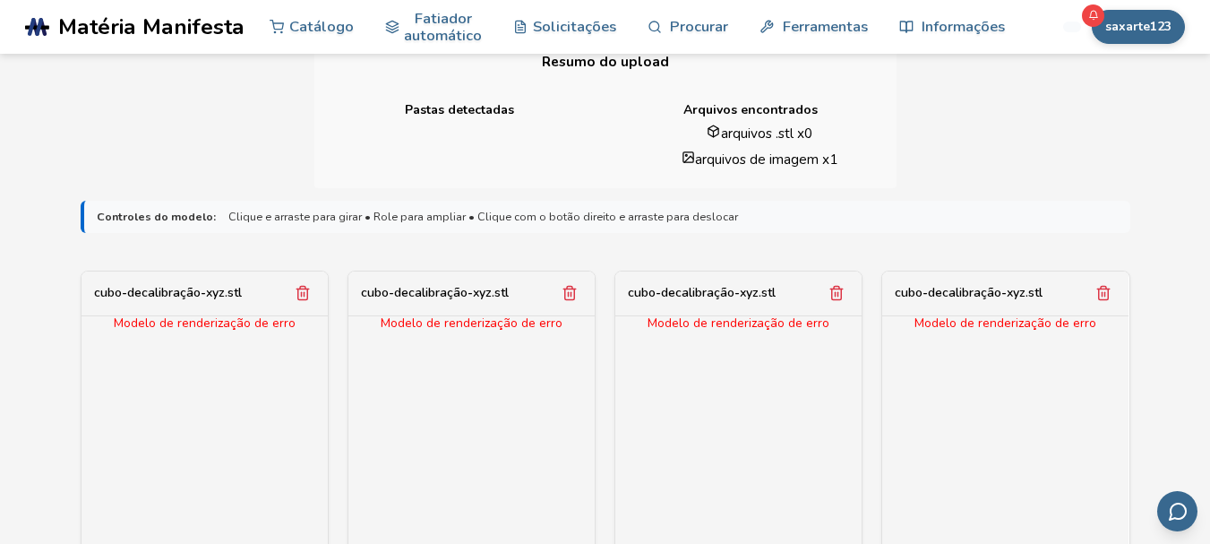
scroll to position [627, 0]
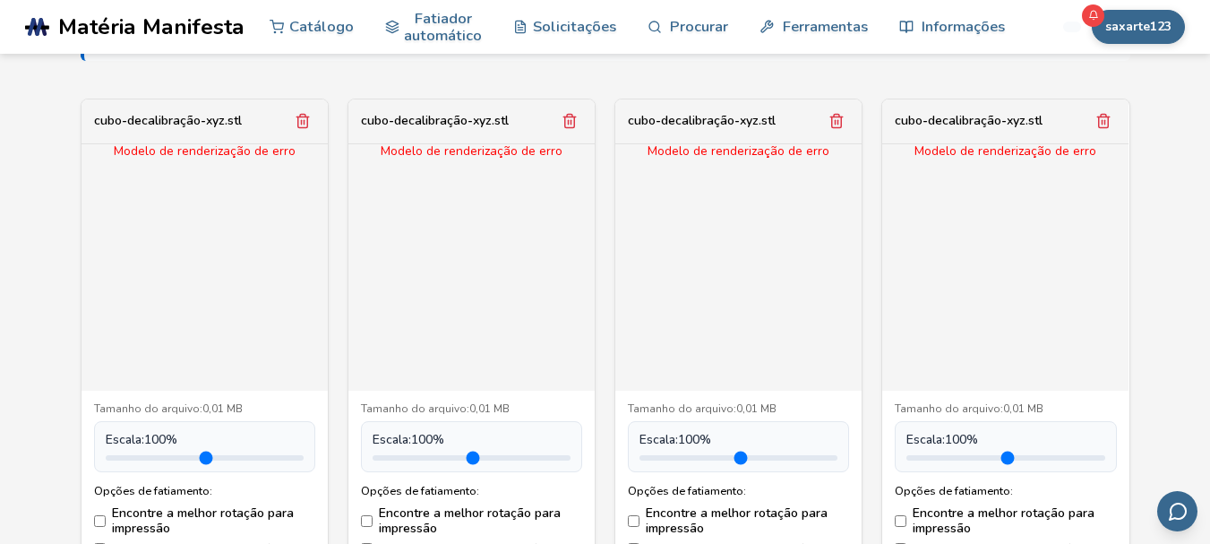
drag, startPoint x: 416, startPoint y: 459, endPoint x: 494, endPoint y: 459, distance: 77.0
type input "***"
click at [494, 459] on input "range" at bounding box center [472, 457] width 198 height 5
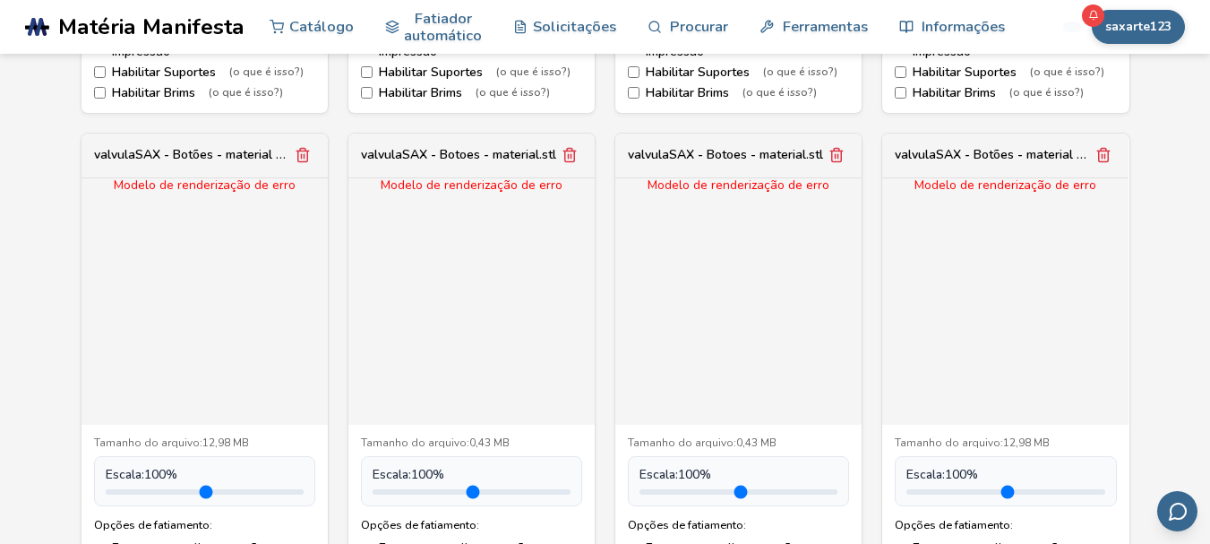
scroll to position [1612, 0]
click at [302, 155] on icon "Remover modelo" at bounding box center [303, 157] width 16 height 16
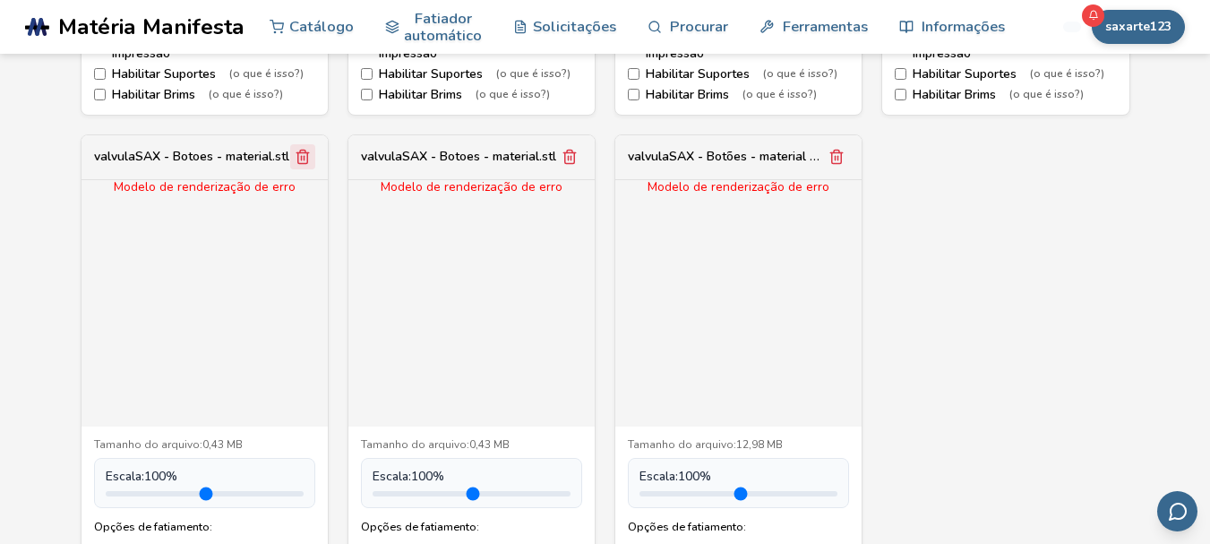
click at [302, 155] on icon "Remover modelo" at bounding box center [303, 157] width 16 height 16
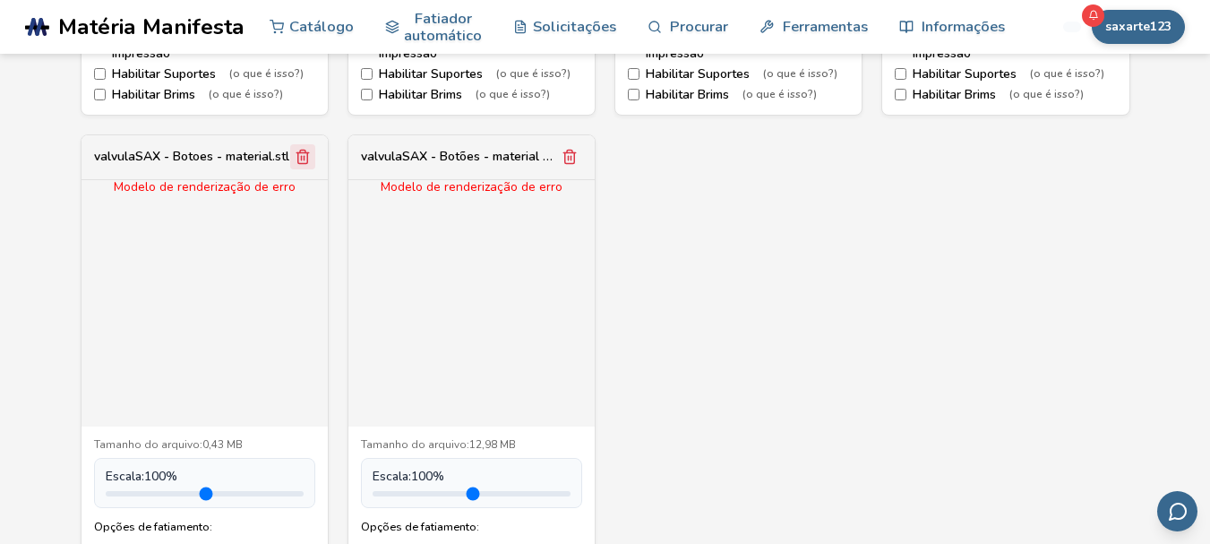
click at [301, 155] on icon "Remover modelo" at bounding box center [303, 157] width 16 height 16
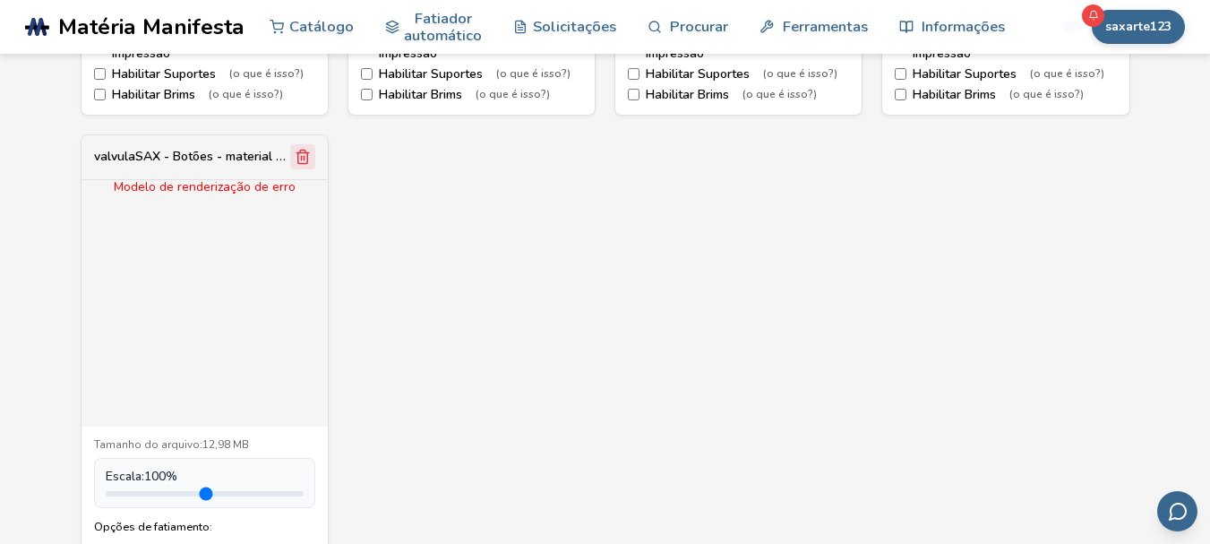
click at [299, 155] on icon "Remover modelo" at bounding box center [303, 157] width 16 height 16
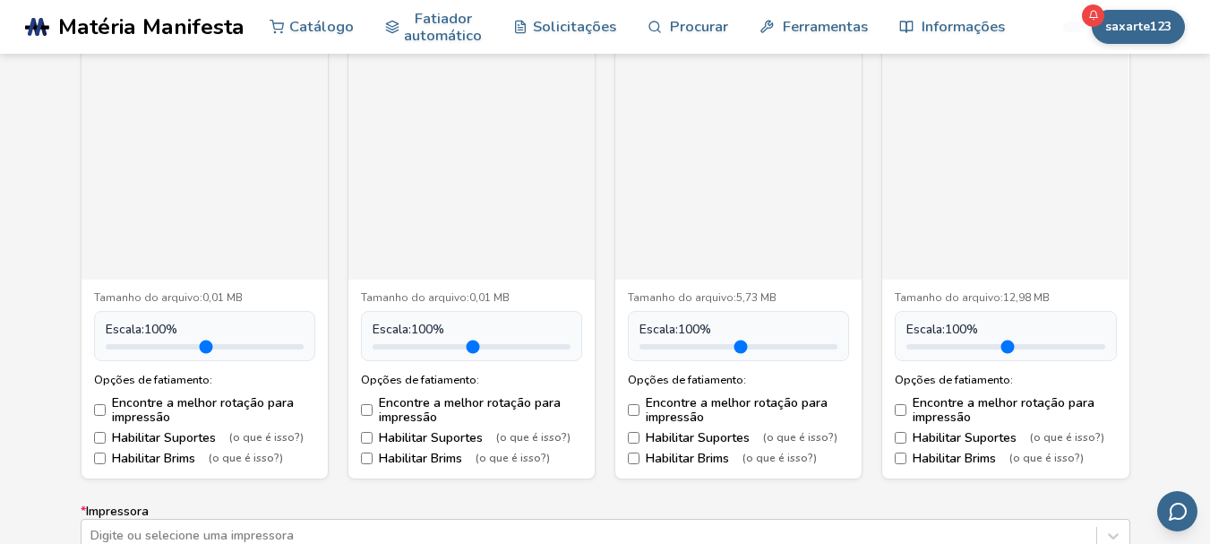
scroll to position [1164, 0]
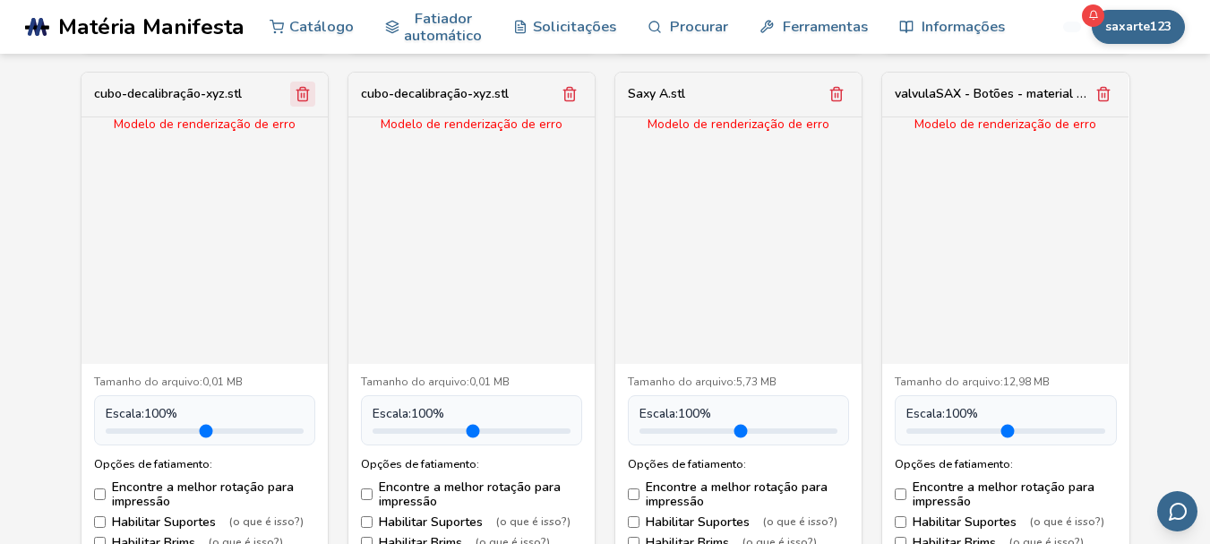
click at [303, 97] on icon "Remover modelo" at bounding box center [303, 94] width 16 height 16
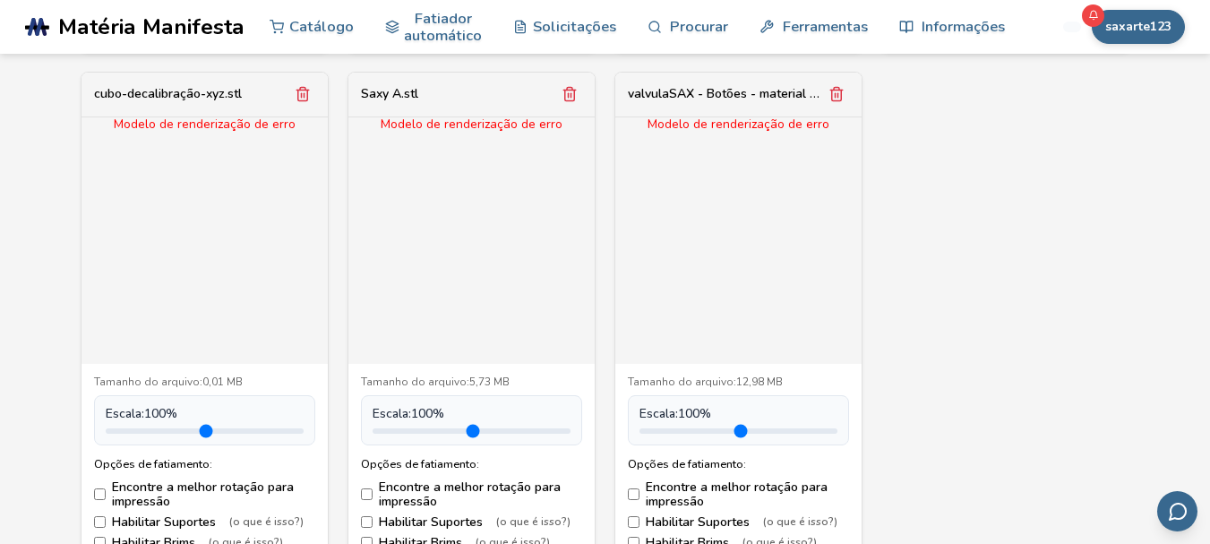
click at [303, 97] on icon "Remover modelo" at bounding box center [303, 94] width 16 height 16
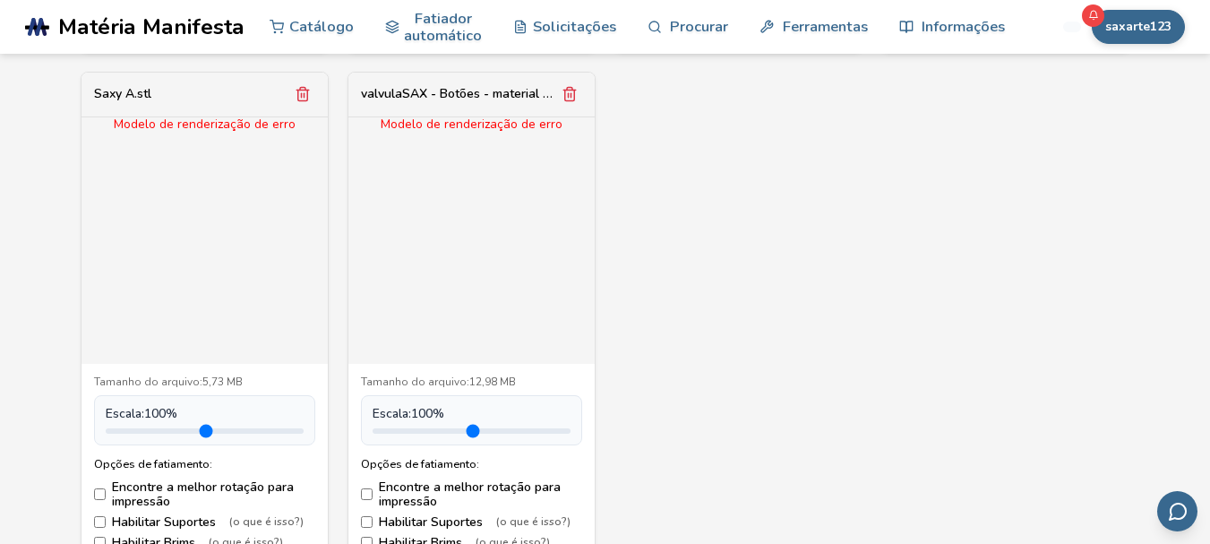
click at [303, 97] on icon "Remover modelo" at bounding box center [303, 94] width 16 height 16
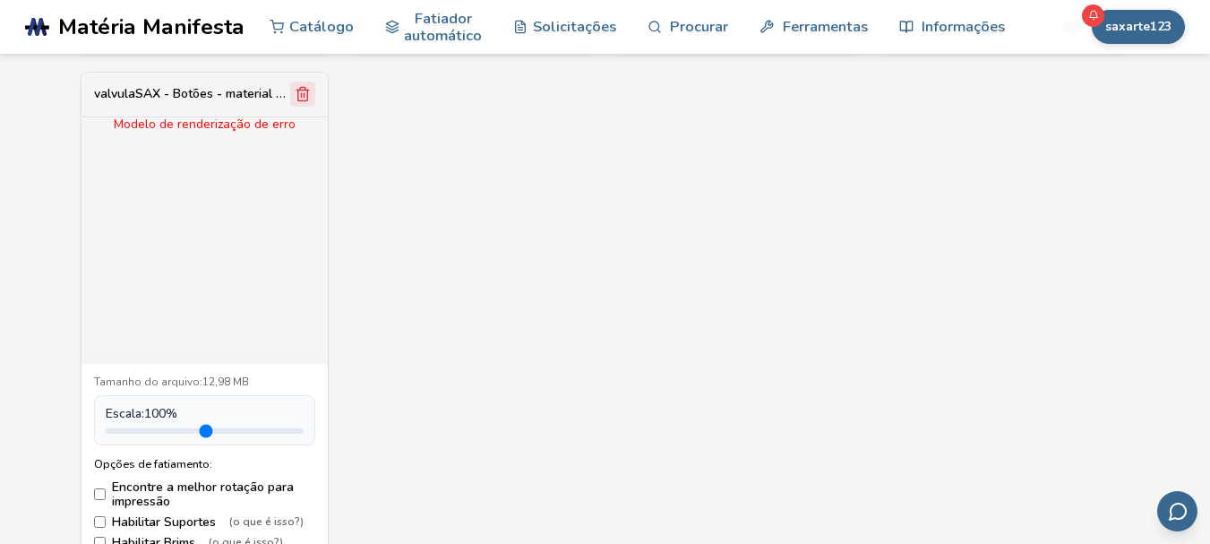
click at [302, 97] on icon "Remover modelo" at bounding box center [303, 94] width 16 height 16
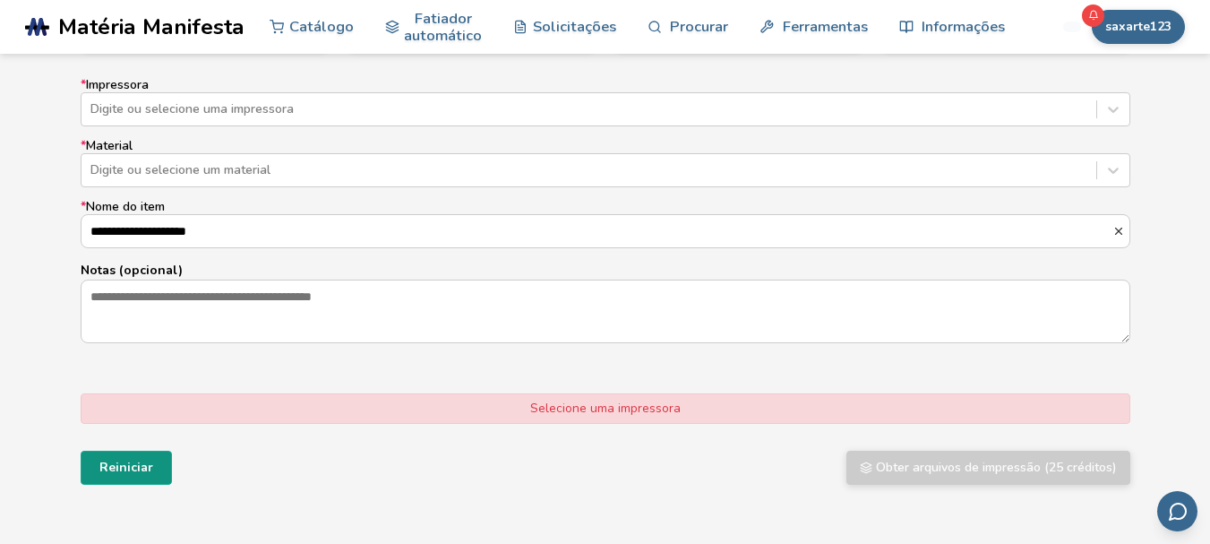
click at [146, 473] on font "Reiniciar" at bounding box center [126, 467] width 54 height 17
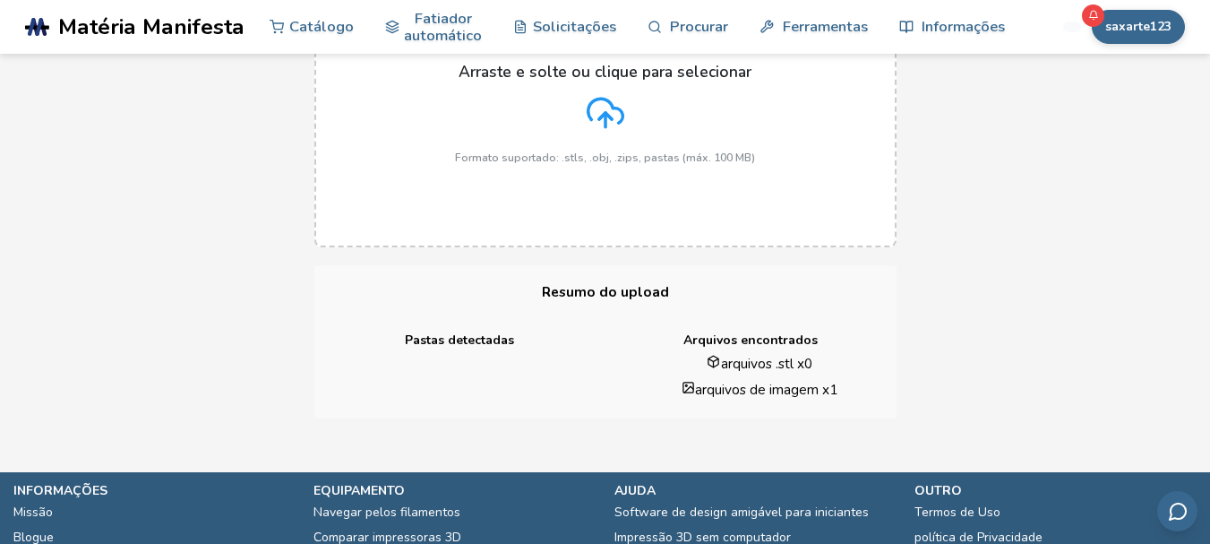
scroll to position [0, 0]
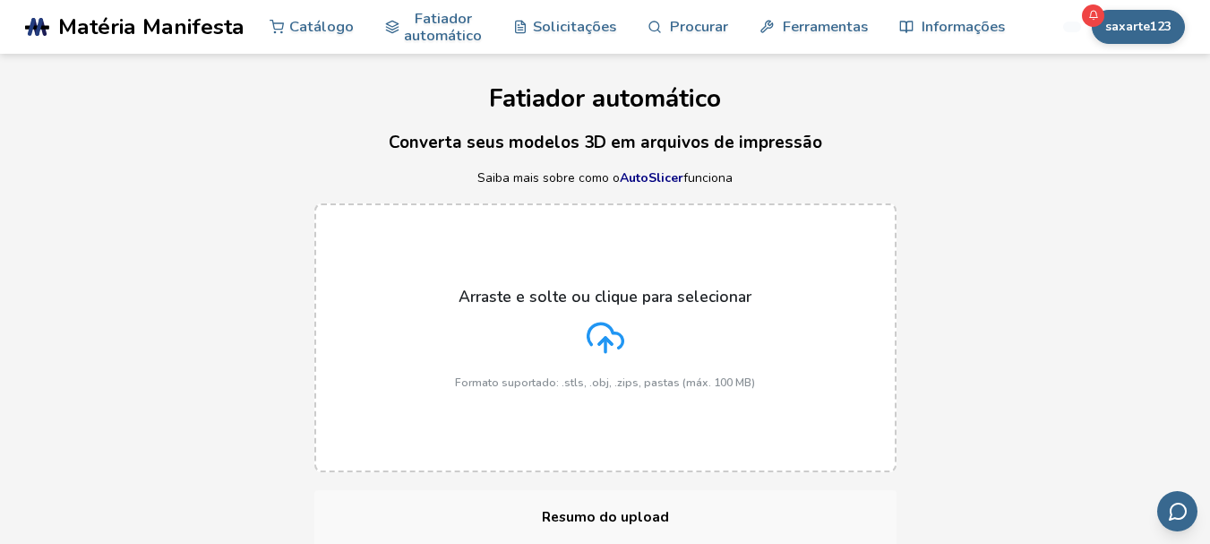
click at [588, 348] on icon at bounding box center [606, 338] width 38 height 38
click at [0, 0] on input "Arraste e solte ou clique para selecionar Formato suportado: .stls, .obj, .zips…" at bounding box center [0, 0] width 0 height 0
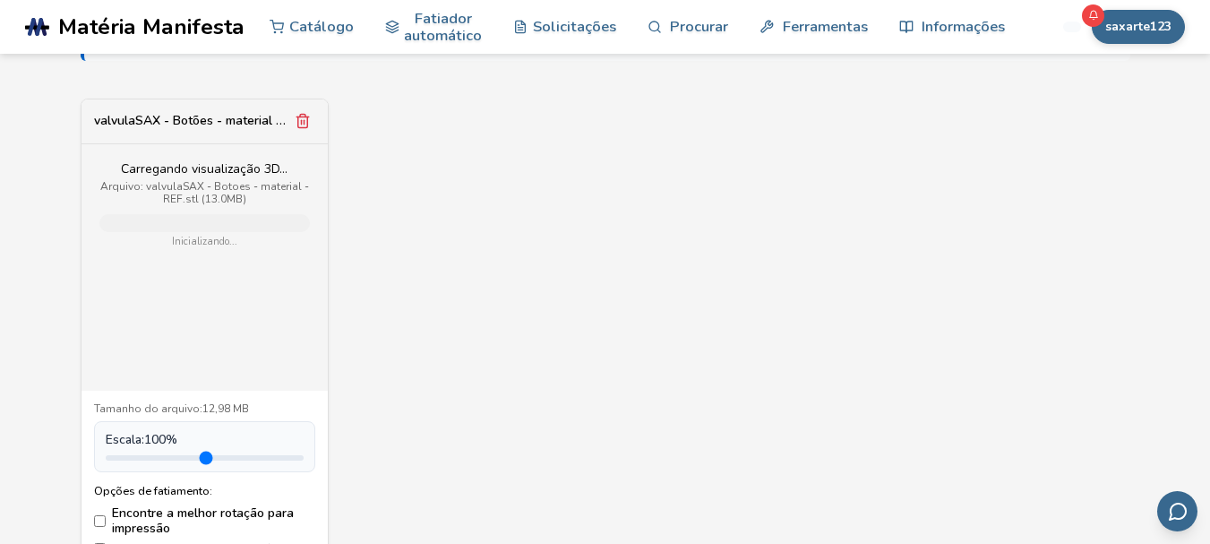
scroll to position [717, 0]
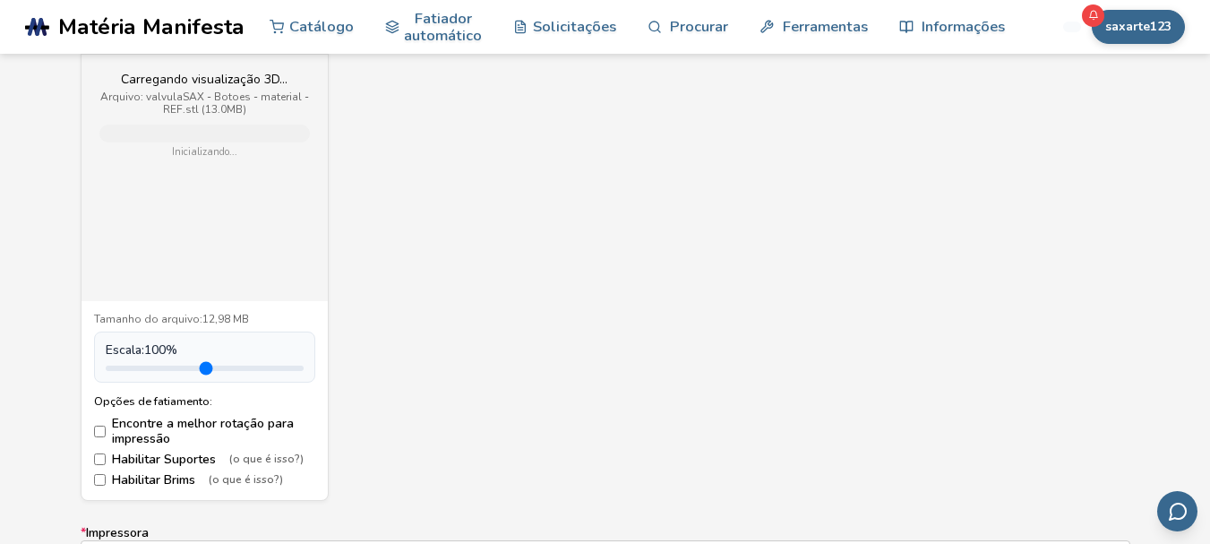
click at [173, 370] on input "range" at bounding box center [205, 367] width 198 height 5
type input "***"
click at [151, 367] on input "range" at bounding box center [205, 367] width 198 height 5
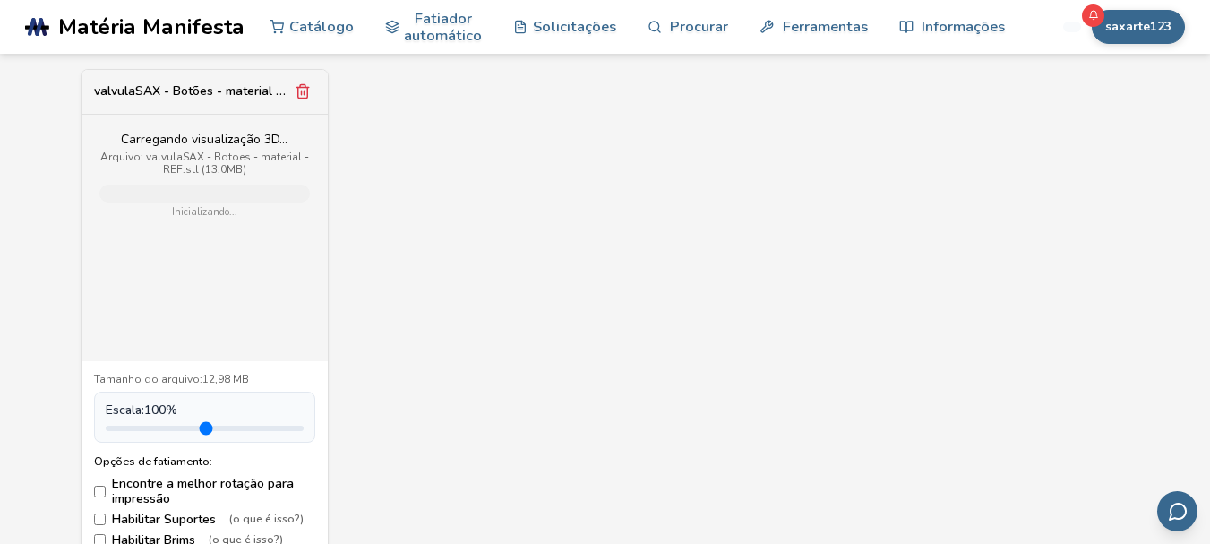
scroll to position [627, 0]
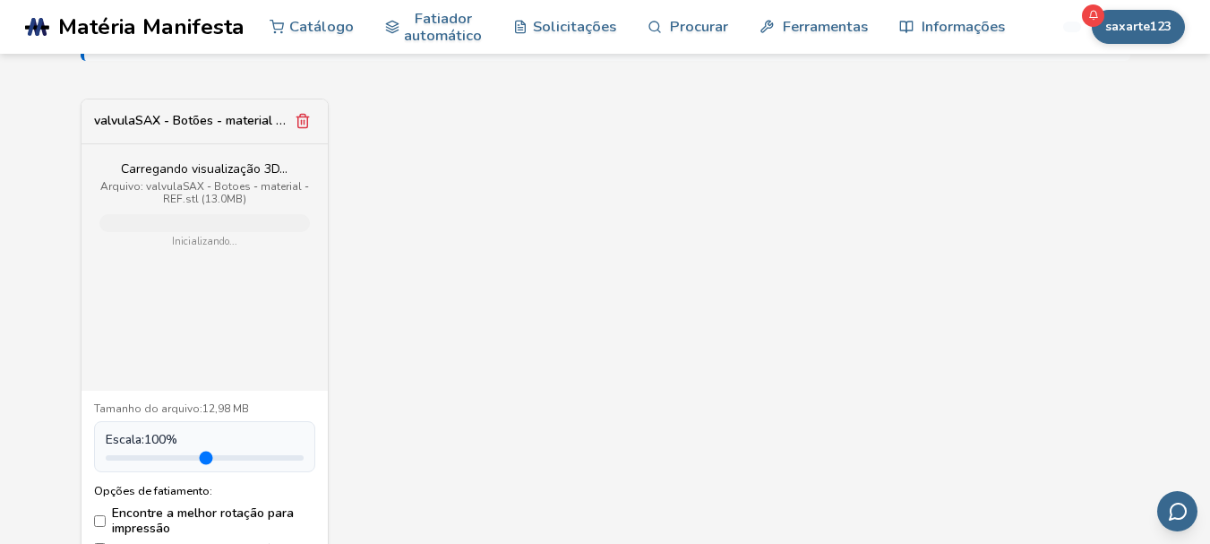
click at [224, 296] on div "Carregando visualização 3D... Arquivo: valvulaSAX - Botoes - material - REF.stl…" at bounding box center [205, 267] width 246 height 246
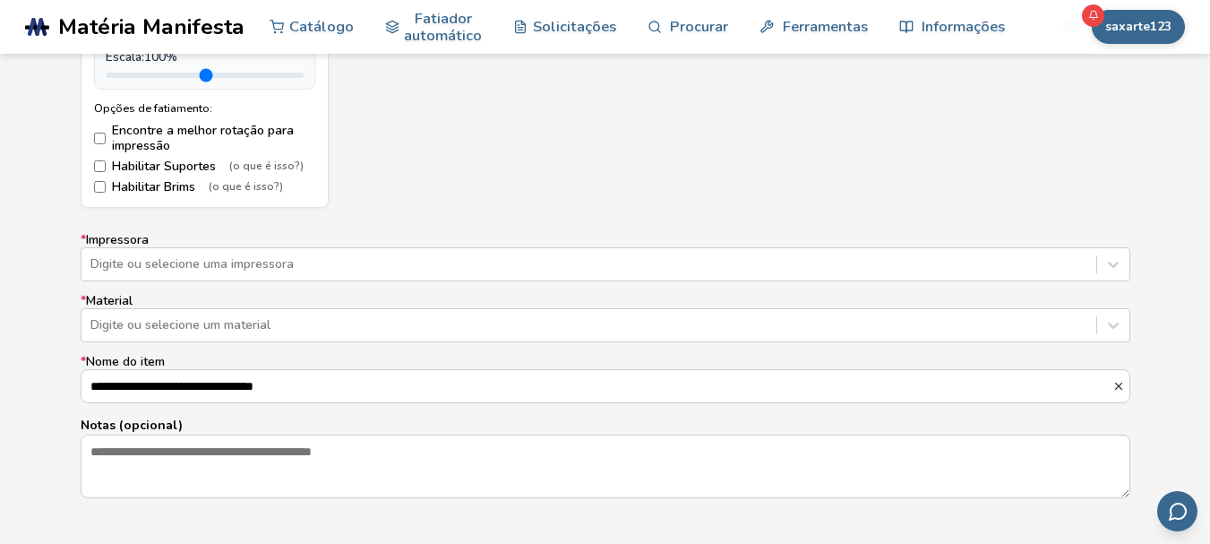
scroll to position [1075, 0]
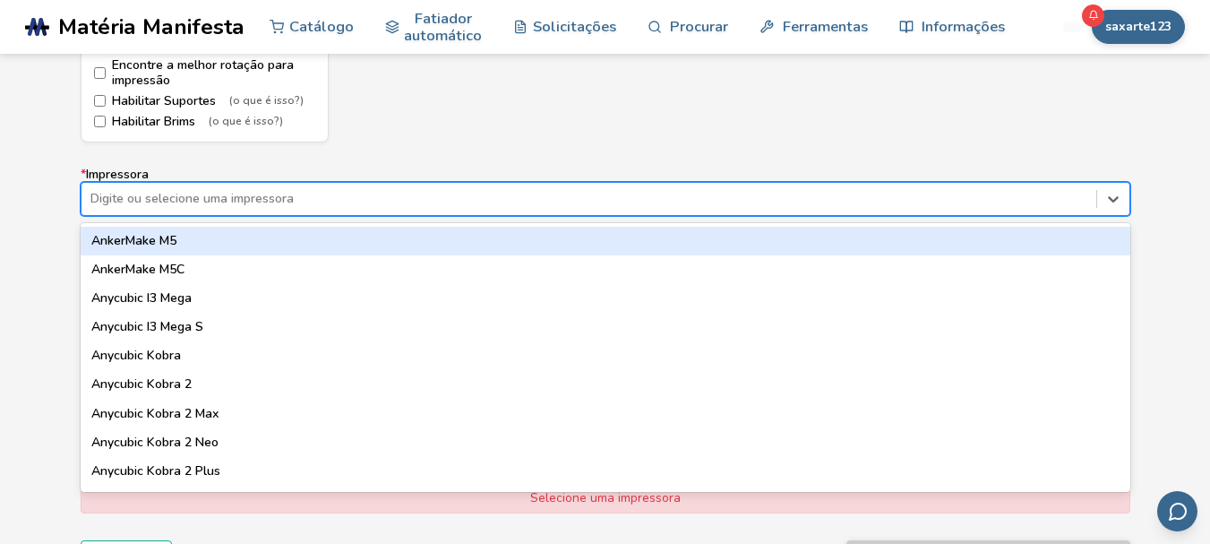
click at [317, 206] on div at bounding box center [588, 199] width 997 height 18
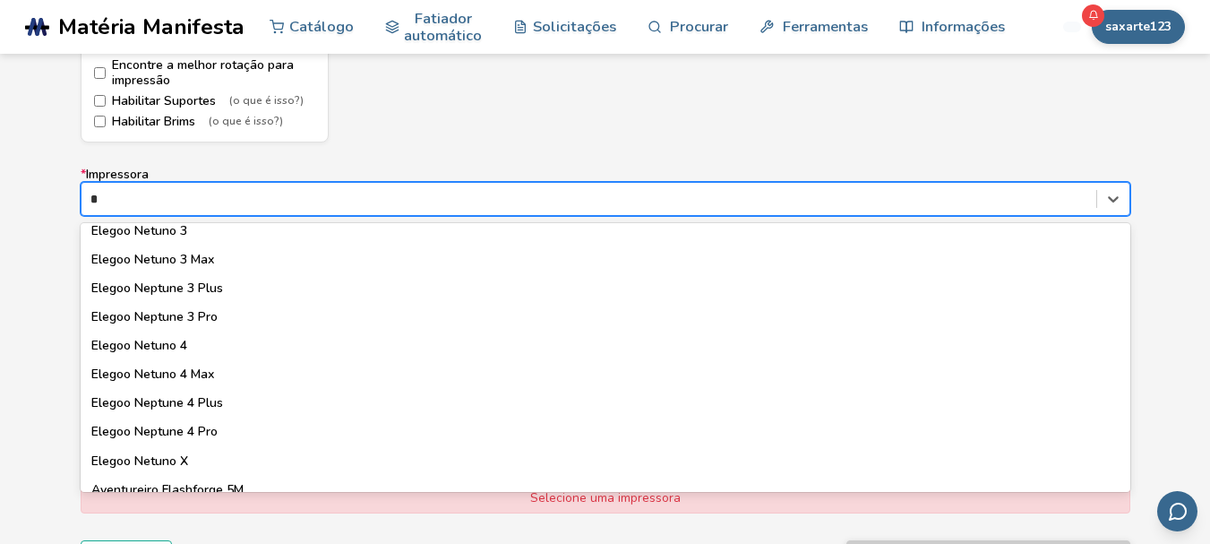
scroll to position [0, 0]
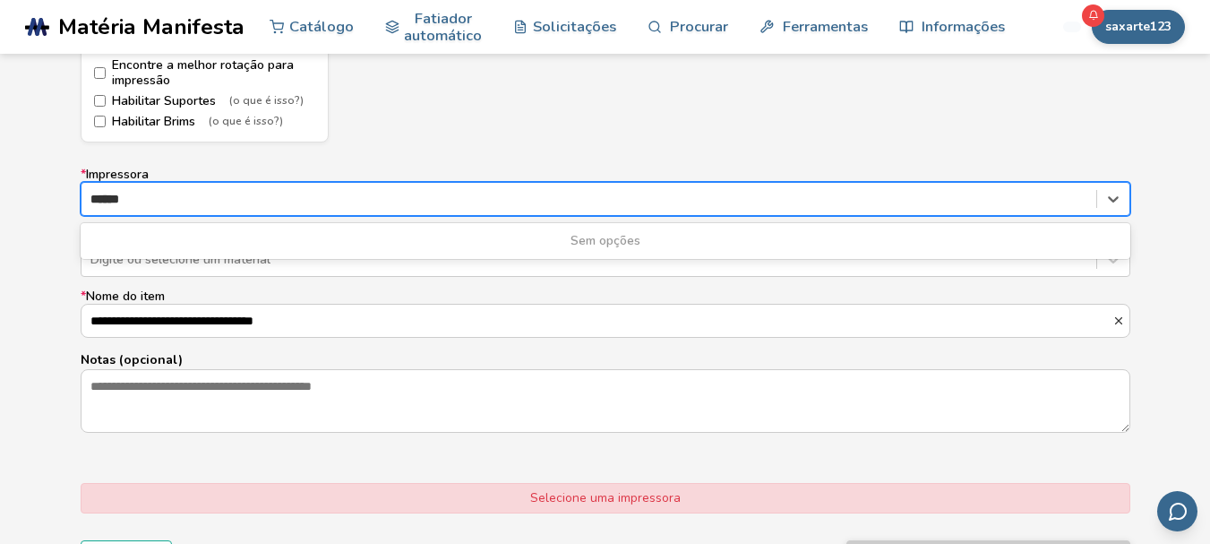
type input "******"
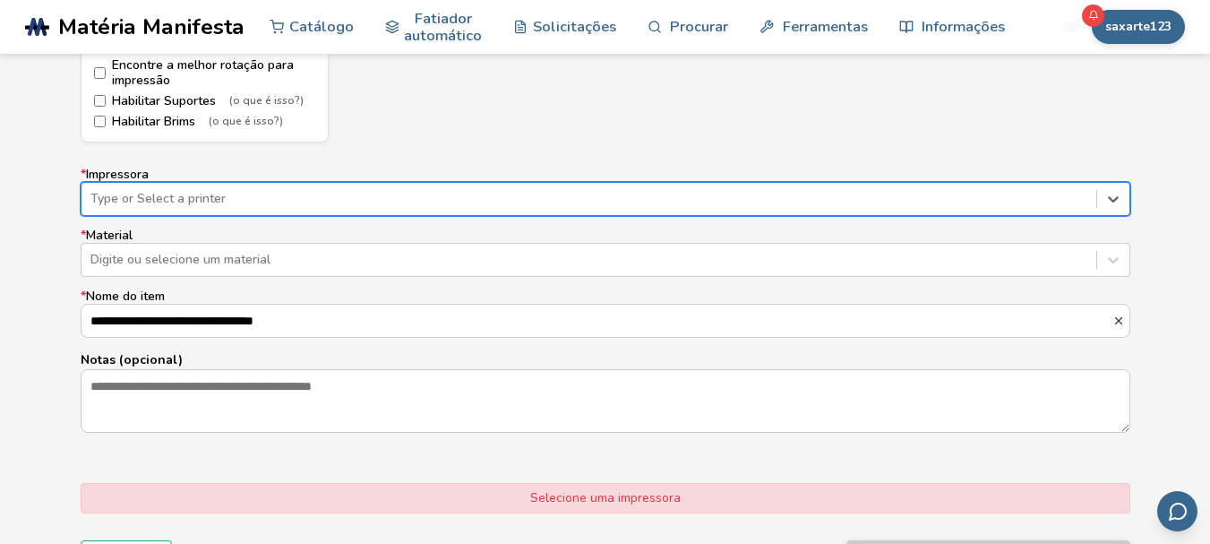
click at [245, 187] on div "Type or Select a printer" at bounding box center [589, 198] width 1015 height 25
click at [251, 199] on div at bounding box center [588, 199] width 997 height 18
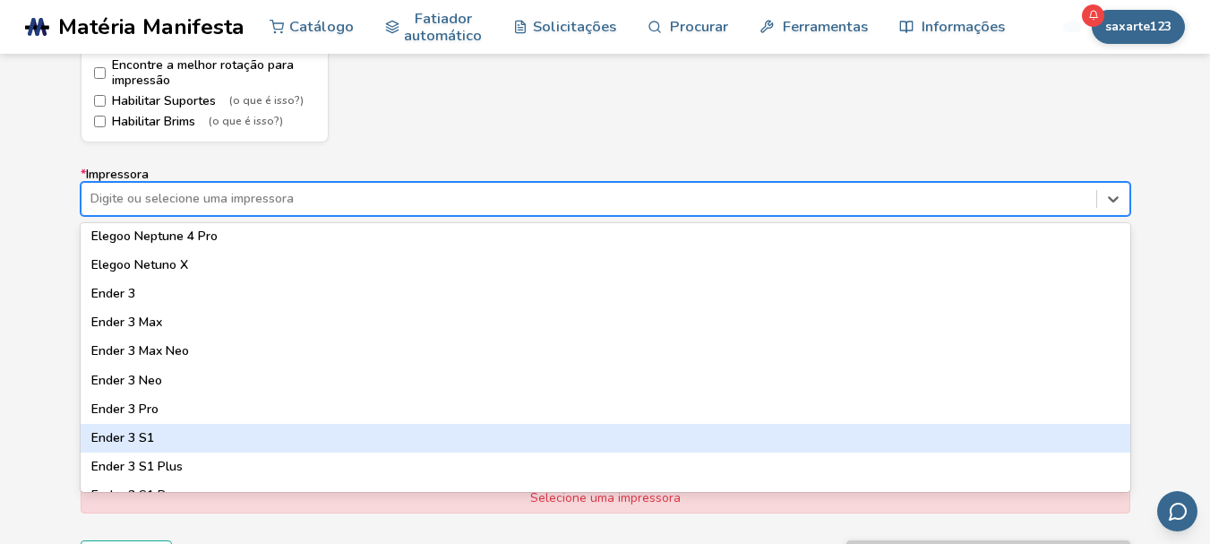
scroll to position [951, 0]
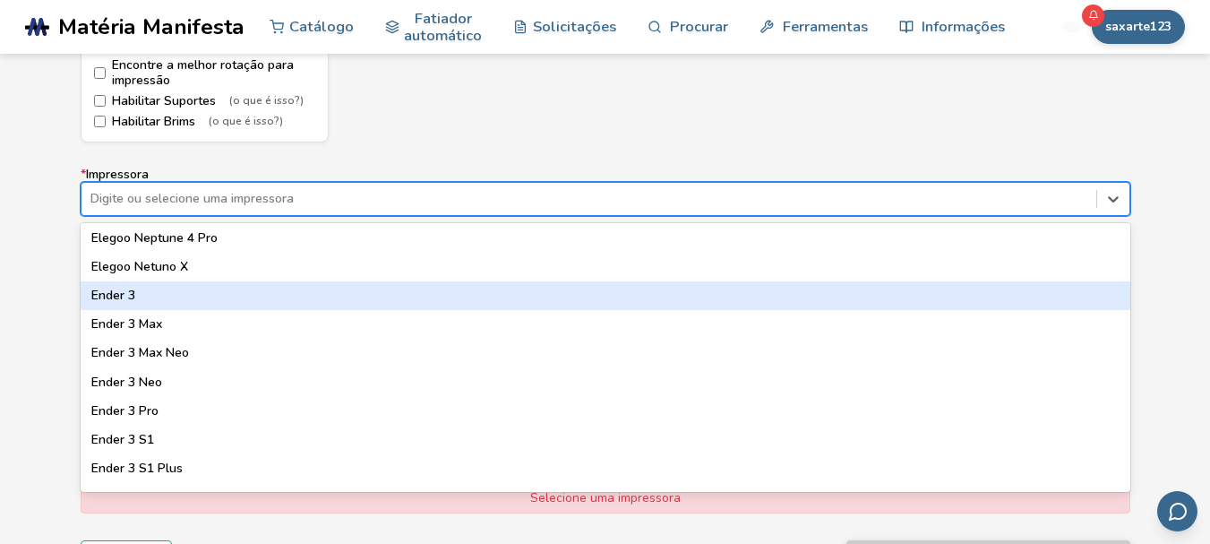
click at [183, 305] on div "Ender 3" at bounding box center [606, 295] width 1050 height 29
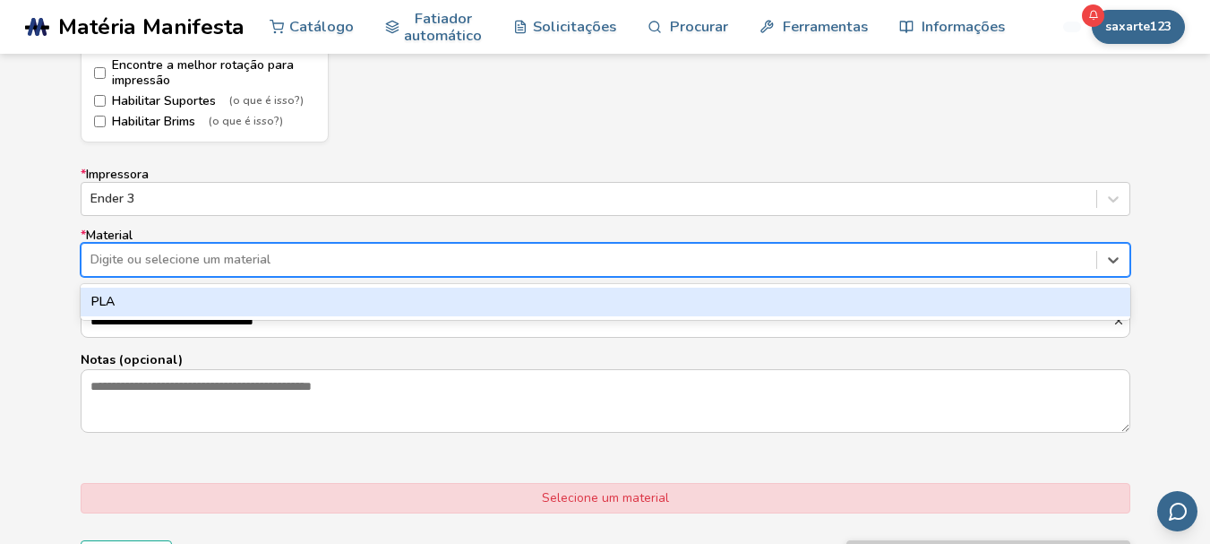
click at [245, 263] on div at bounding box center [588, 260] width 997 height 18
click at [172, 301] on div "PLA" at bounding box center [606, 302] width 1050 height 29
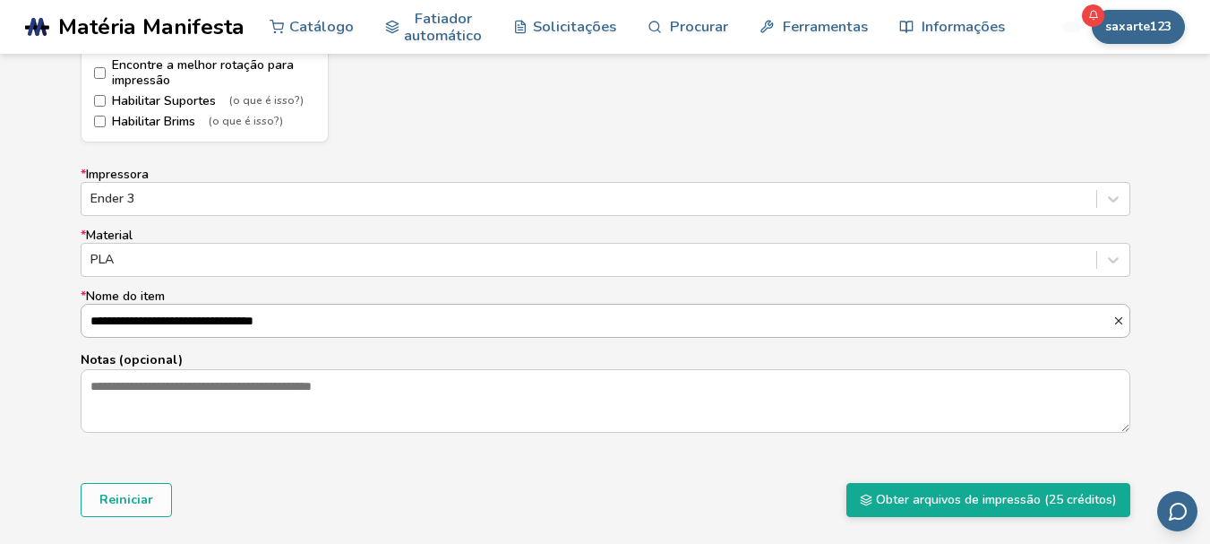
click at [337, 325] on input "**********" at bounding box center [597, 321] width 1031 height 32
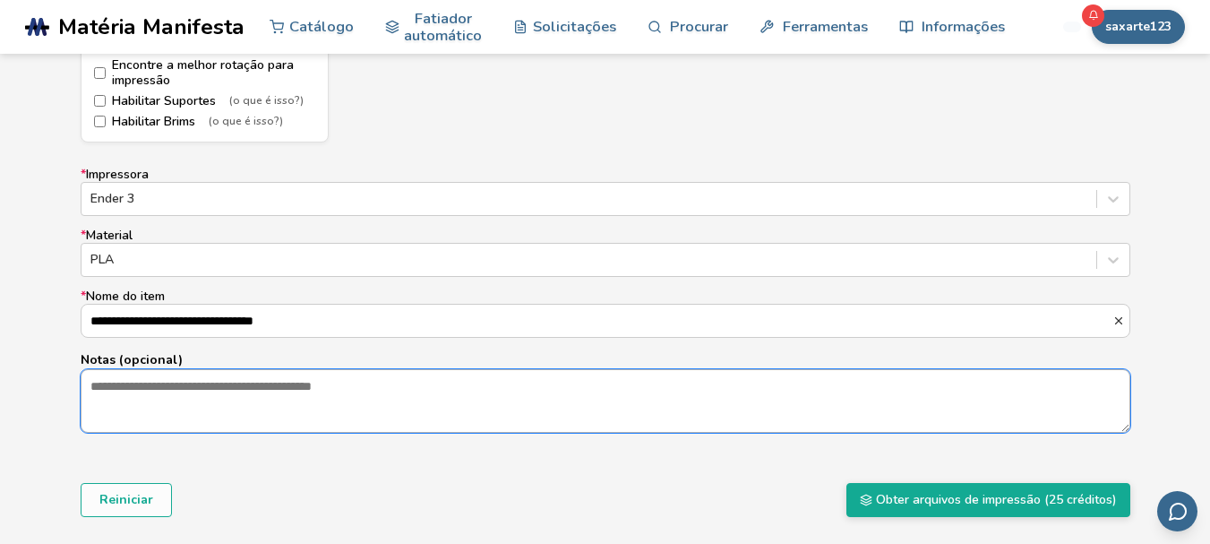
click at [204, 390] on textarea "Notas (opcional)" at bounding box center [606, 400] width 1048 height 61
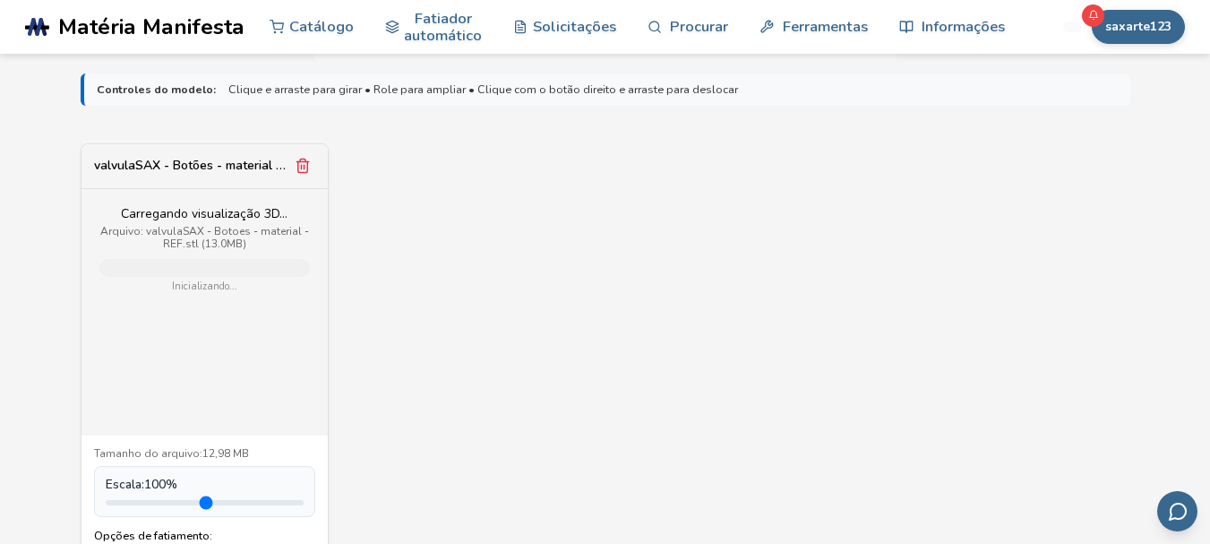
scroll to position [537, 0]
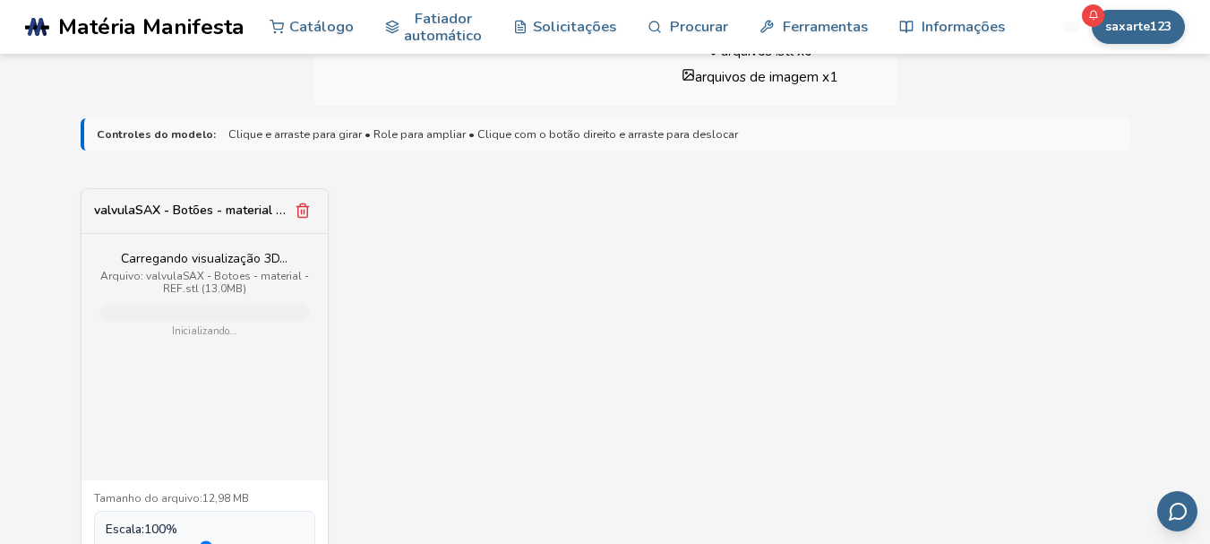
click at [245, 334] on div "Inicializando..." at bounding box center [204, 332] width 210 height 12
click at [200, 318] on div at bounding box center [204, 313] width 210 height 18
click at [199, 318] on div at bounding box center [204, 313] width 210 height 18
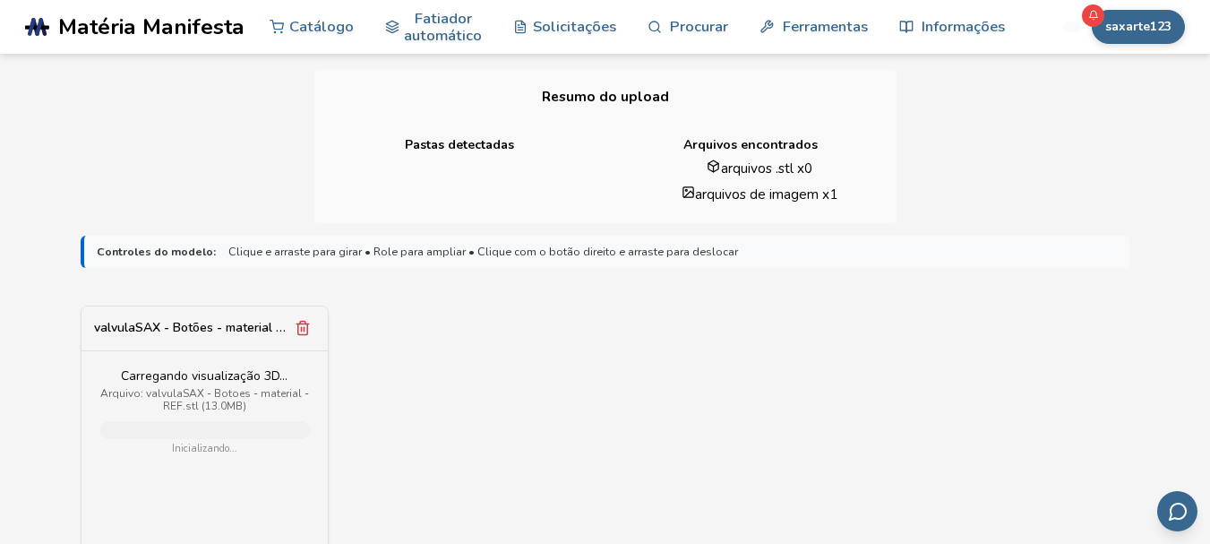
scroll to position [448, 0]
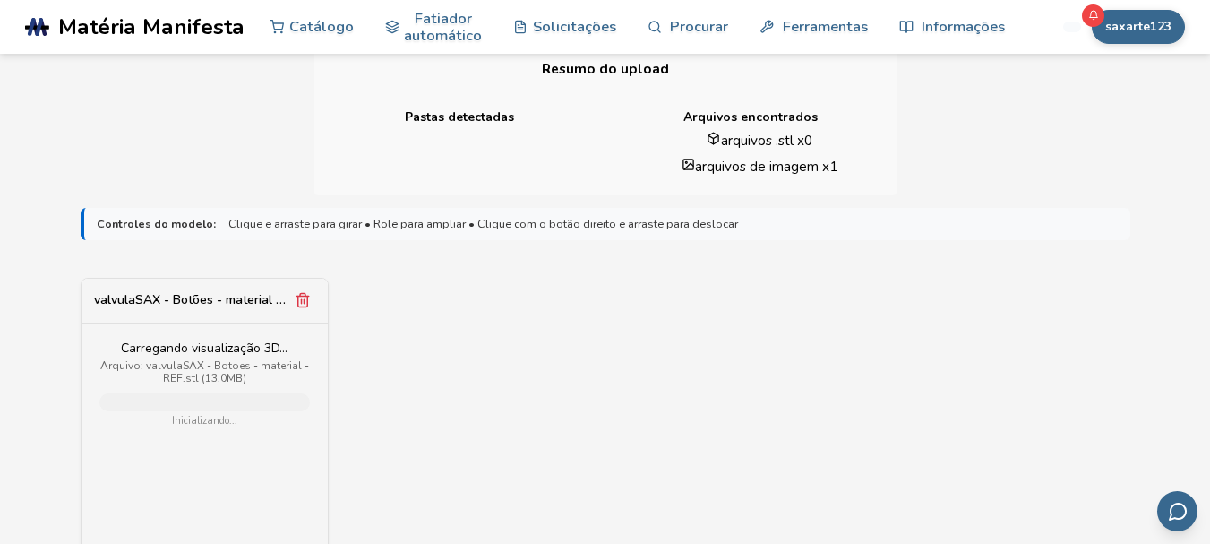
click at [224, 372] on font "Arquivo: valvulaSAX - Botoes - material - REF.stl (13.0MB)" at bounding box center [204, 371] width 209 height 27
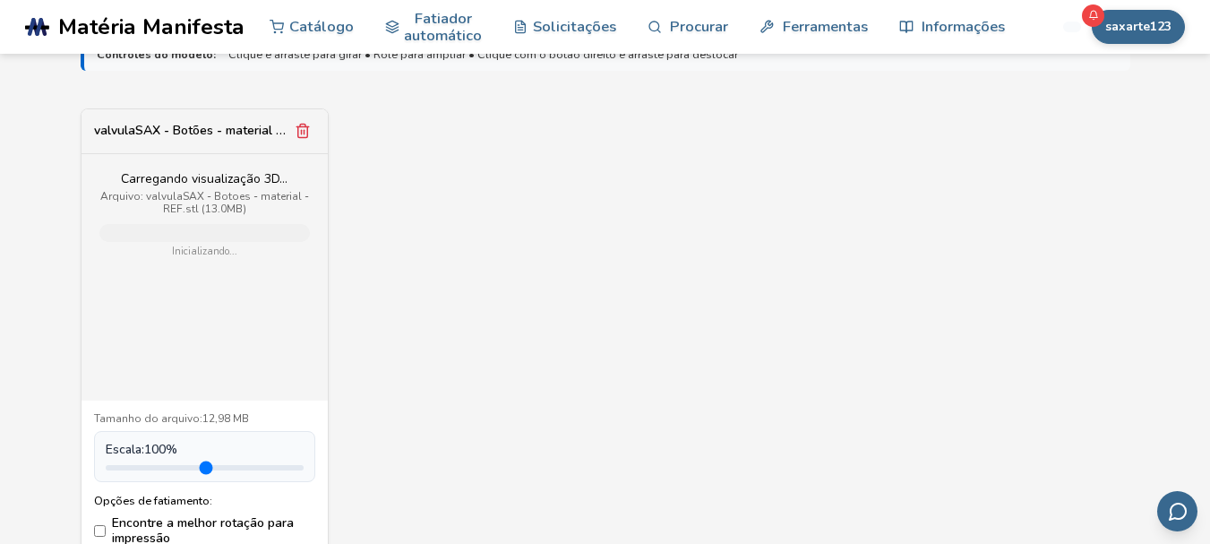
scroll to position [806, 0]
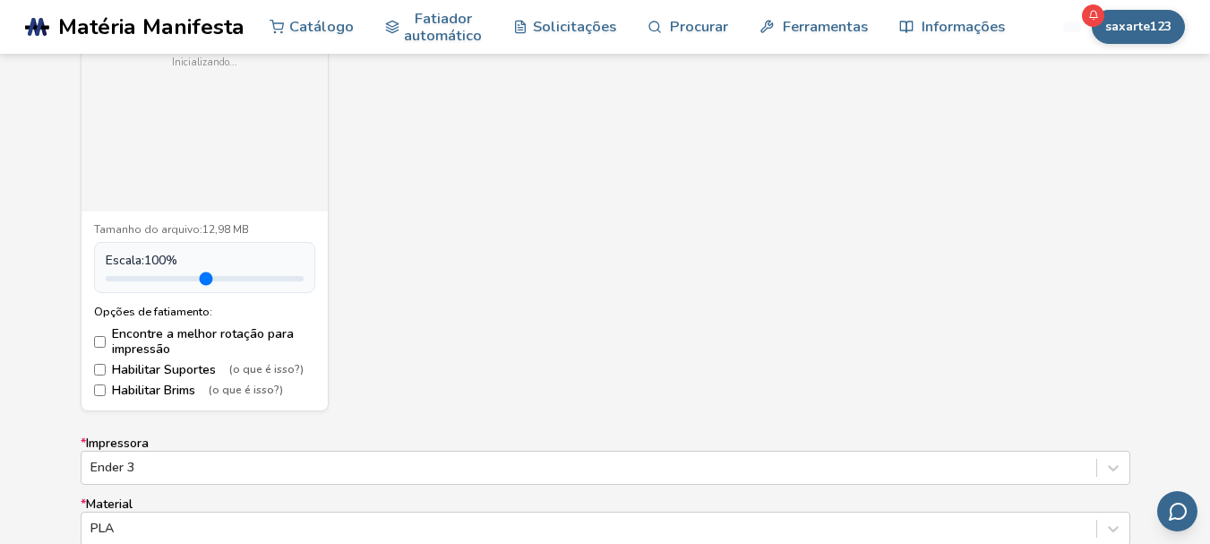
drag, startPoint x: 142, startPoint y: 279, endPoint x: 127, endPoint y: 282, distance: 15.6
type input "***"
click at [127, 281] on input "range" at bounding box center [205, 278] width 198 height 5
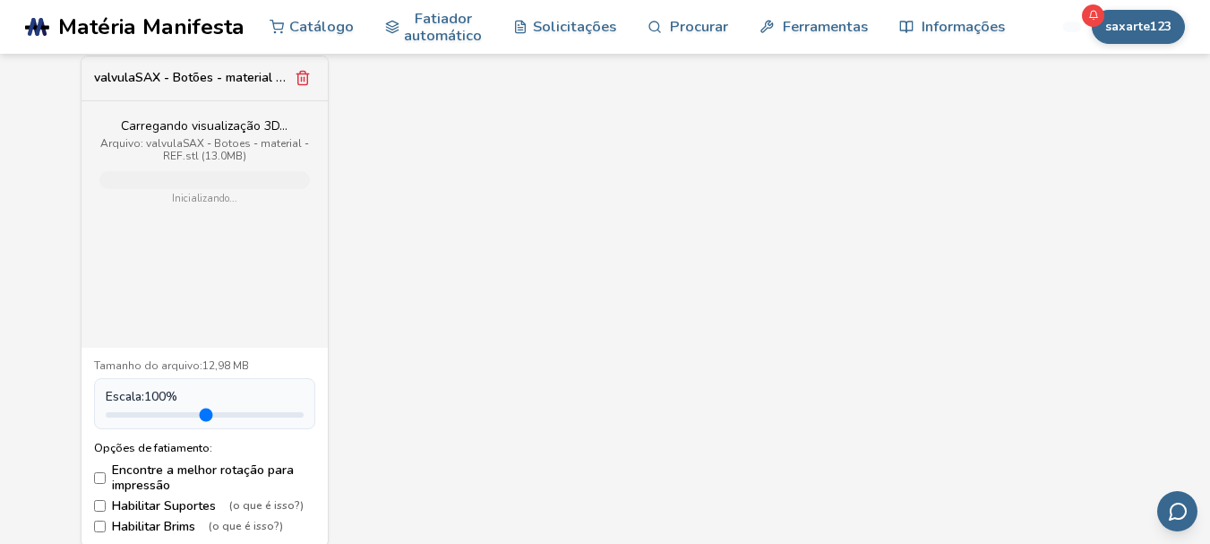
scroll to position [627, 0]
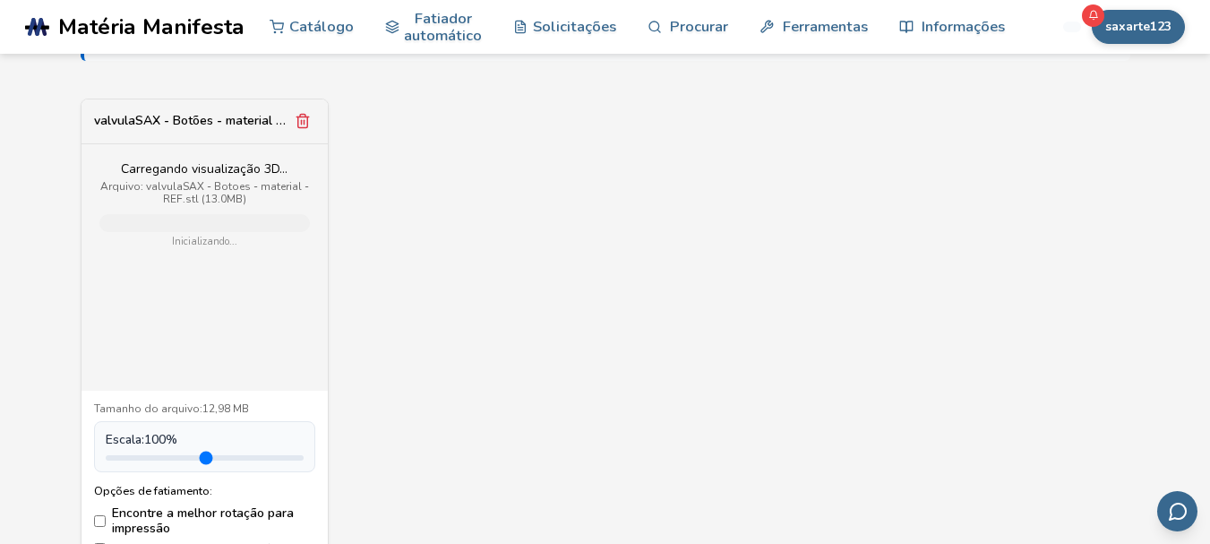
click at [243, 310] on div "Carregando visualização 3D... Arquivo: valvulaSAX - Botoes - material - REF.stl…" at bounding box center [205, 267] width 246 height 246
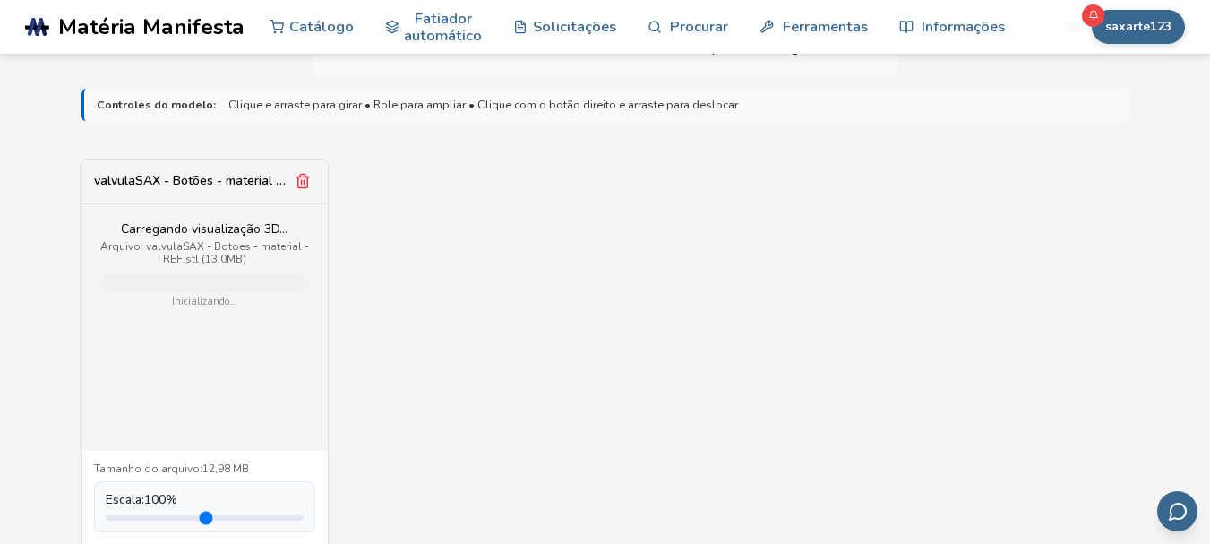
scroll to position [537, 0]
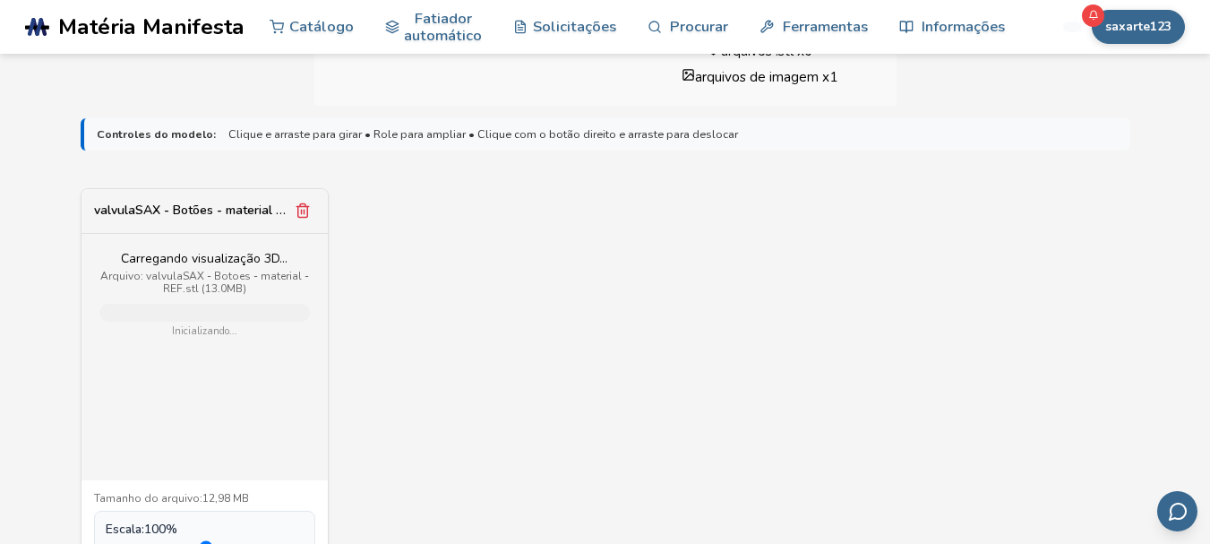
click at [216, 384] on div "Carregando visualização 3D... Arquivo: valvulaSAX - Botoes - material - REF.stl…" at bounding box center [205, 357] width 246 height 246
click at [215, 382] on div "Carregando visualização 3D... Arquivo: valvulaSAX - Botoes - material - REF.stl…" at bounding box center [205, 357] width 246 height 246
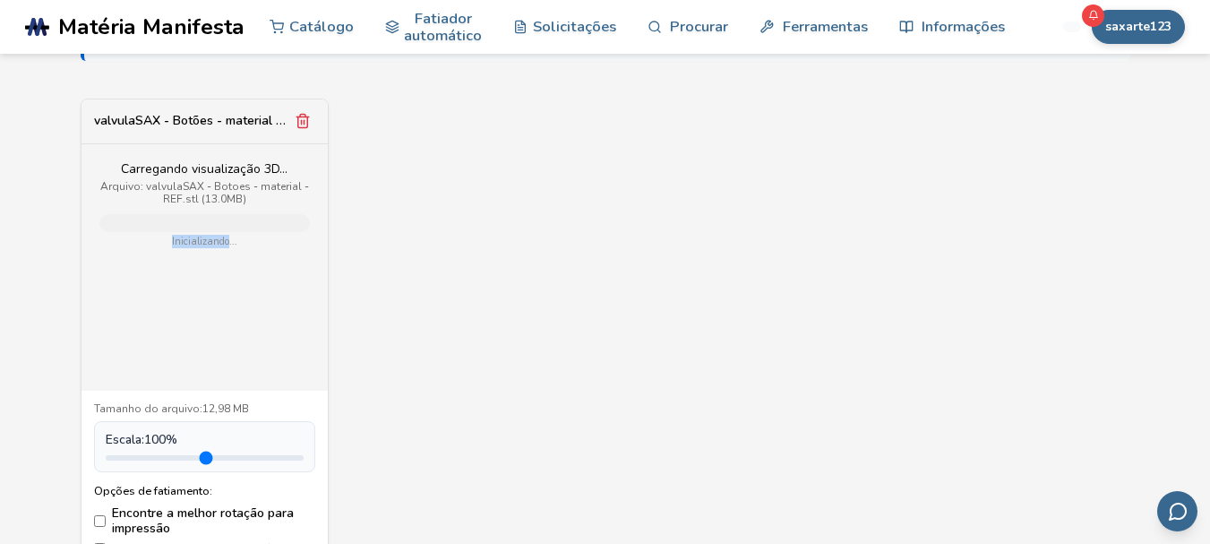
click at [190, 245] on font "Inicializando..." at bounding box center [204, 241] width 65 height 13
click at [192, 226] on div at bounding box center [204, 223] width 210 height 18
click at [193, 226] on div at bounding box center [204, 223] width 210 height 18
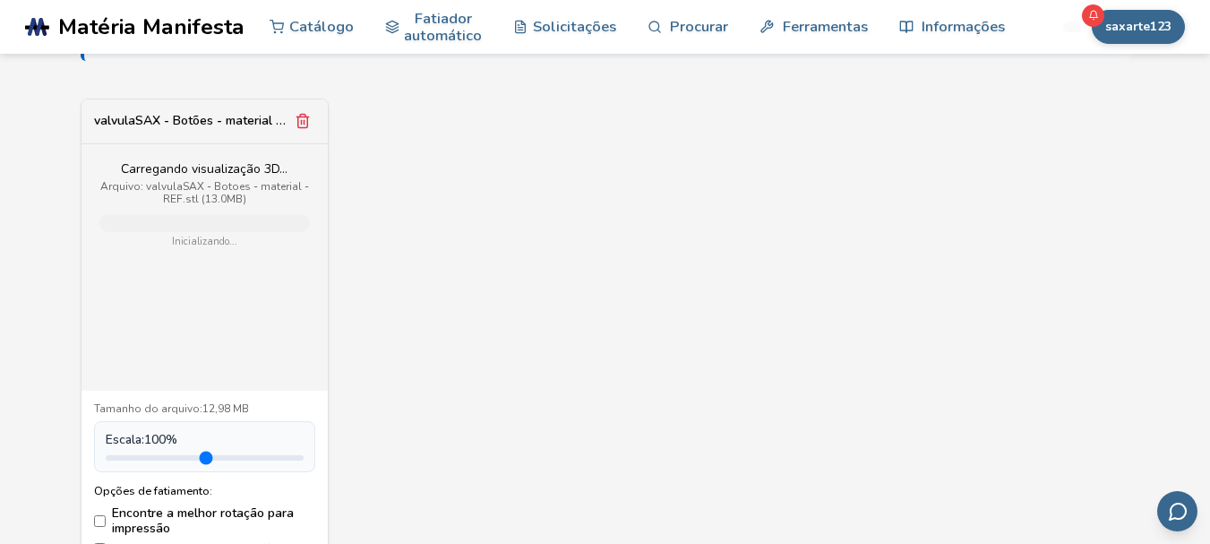
click at [193, 226] on div at bounding box center [204, 223] width 210 height 18
click at [239, 137] on div "valvulaSAX - Botões - material - REF.stl" at bounding box center [205, 121] width 246 height 45
click at [241, 124] on font "valvulaSAX - Botões - material - REF.stl" at bounding box center [208, 120] width 229 height 17
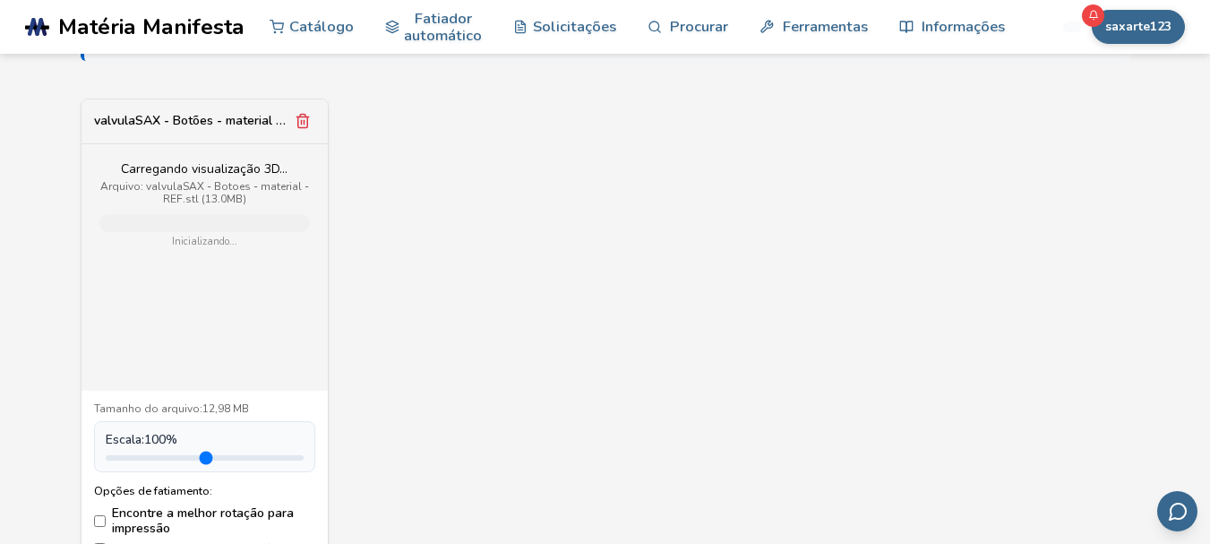
click at [238, 124] on font "valvulaSAX - Botões - material - REF.stl" at bounding box center [208, 120] width 229 height 17
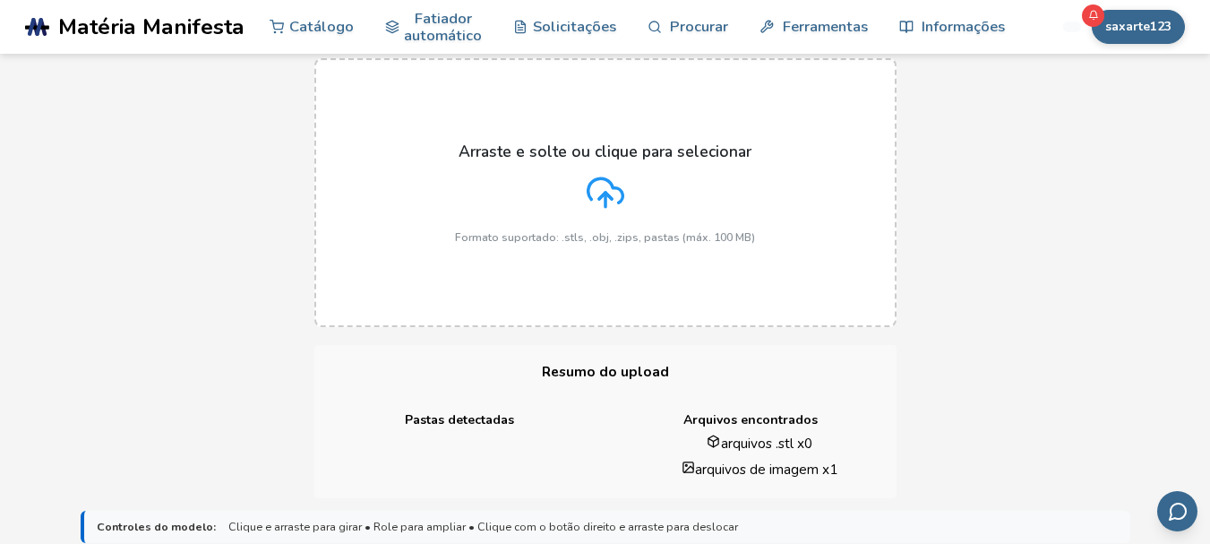
scroll to position [90, 0]
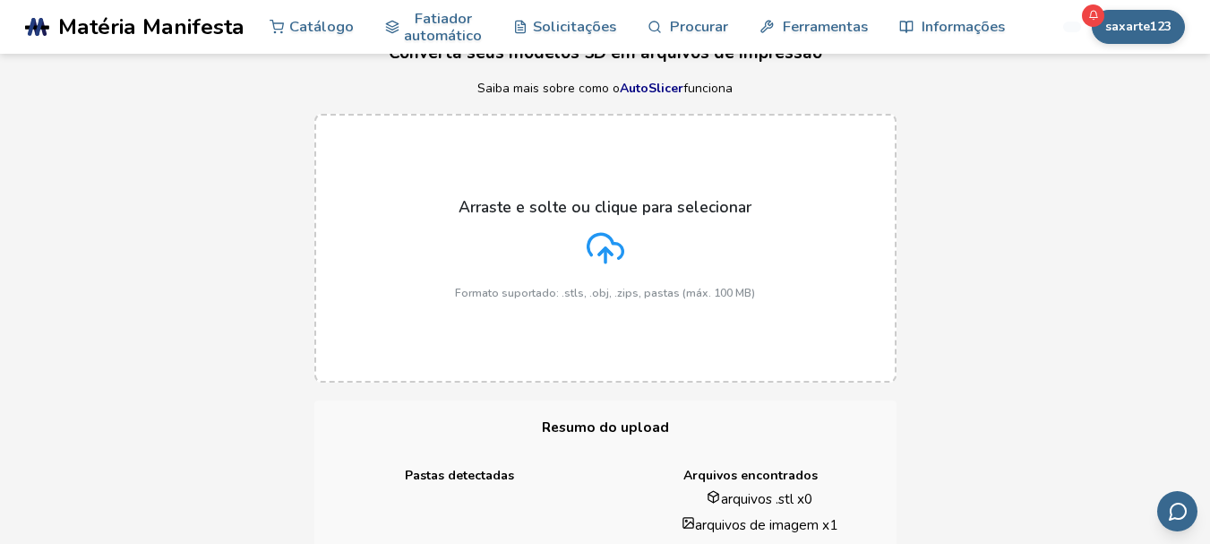
click at [595, 238] on icon at bounding box center [606, 248] width 38 height 38
click at [0, 0] on input "Arraste e solte ou clique para selecionar Formato suportado: .stls, .obj, .zips…" at bounding box center [0, 0] width 0 height 0
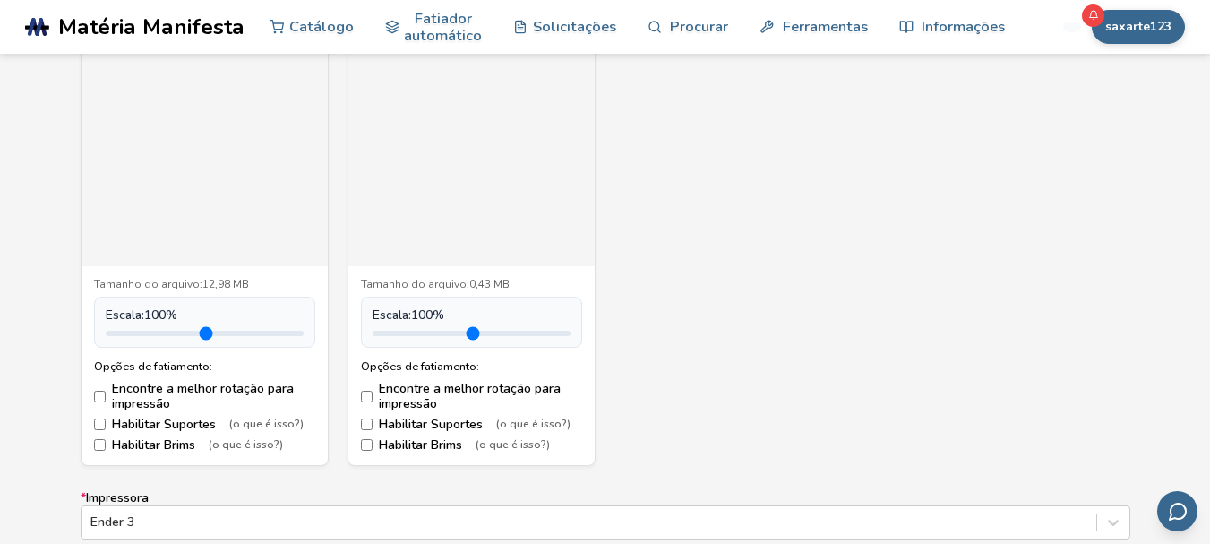
scroll to position [806, 0]
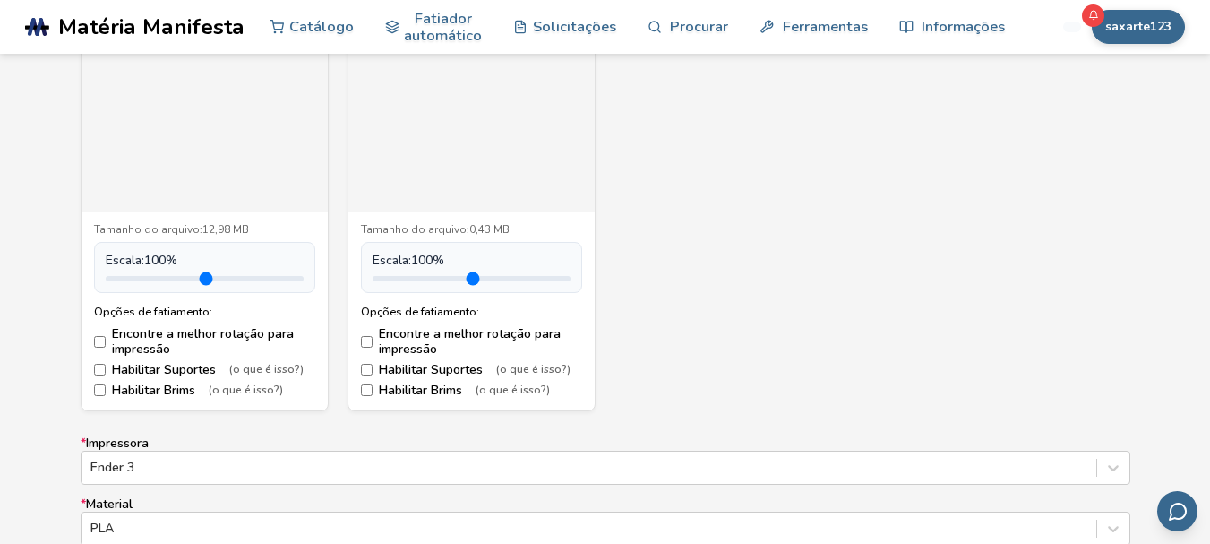
drag, startPoint x: 408, startPoint y: 282, endPoint x: 388, endPoint y: 283, distance: 19.7
click at [388, 281] on input "range" at bounding box center [472, 278] width 198 height 5
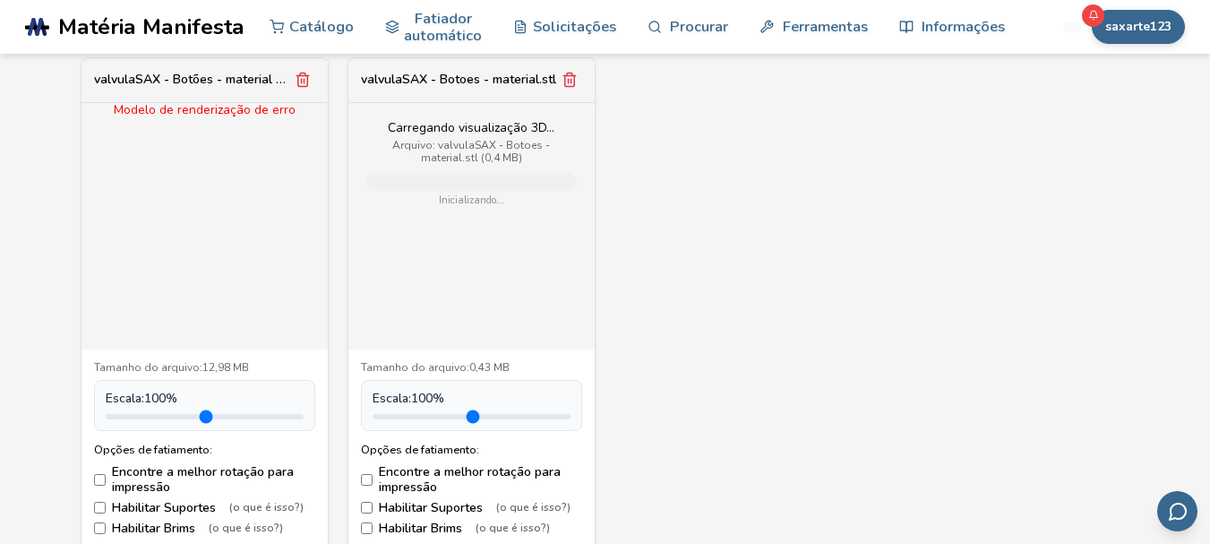
scroll to position [537, 0]
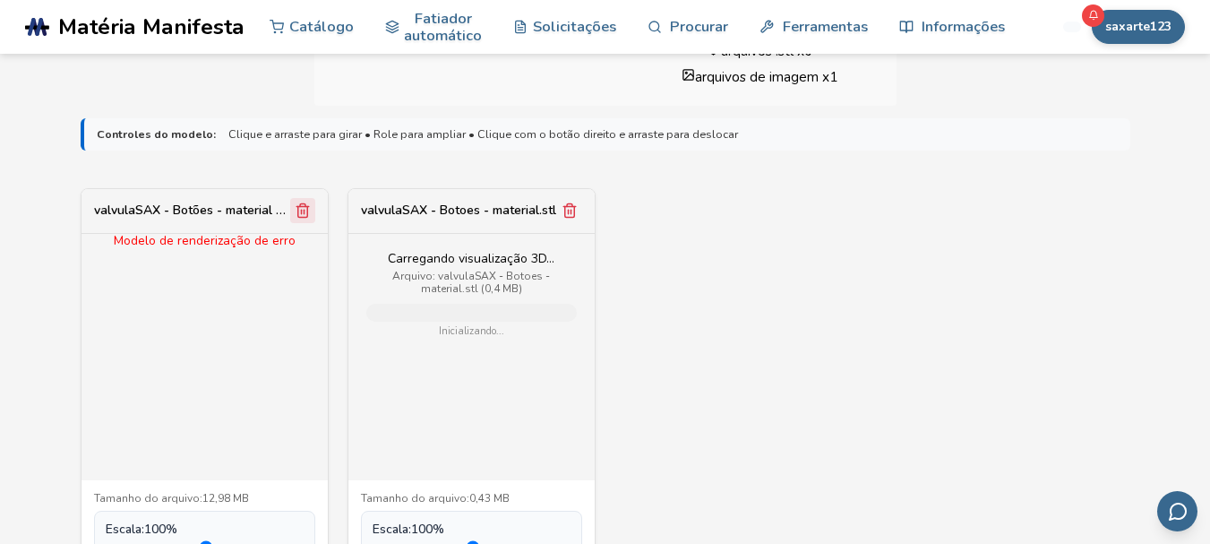
click at [297, 211] on icon "Remover modelo" at bounding box center [302, 210] width 10 height 13
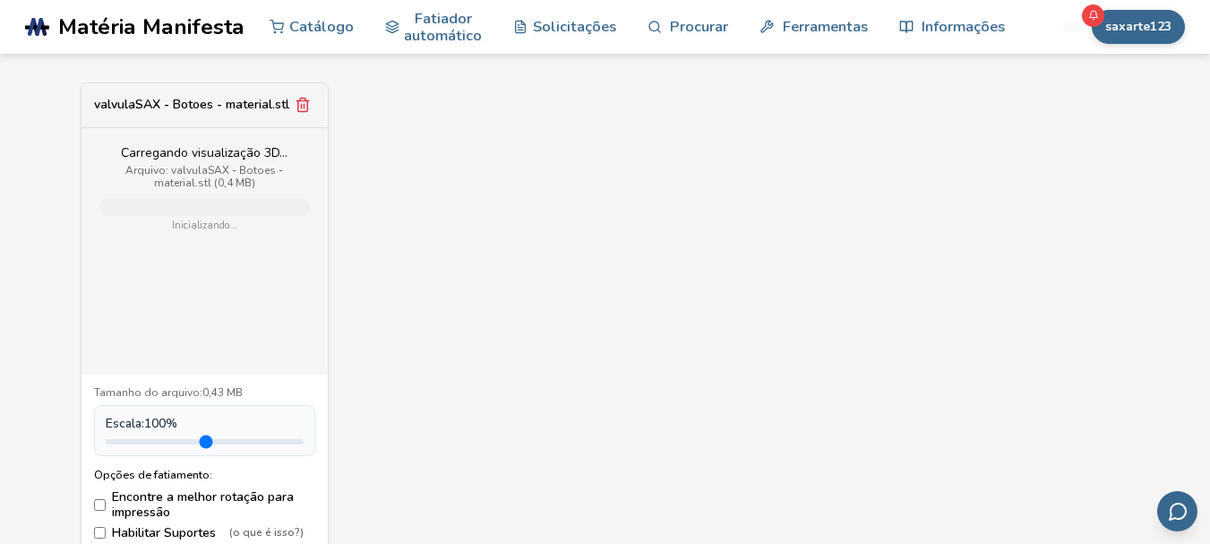
scroll to position [627, 0]
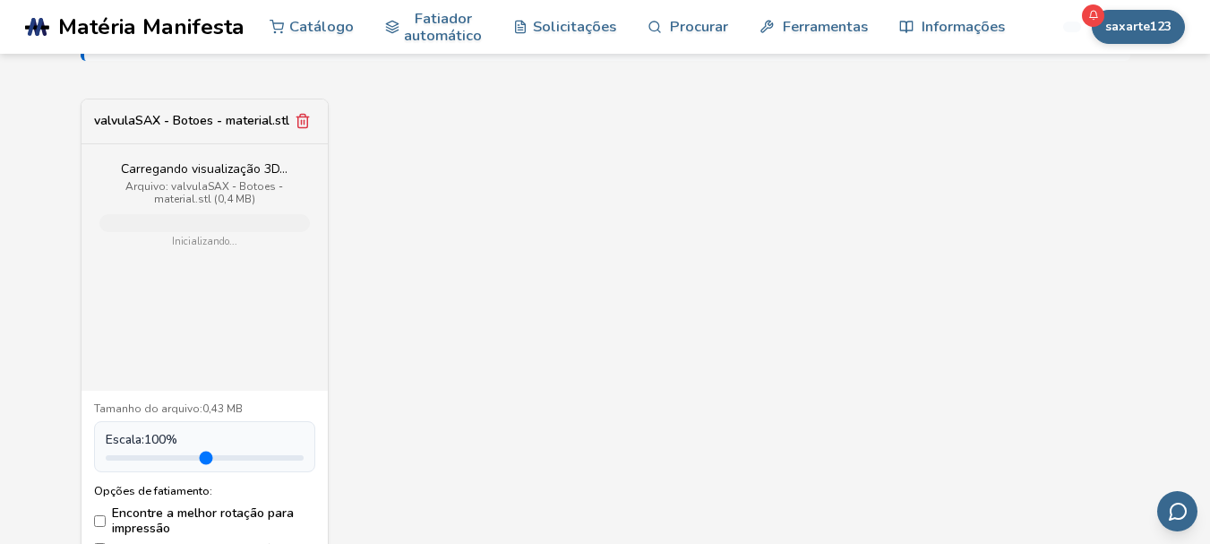
click at [106, 458] on input "range" at bounding box center [205, 457] width 198 height 5
drag, startPoint x: 116, startPoint y: 460, endPoint x: 403, endPoint y: 455, distance: 286.7
click at [304, 459] on input "range" at bounding box center [205, 457] width 198 height 5
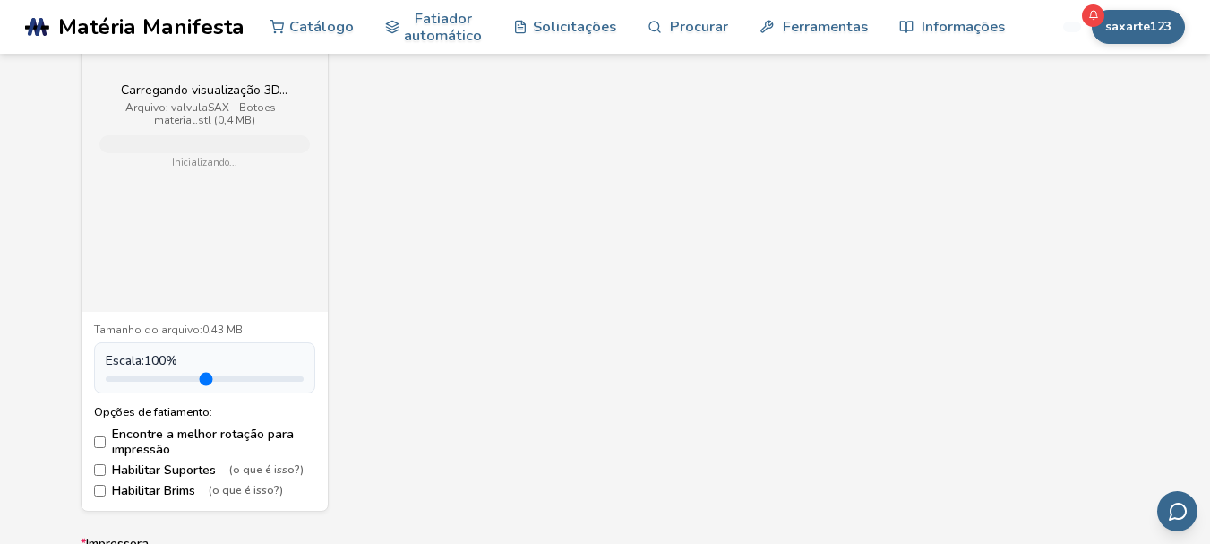
scroll to position [717, 0]
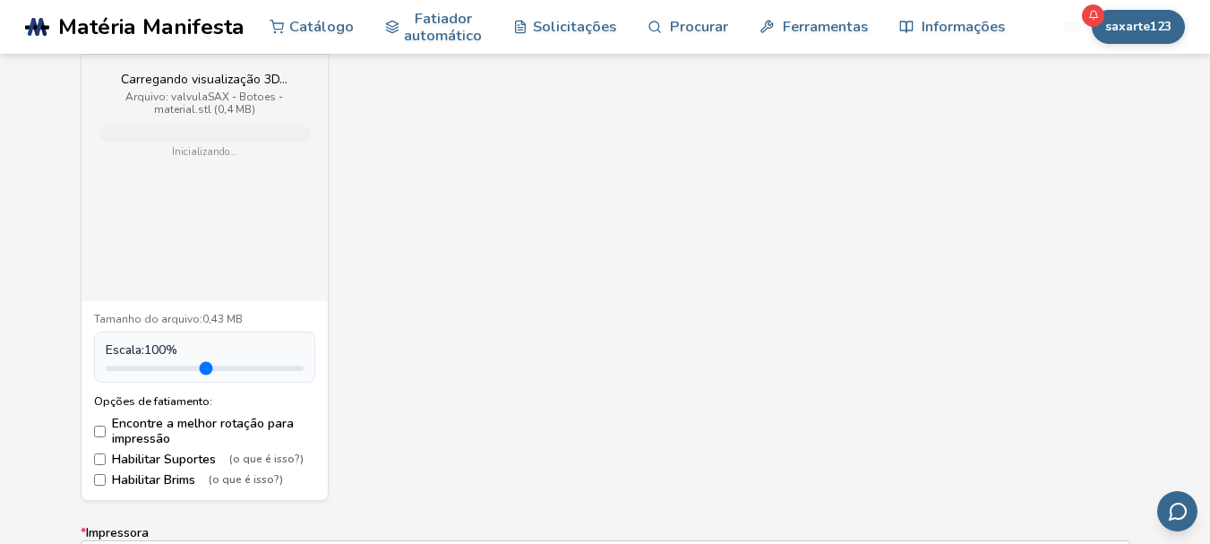
drag, startPoint x: 300, startPoint y: 369, endPoint x: 198, endPoint y: 366, distance: 102.1
type input "***"
click at [200, 370] on input "range" at bounding box center [205, 367] width 198 height 5
click at [257, 234] on div "Carregando visualização 3D... Arquivo: valvulaSAX - Botoes - material.stl (0,4 …" at bounding box center [205, 178] width 246 height 246
click at [1148, 23] on font "saxarte123" at bounding box center [1138, 26] width 66 height 17
